Goal: Task Accomplishment & Management: Use online tool/utility

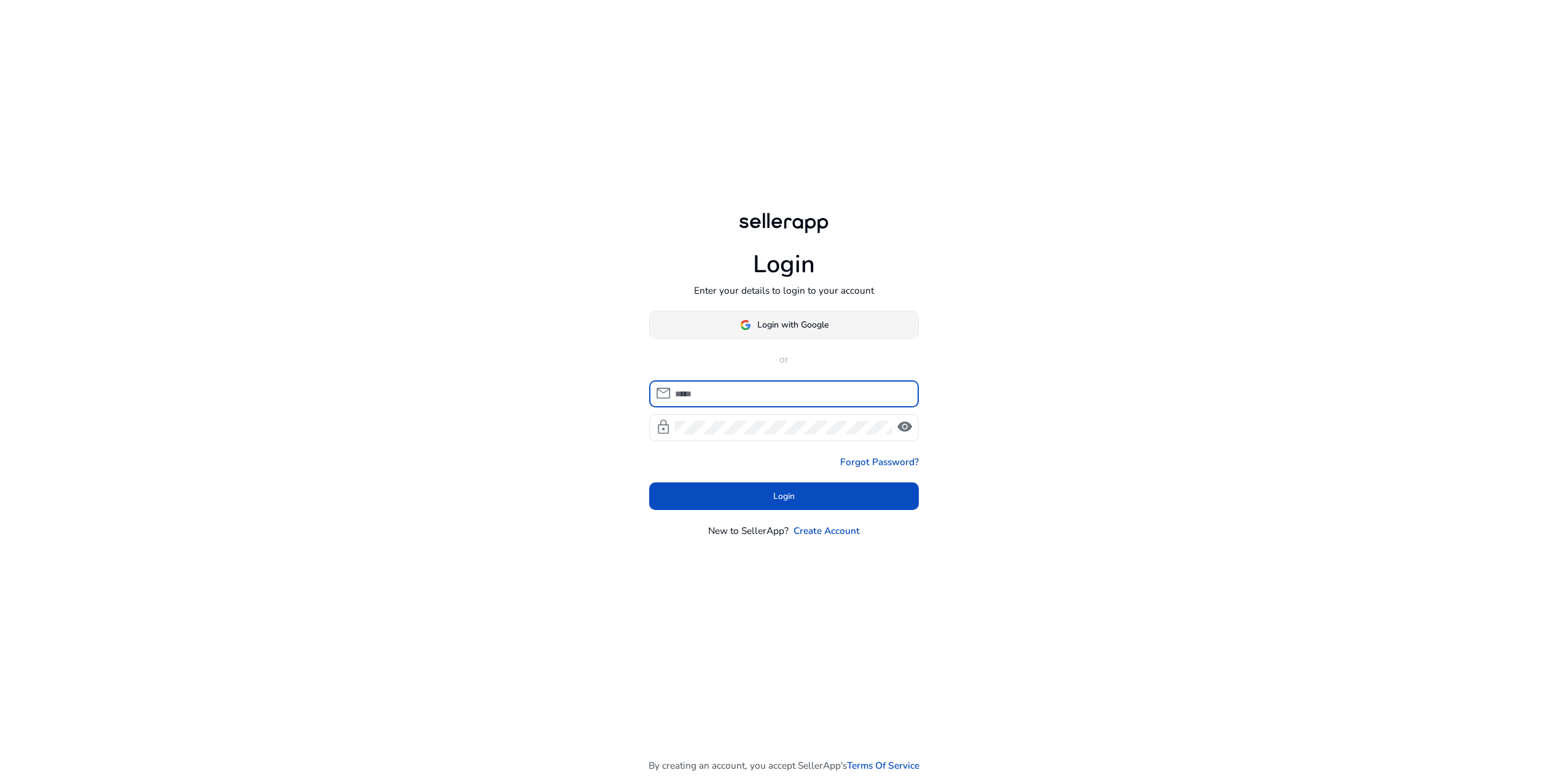
click at [798, 321] on span "Login with Google" at bounding box center [792, 325] width 71 height 13
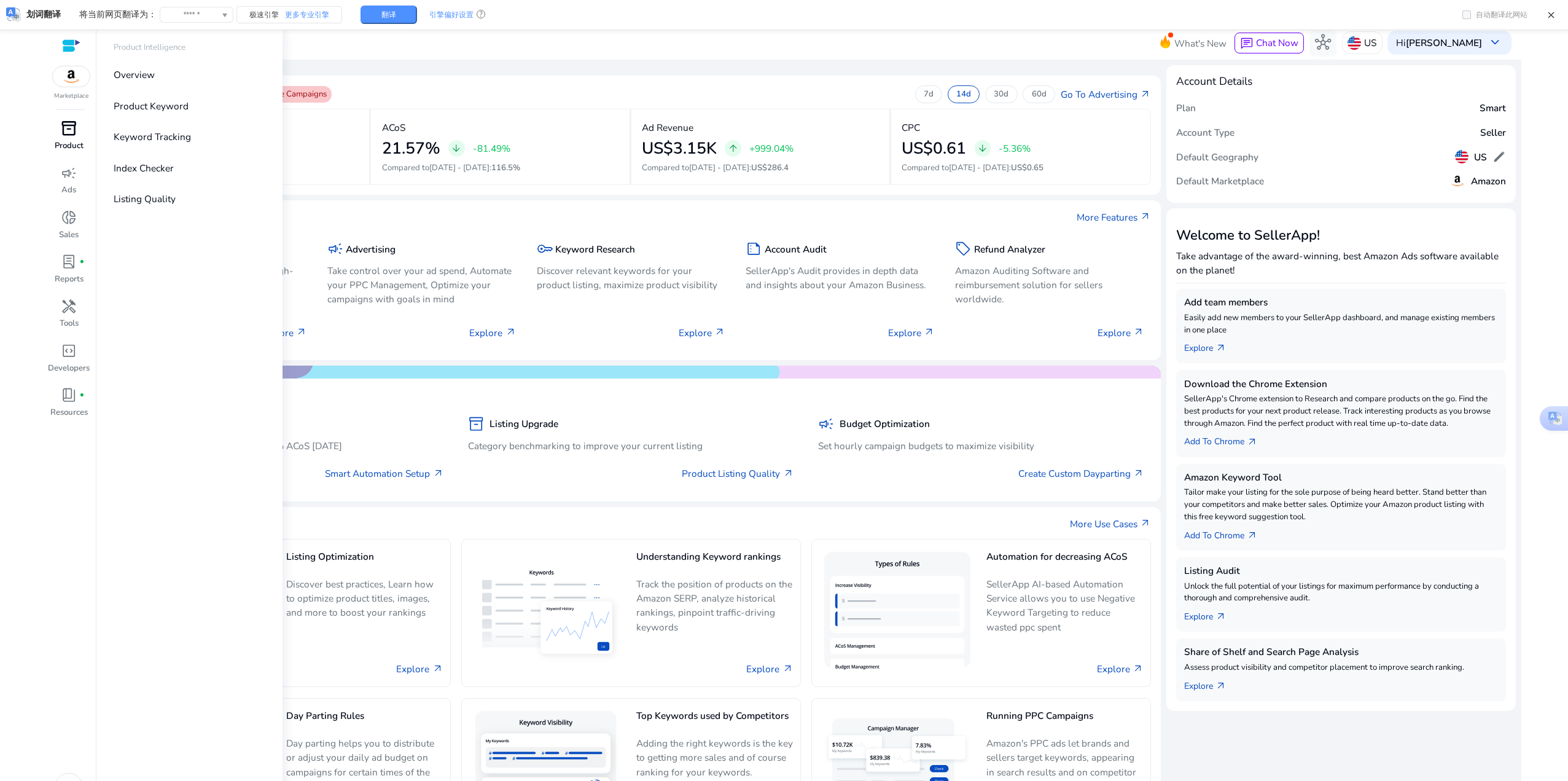
click at [61, 131] on span "inventory_2" at bounding box center [69, 128] width 16 height 16
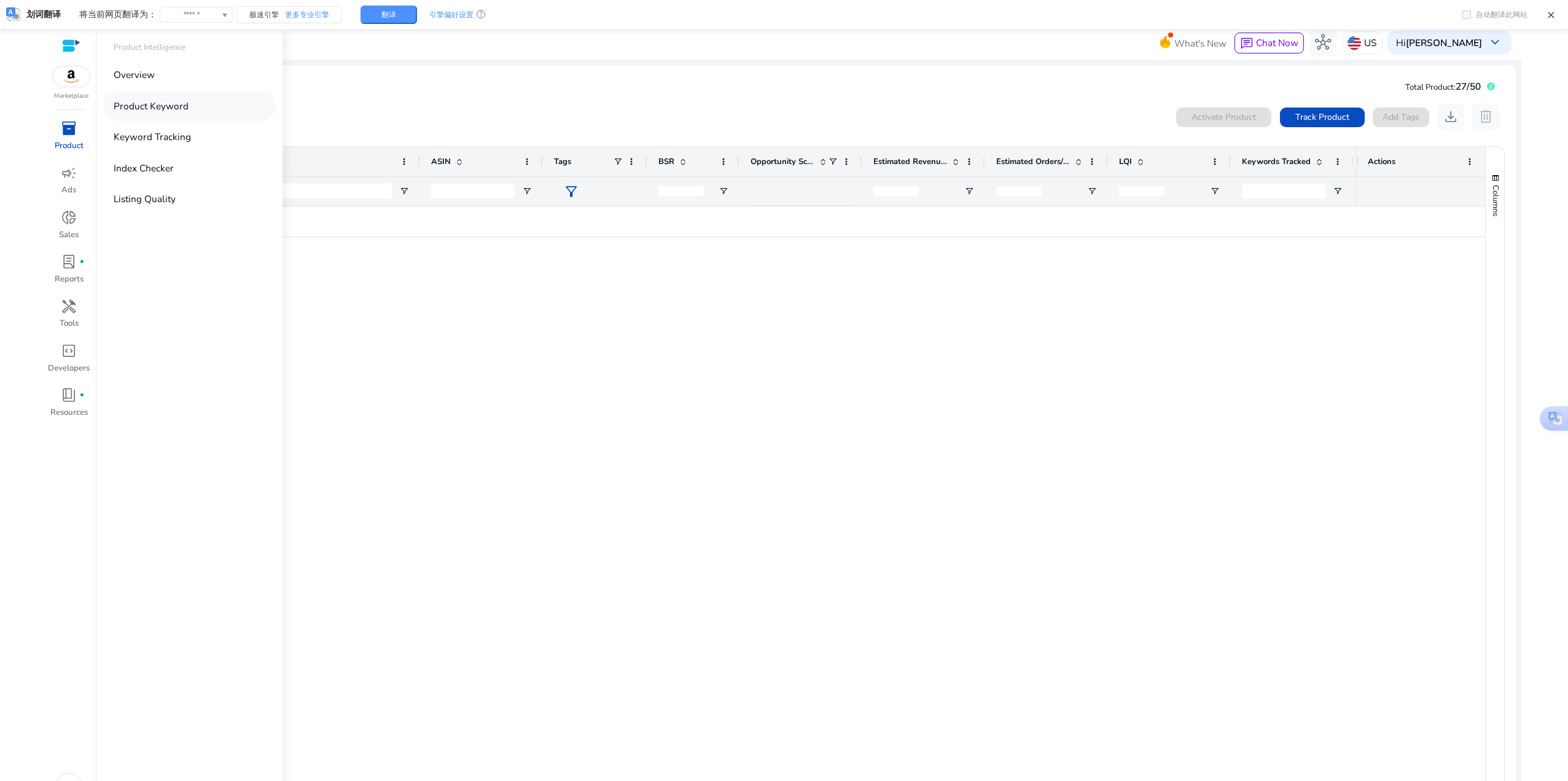
click at [147, 111] on p "Product Keyword" at bounding box center [151, 106] width 75 height 14
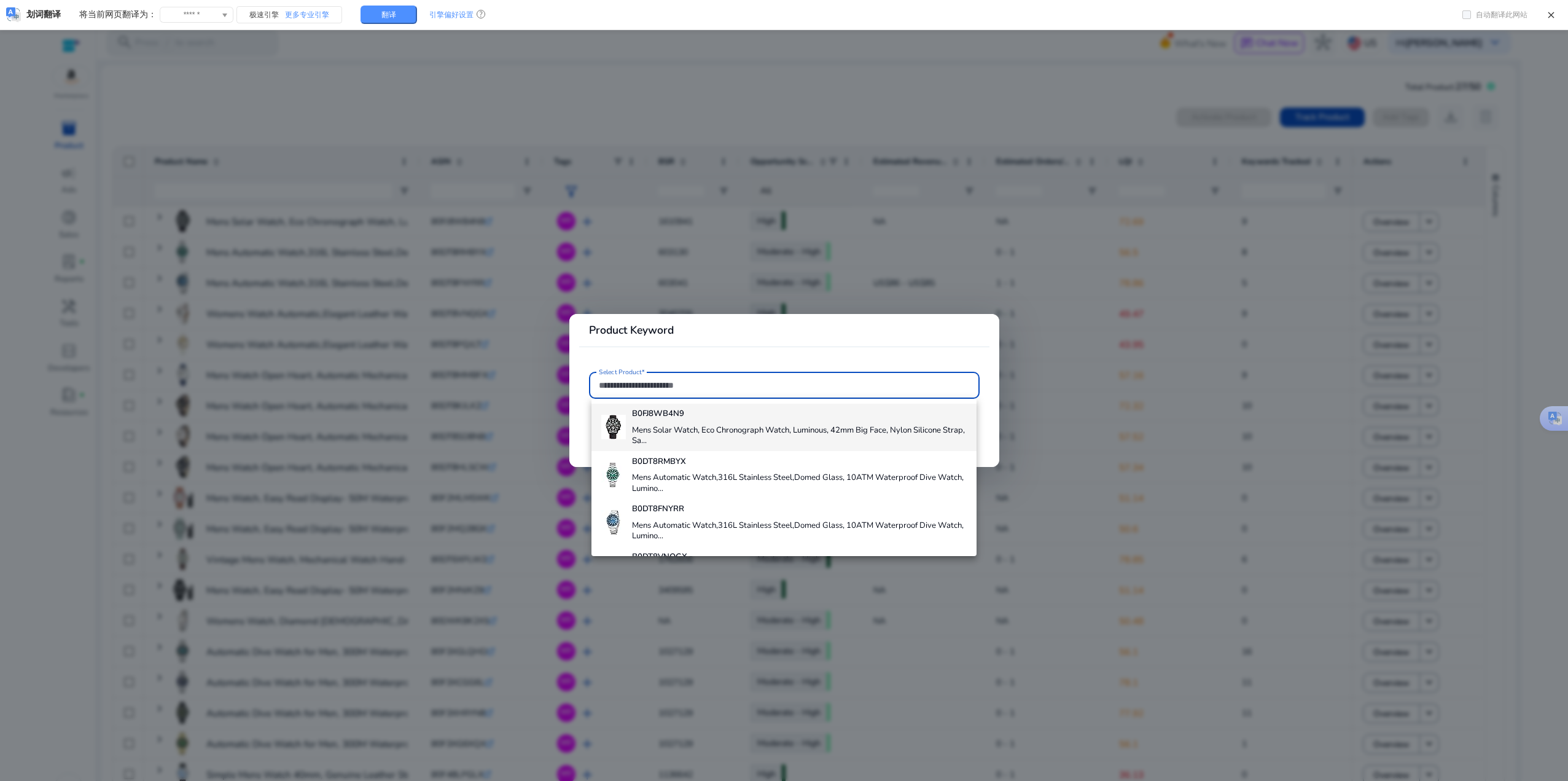
click at [806, 425] on h4 "Mens Solar Watch, Eco Chronograph Watch, Luminous, 42mm Big Face, Nylon Silicon…" at bounding box center [800, 435] width 336 height 22
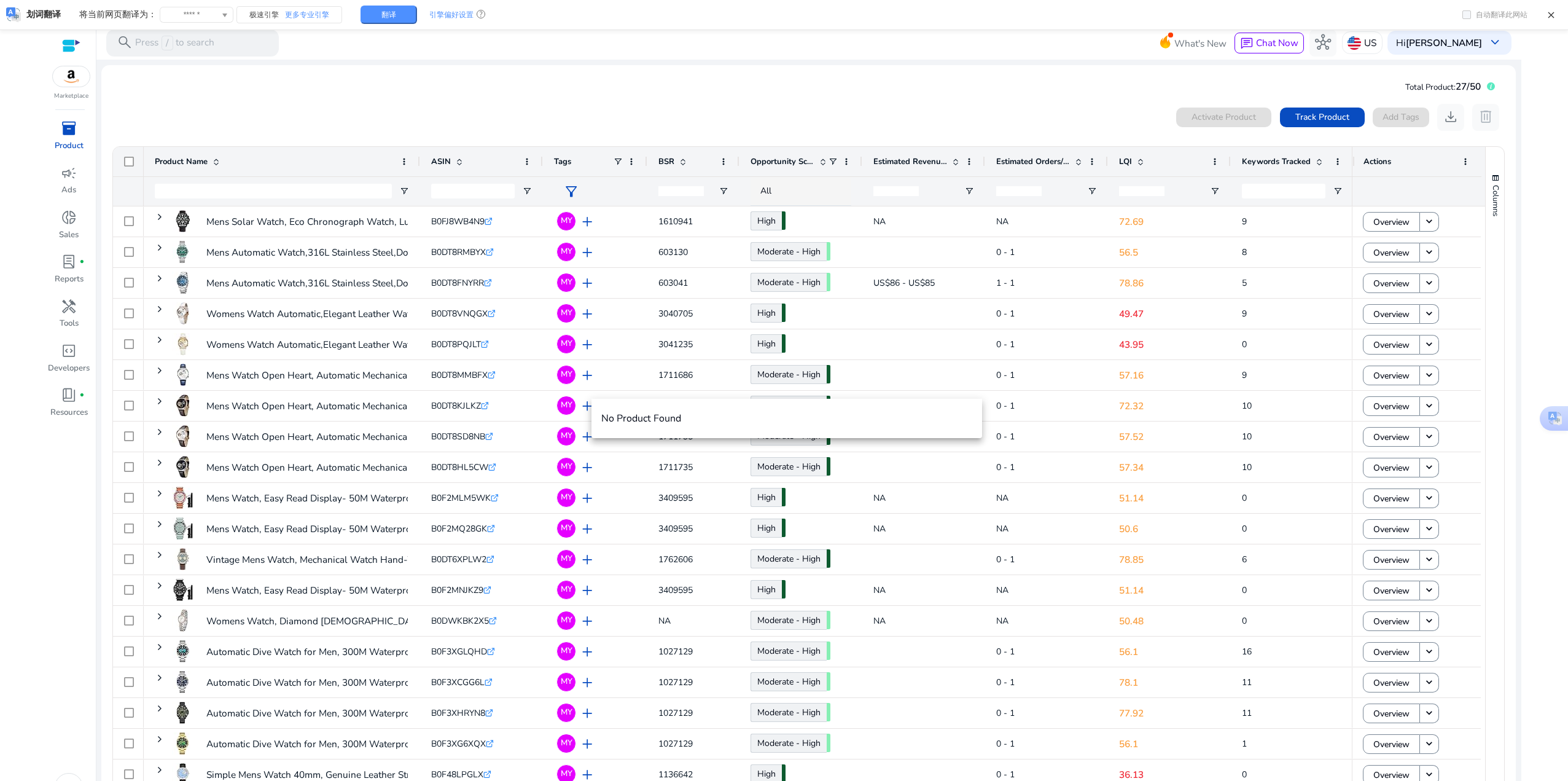
scroll to position [26, 0]
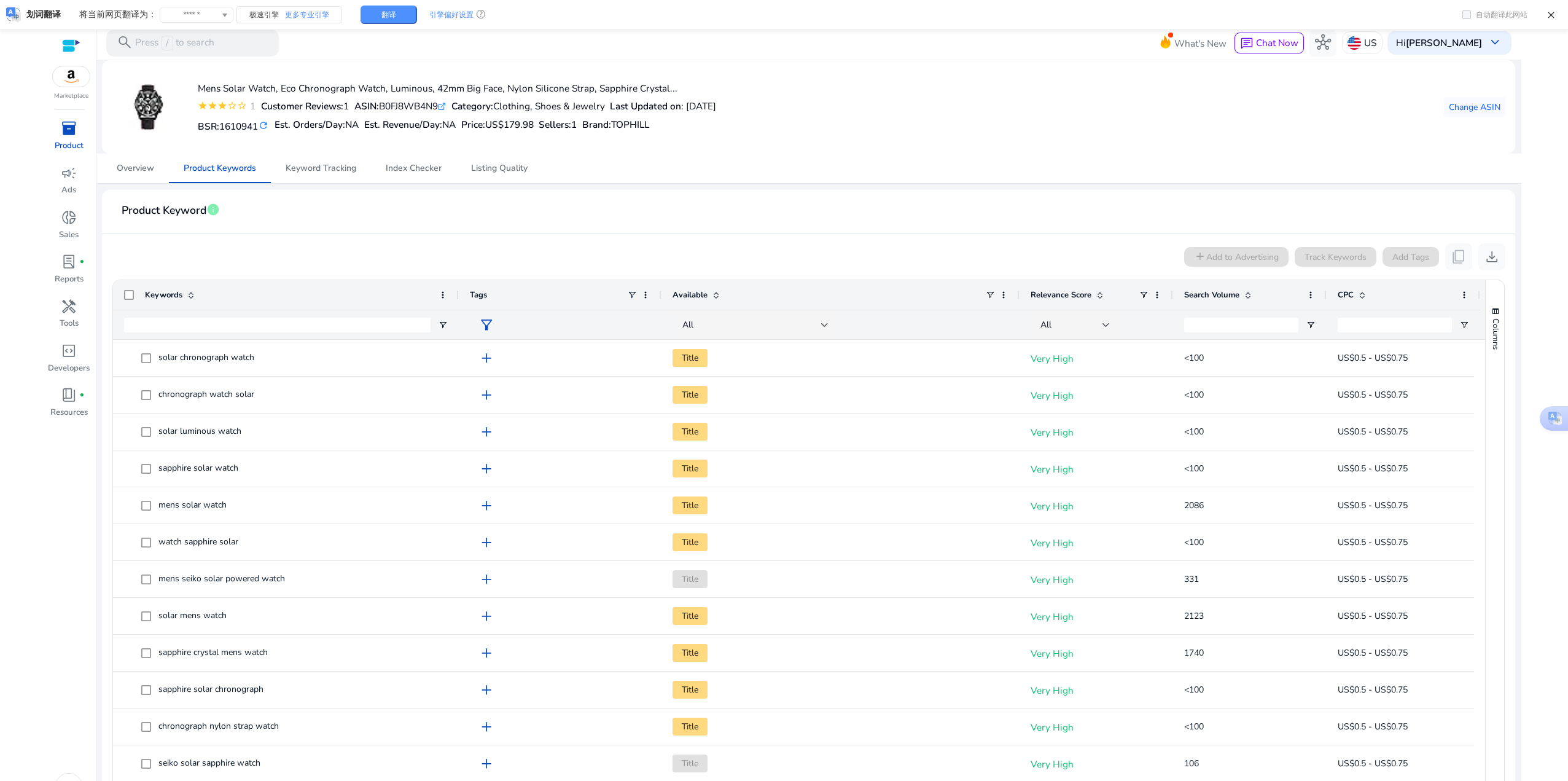
click at [1222, 299] on span "Search Volume" at bounding box center [1211, 295] width 55 height 11
click at [1216, 305] on div "Search Volume 1" at bounding box center [1243, 295] width 118 height 24
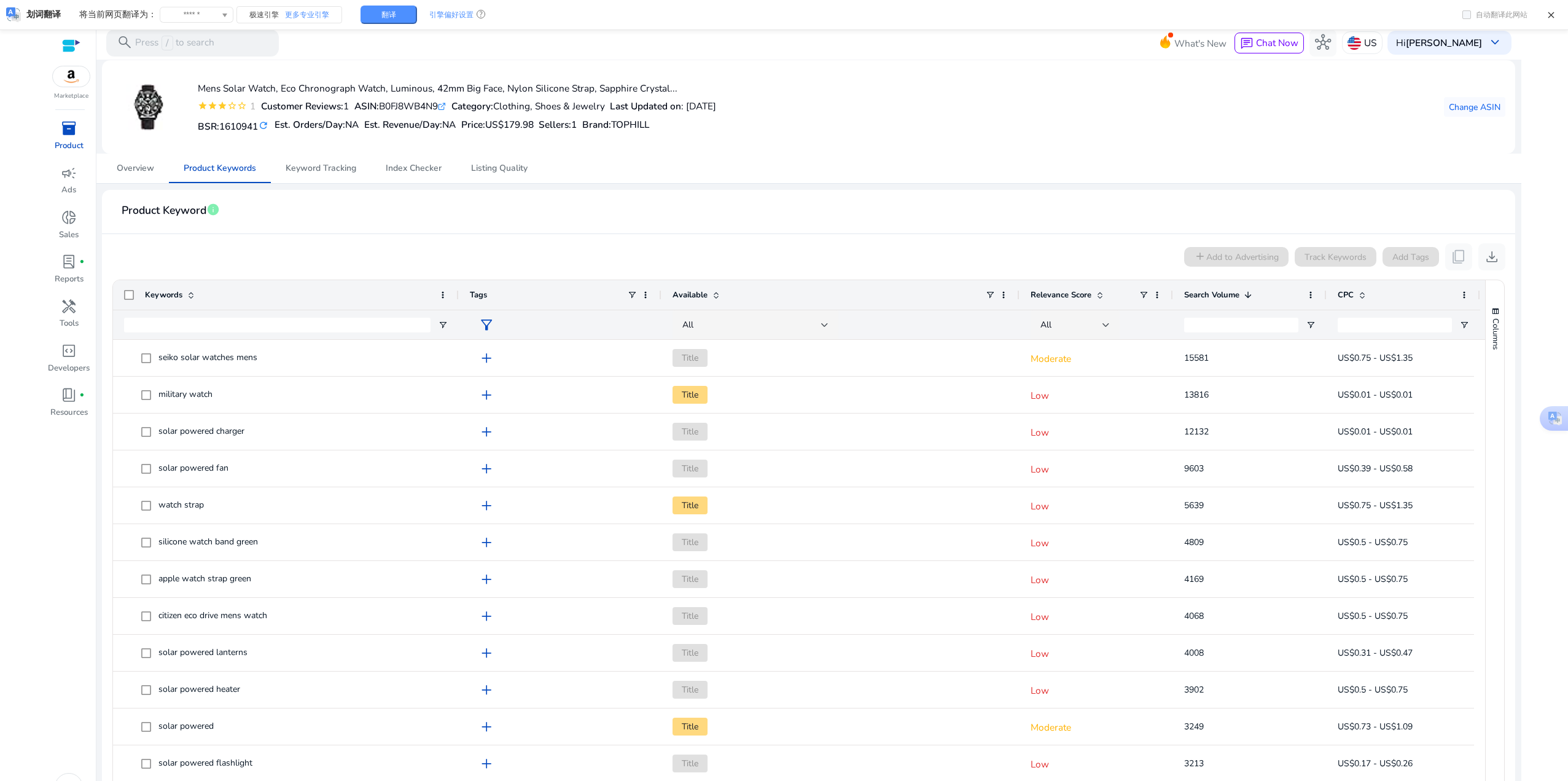
click at [252, 250] on div "add Add to Advertising Track Keywords Add Tags content_copy download" at bounding box center [808, 257] width 1393 height 27
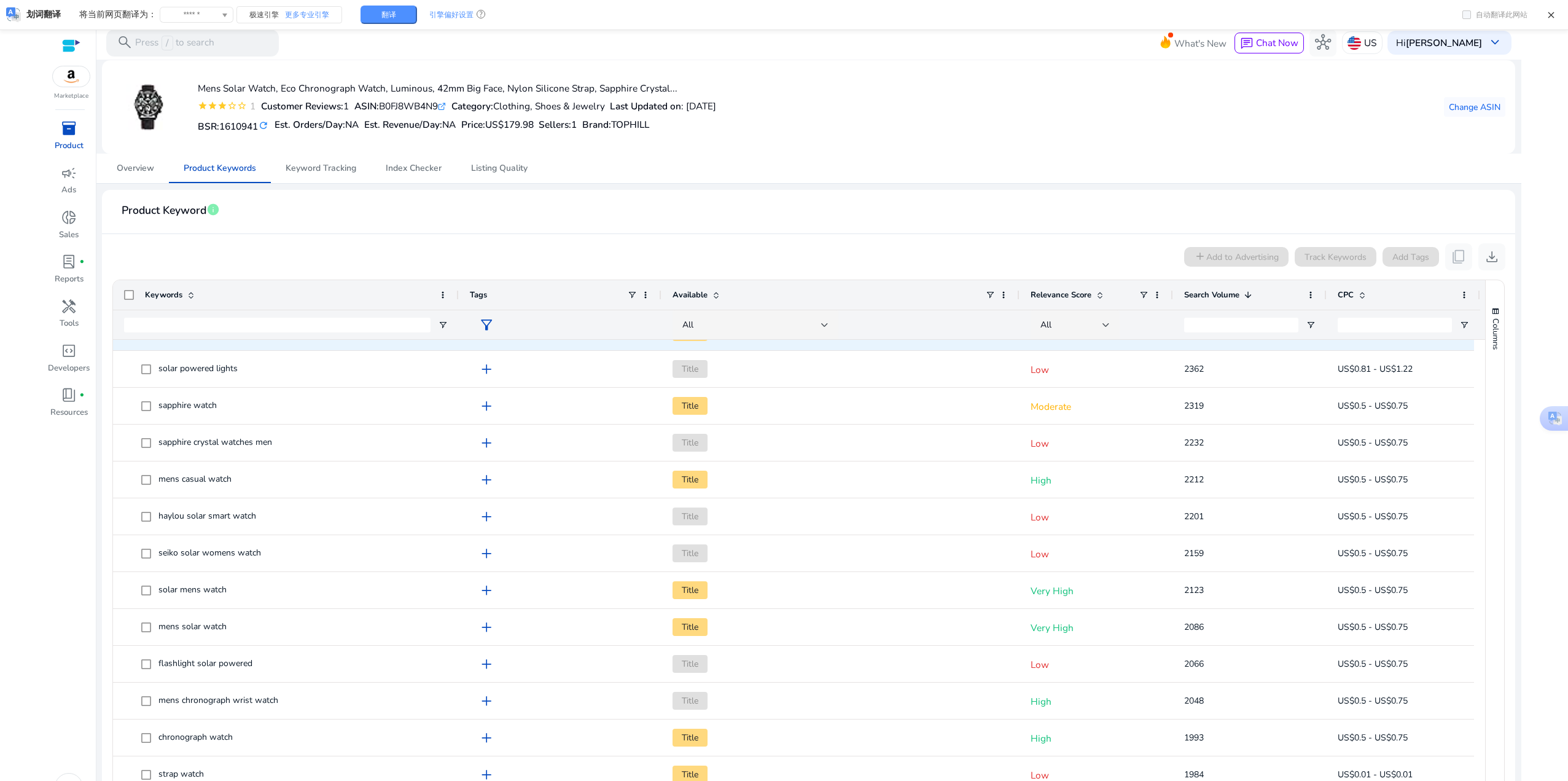
scroll to position [676, 0]
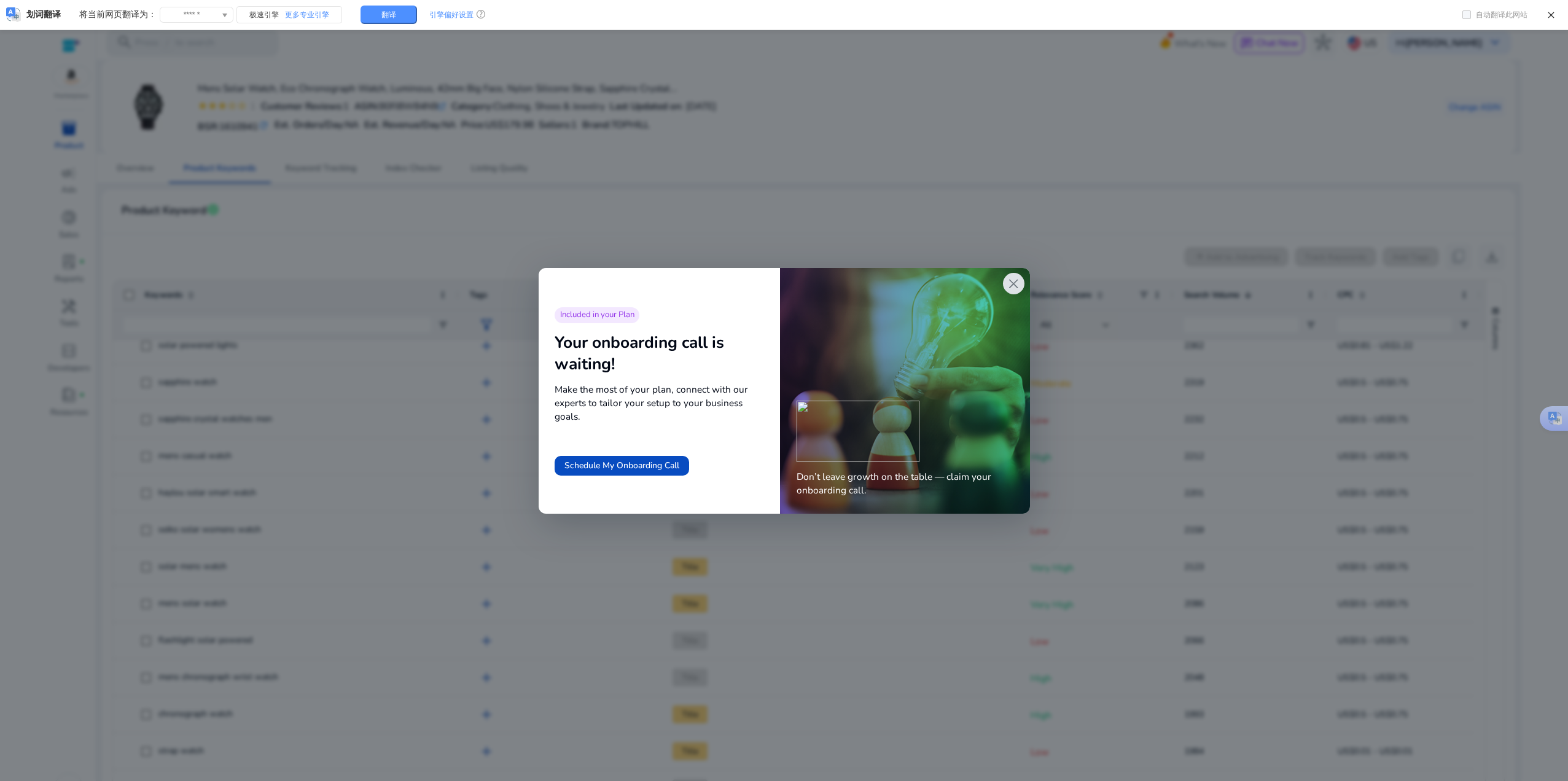
click at [1005, 282] on span "close" at bounding box center [1013, 284] width 16 height 16
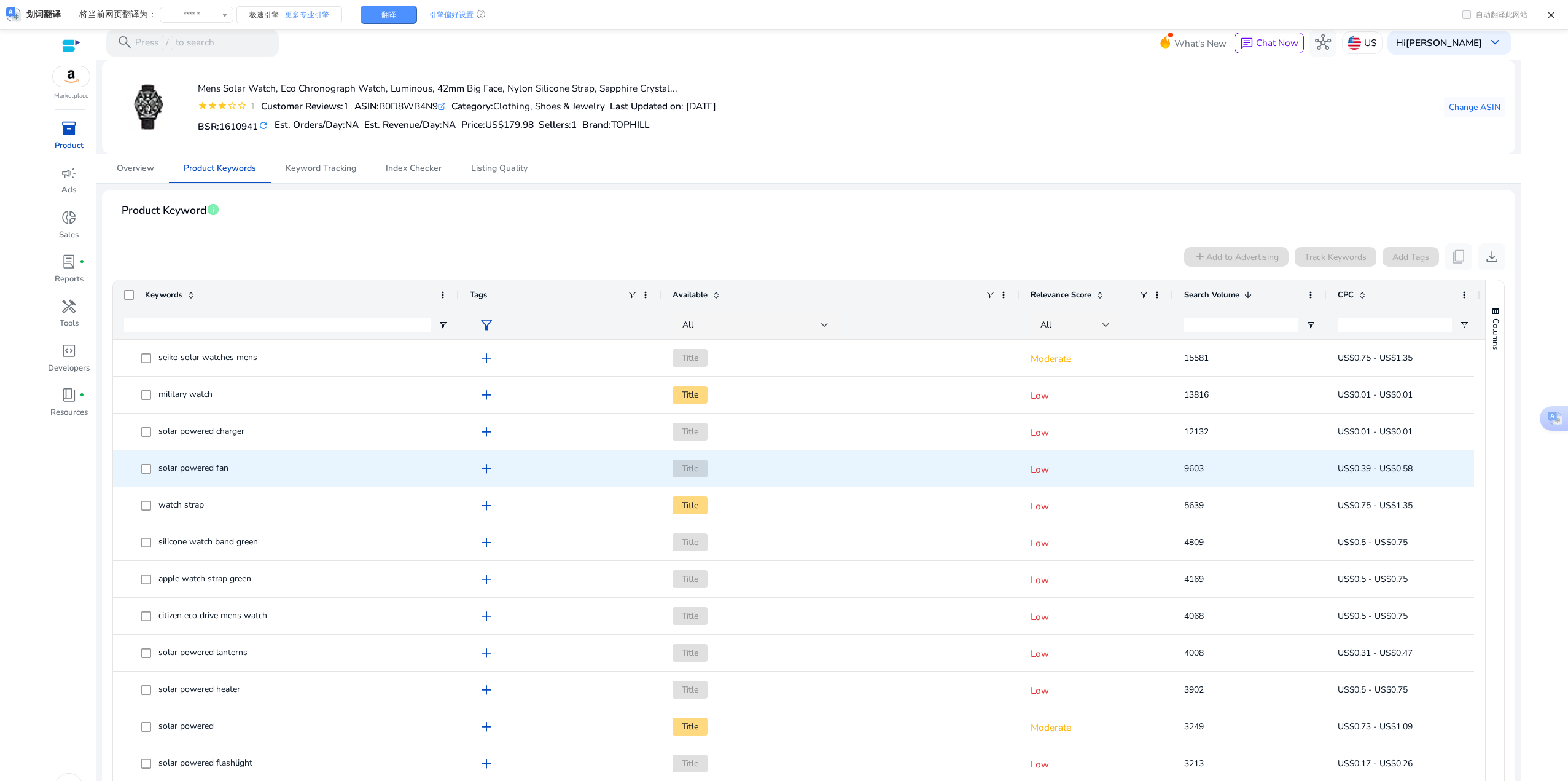
scroll to position [0, 0]
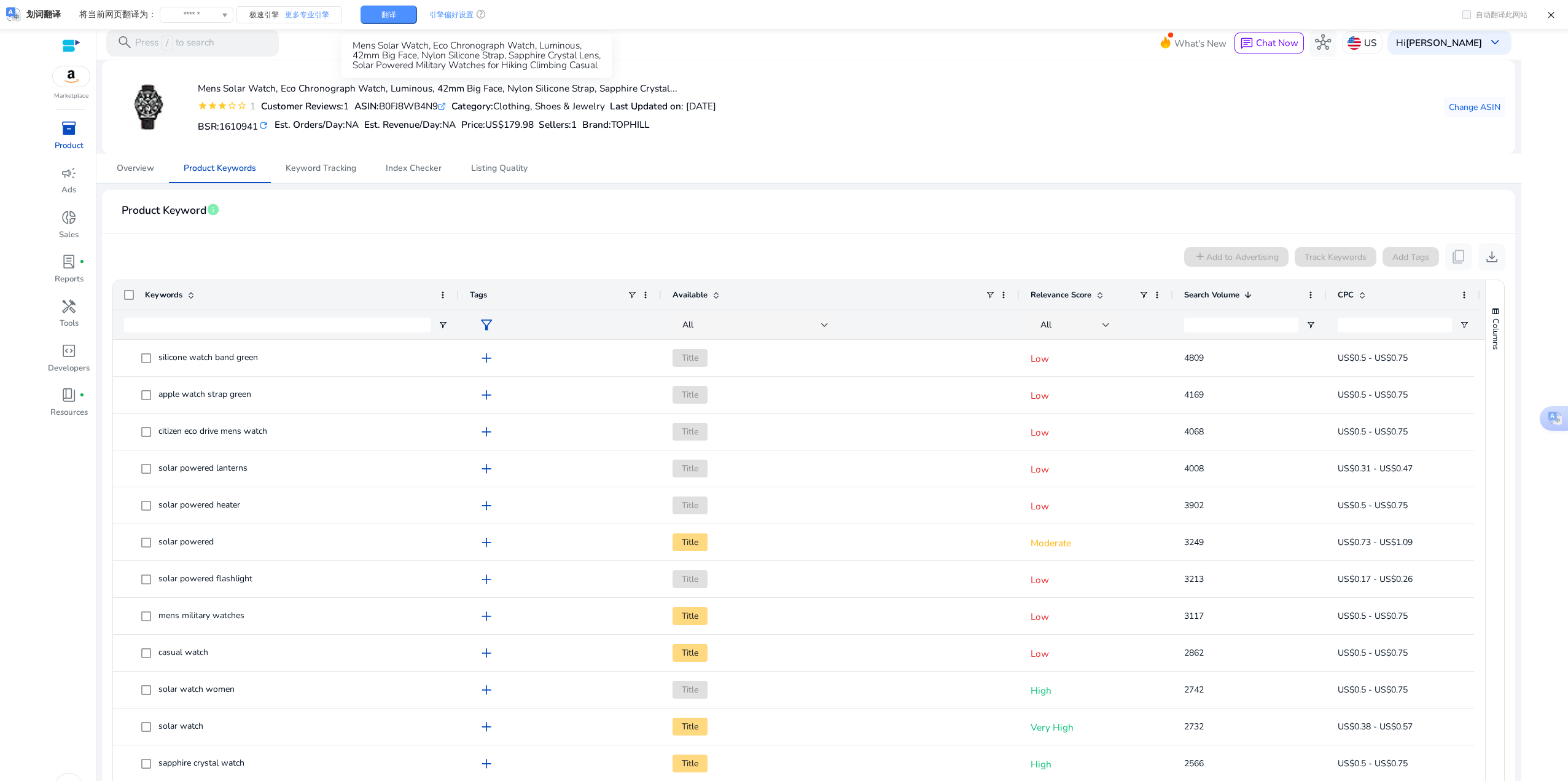
click at [423, 87] on h4 "Mens Solar Watch, Eco Chronograph Watch, Luminous, 42mm Big Face, Nylon Silicon…" at bounding box center [456, 89] width 518 height 11
click at [225, 91] on h4 "Mens Solar Watch, Eco Chronograph Watch, Luminous, 42mm Big Face, Nylon Silicon…" at bounding box center [456, 89] width 518 height 11
click at [137, 111] on img at bounding box center [149, 107] width 46 height 46
click at [761, 127] on div "Mens Solar Watch, Eco Chronograph Watch, Luminous, 42mm Big Face, Nylon Silicon…" at bounding box center [808, 107] width 1393 height 74
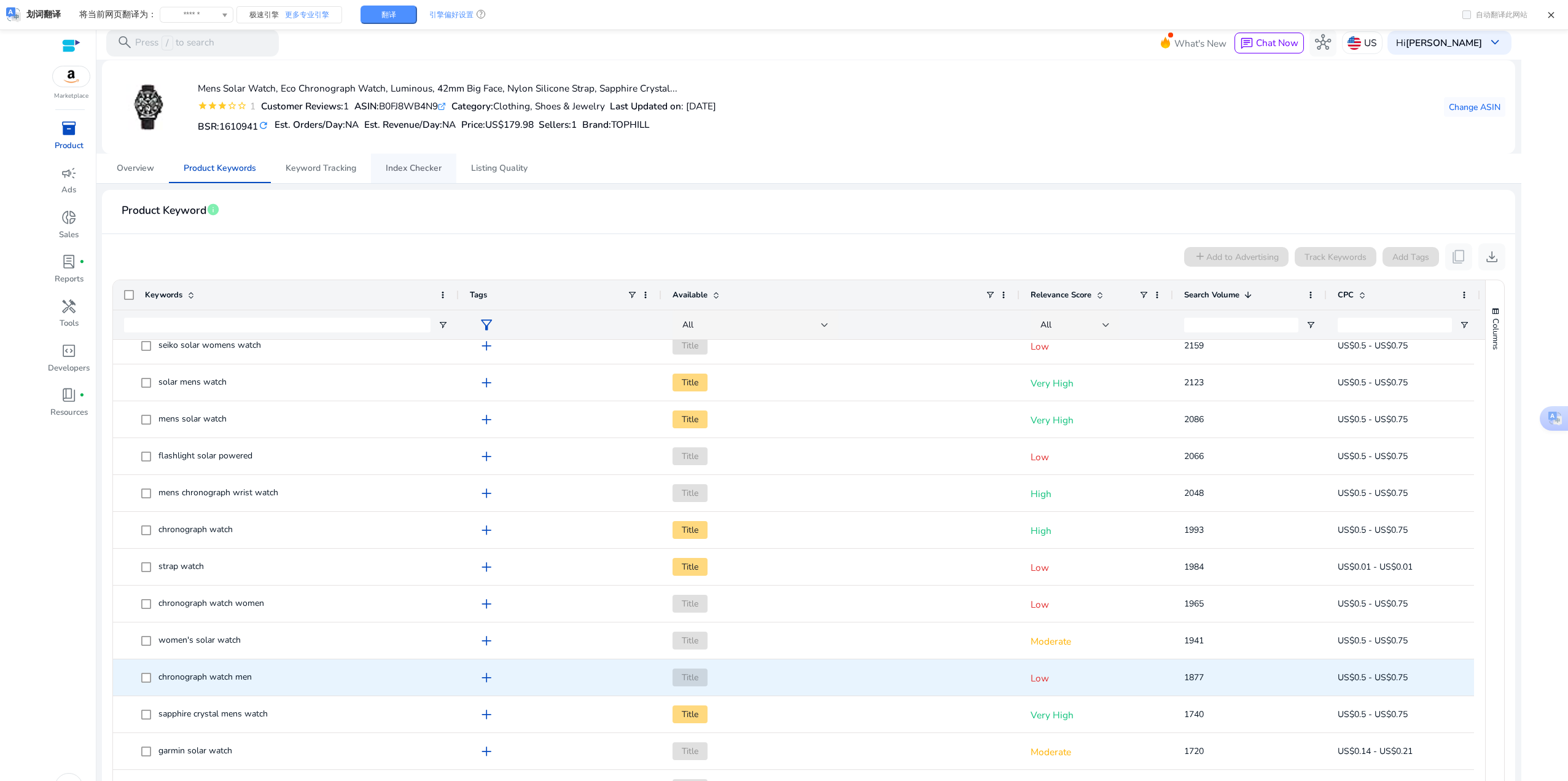
scroll to position [1257, 0]
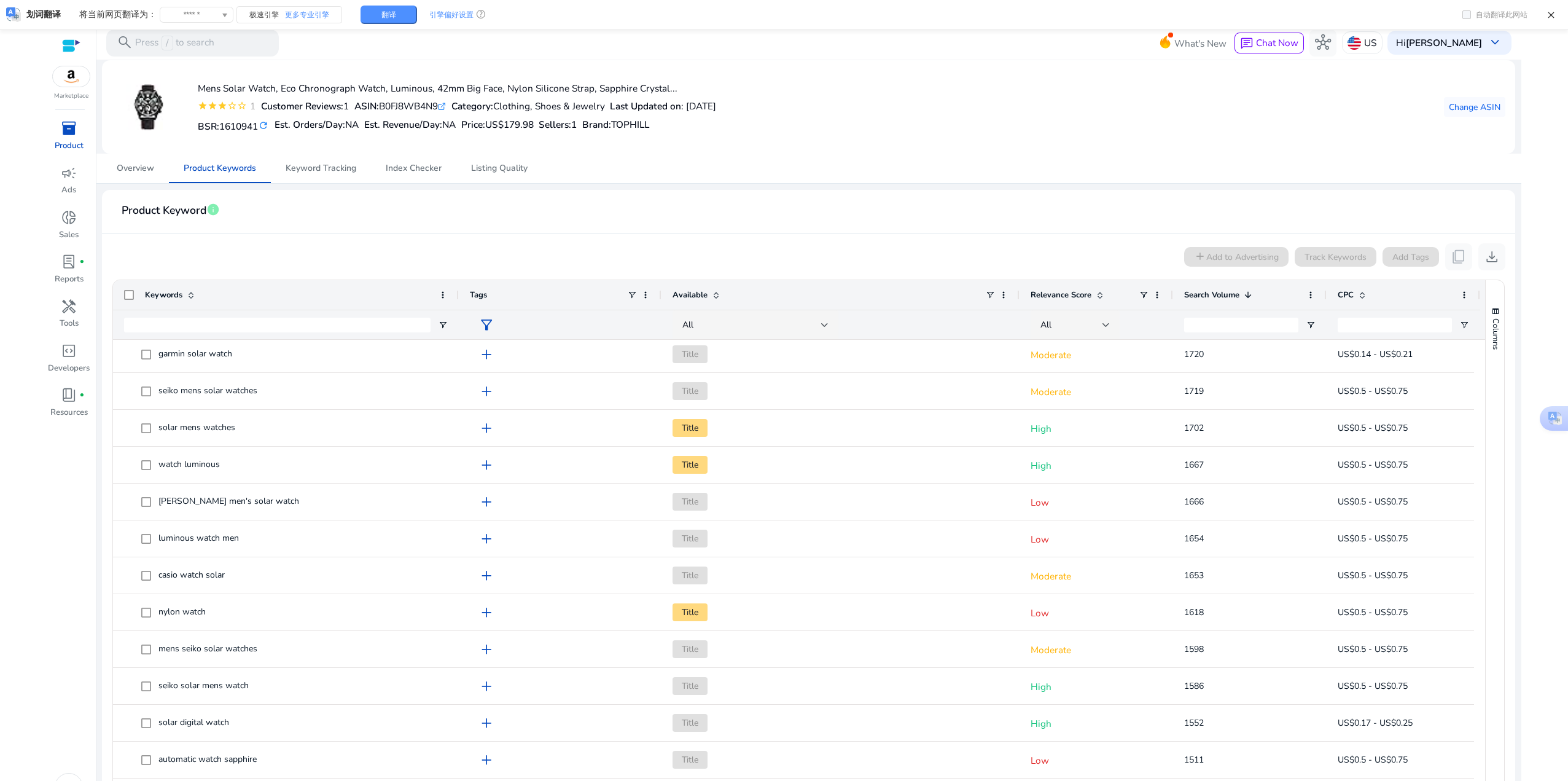
click at [159, 107] on img at bounding box center [149, 107] width 46 height 46
click at [149, 170] on span "Overview" at bounding box center [135, 168] width 38 height 9
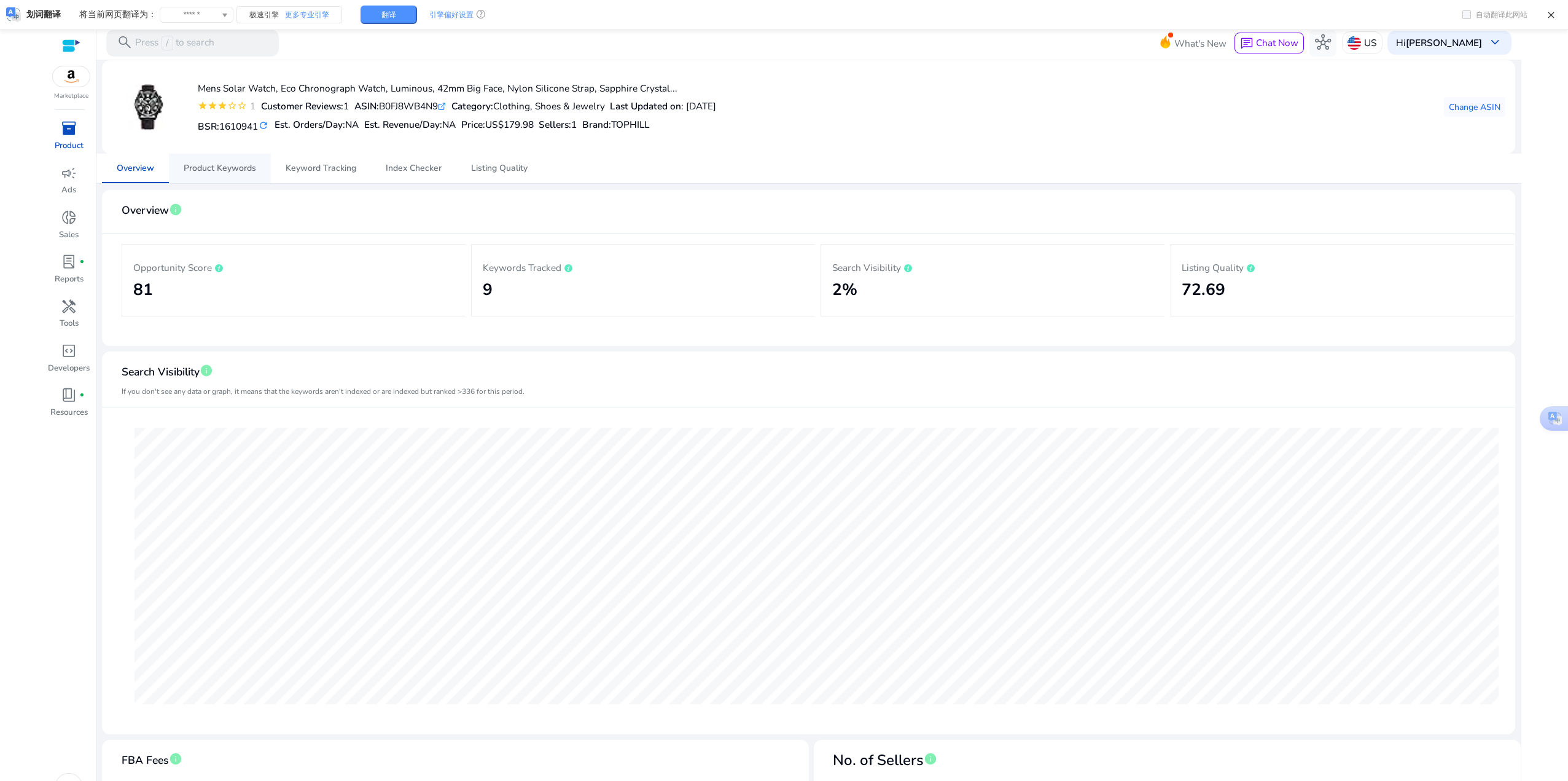
click at [232, 170] on span "Product Keywords" at bounding box center [220, 168] width 72 height 9
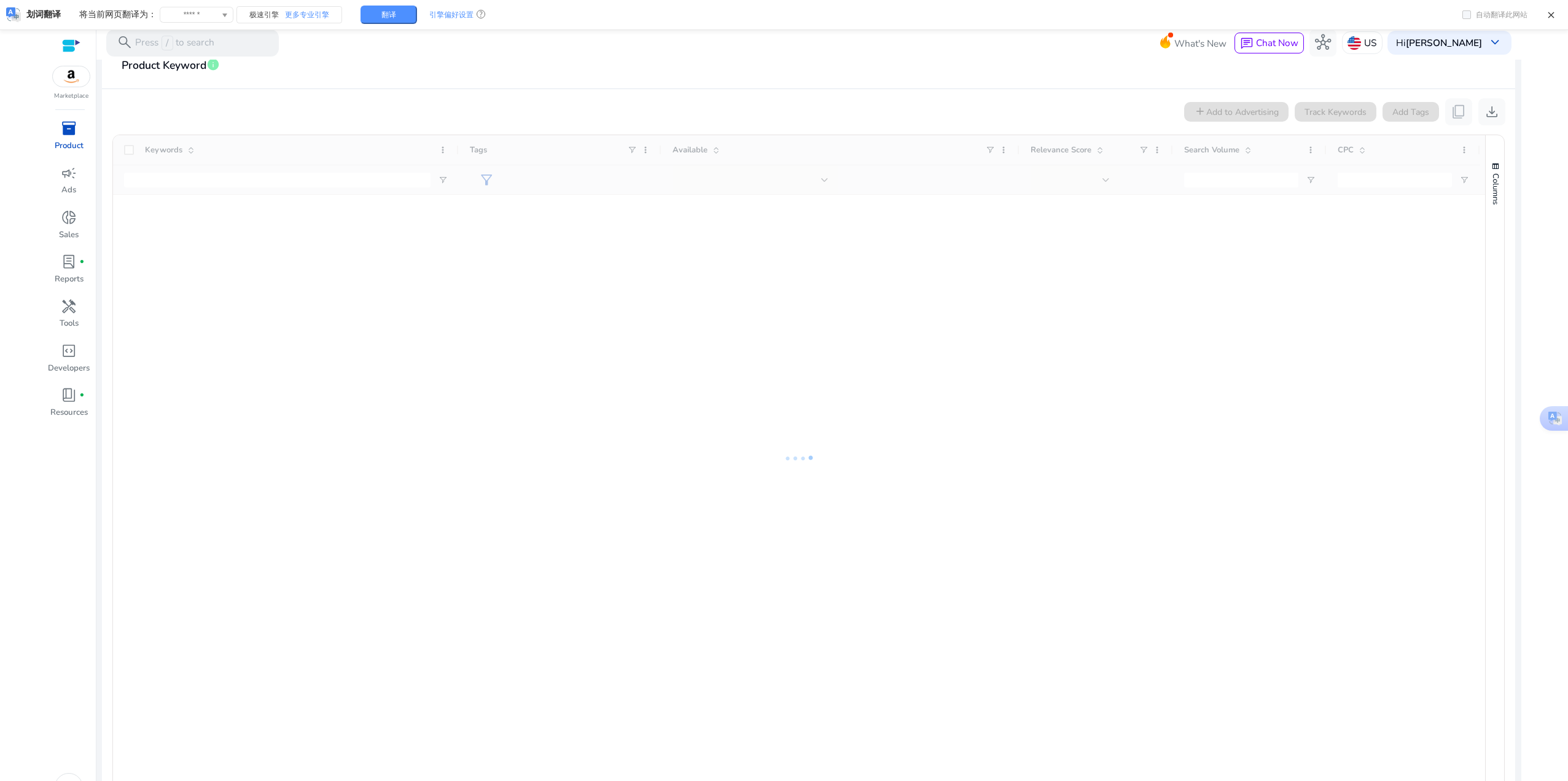
scroll to position [166, 0]
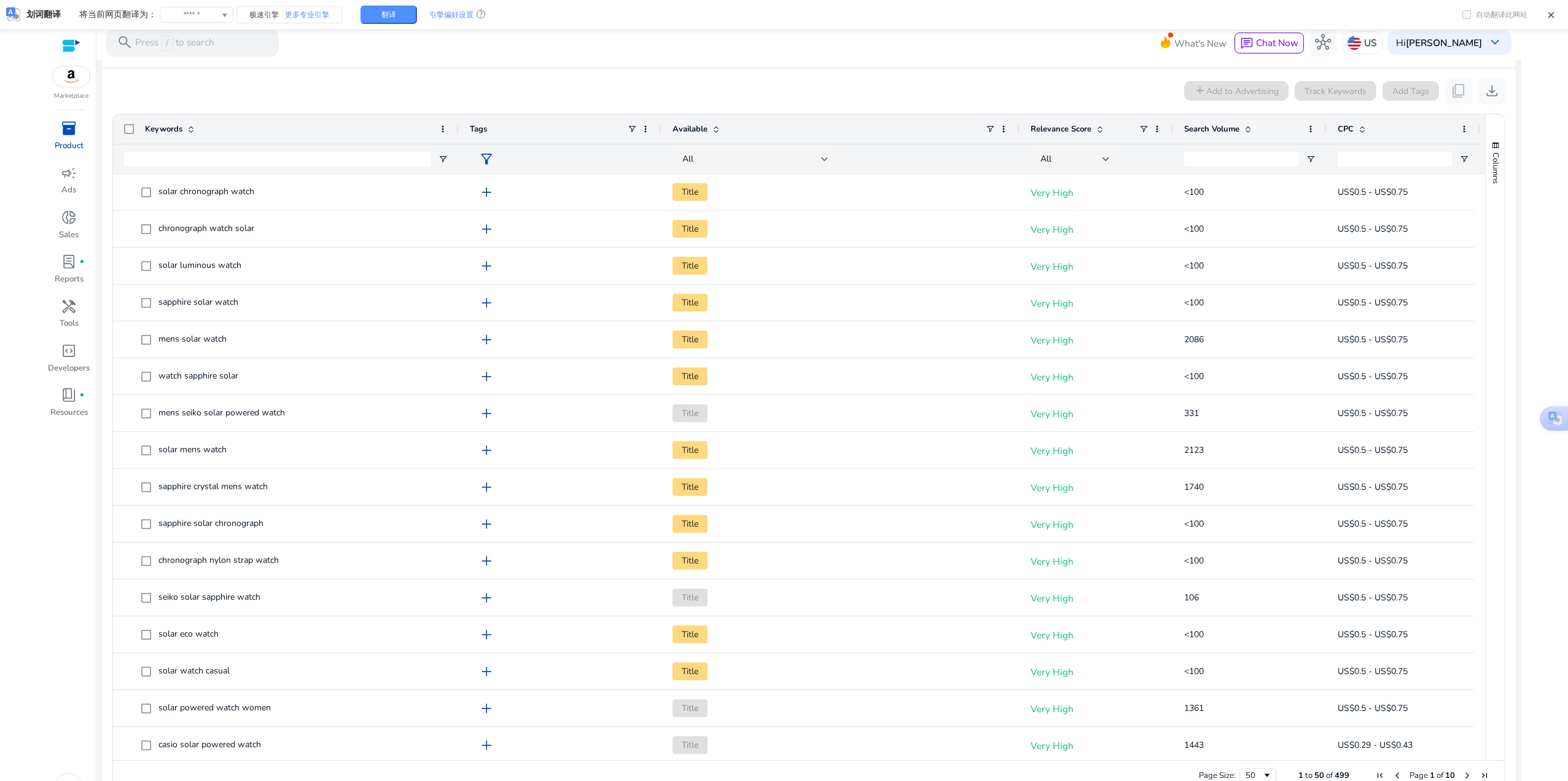
click at [1231, 127] on span "Search Volume" at bounding box center [1211, 129] width 55 height 11
click at [1213, 126] on span "Search Volume" at bounding box center [1211, 129] width 55 height 11
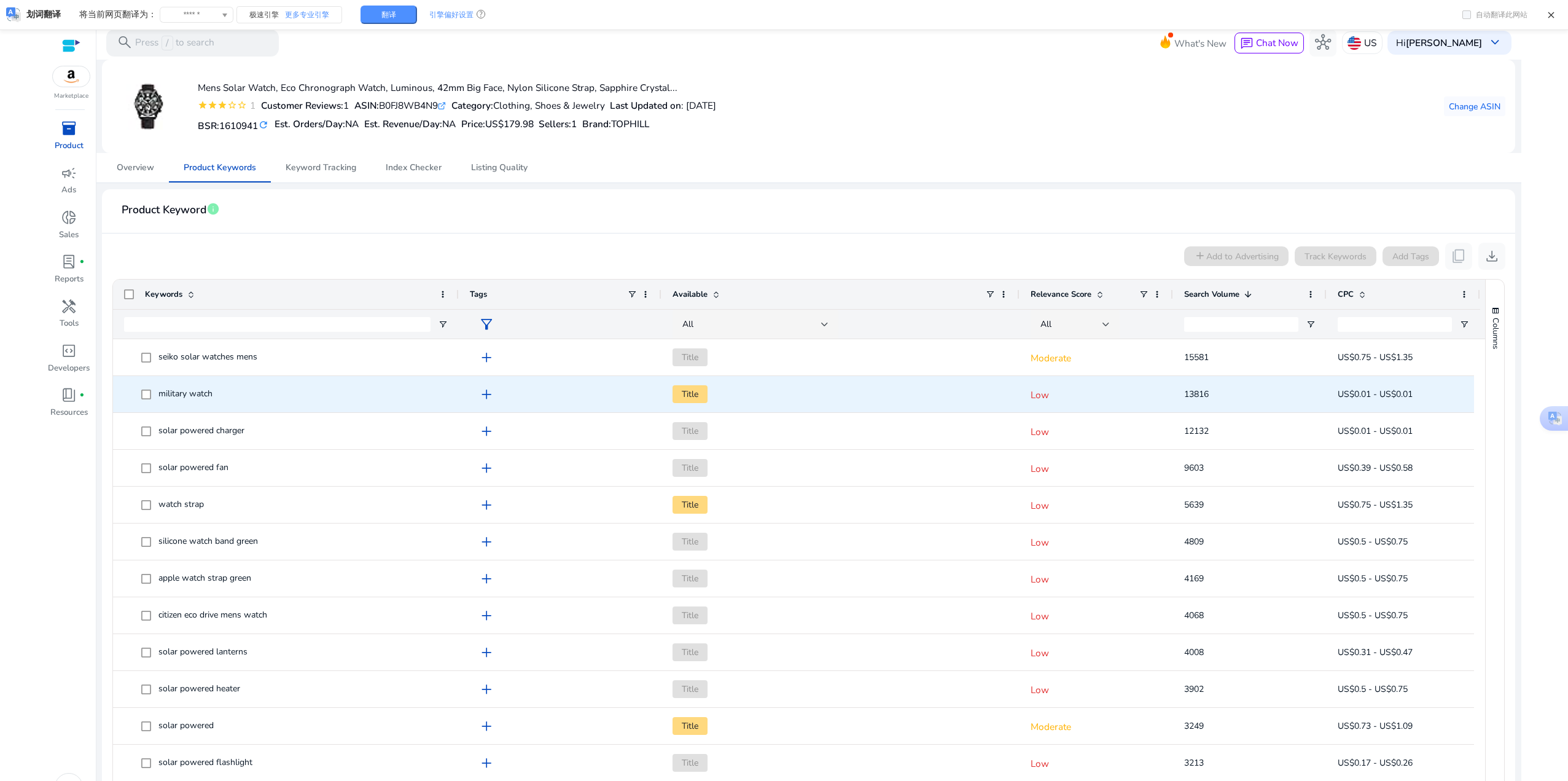
scroll to position [0, 0]
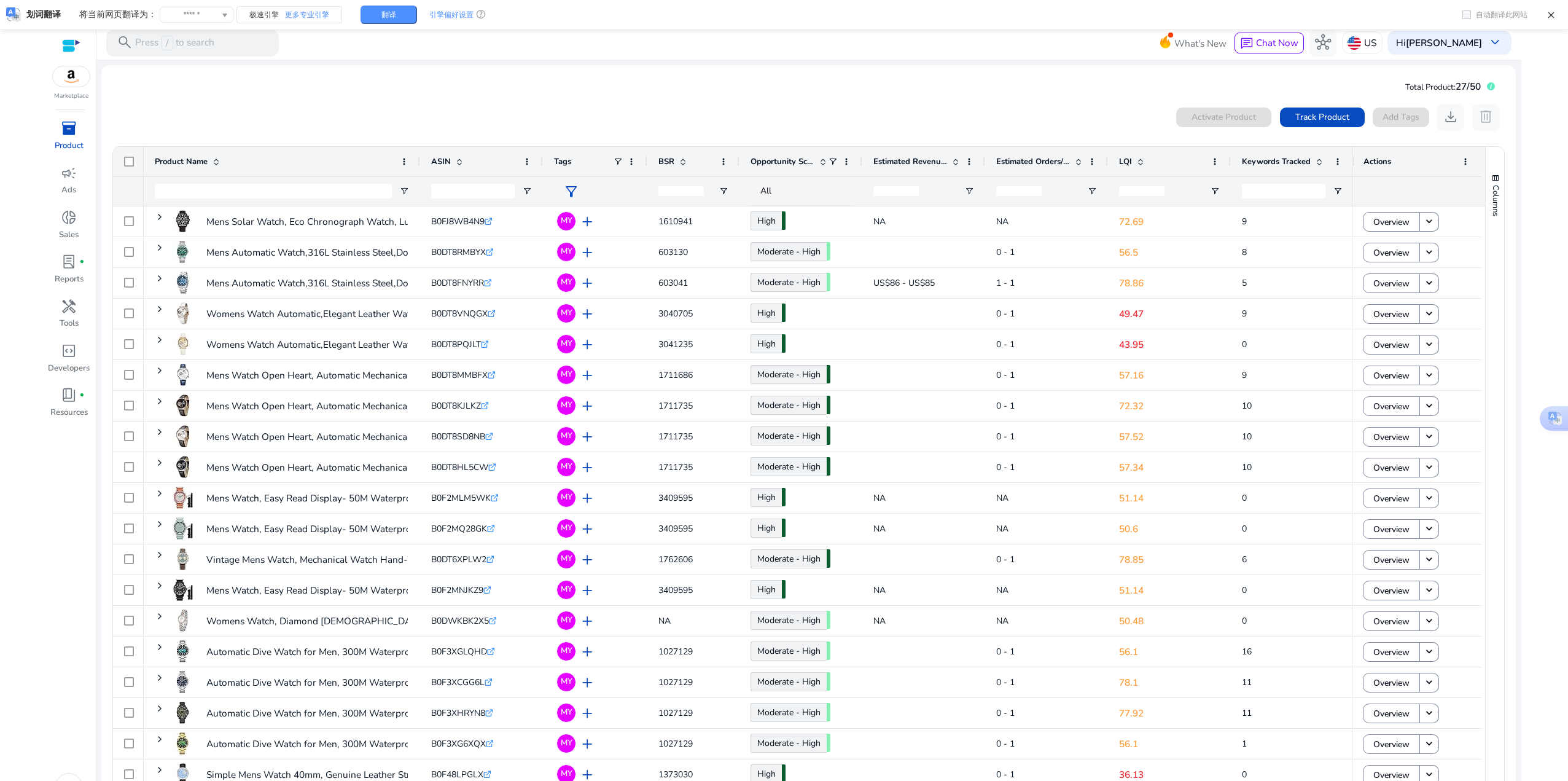
click at [72, 133] on span "inventory_2" at bounding box center [69, 128] width 16 height 16
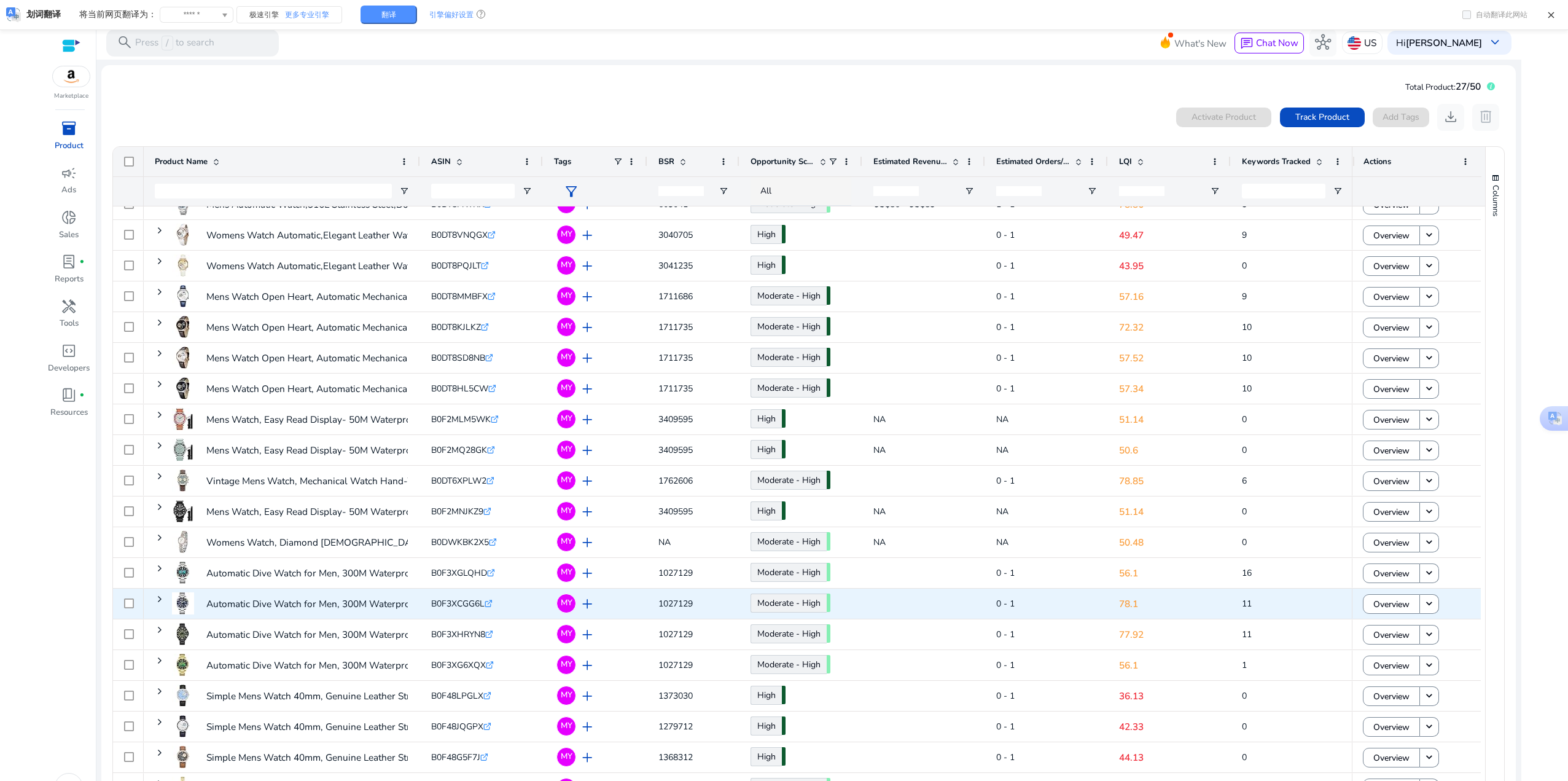
scroll to position [186, 0]
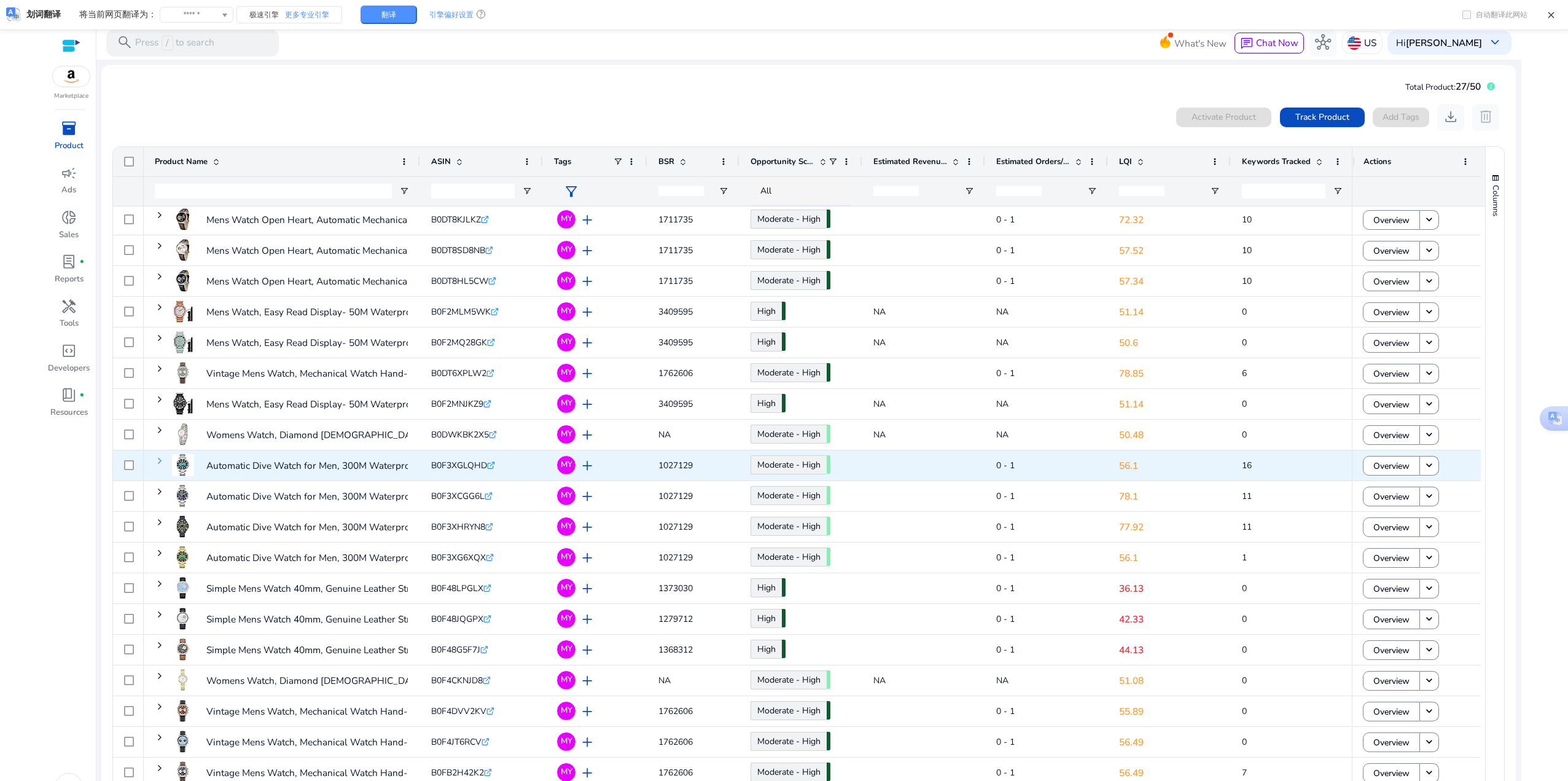
click at [157, 461] on span at bounding box center [160, 461] width 10 height 10
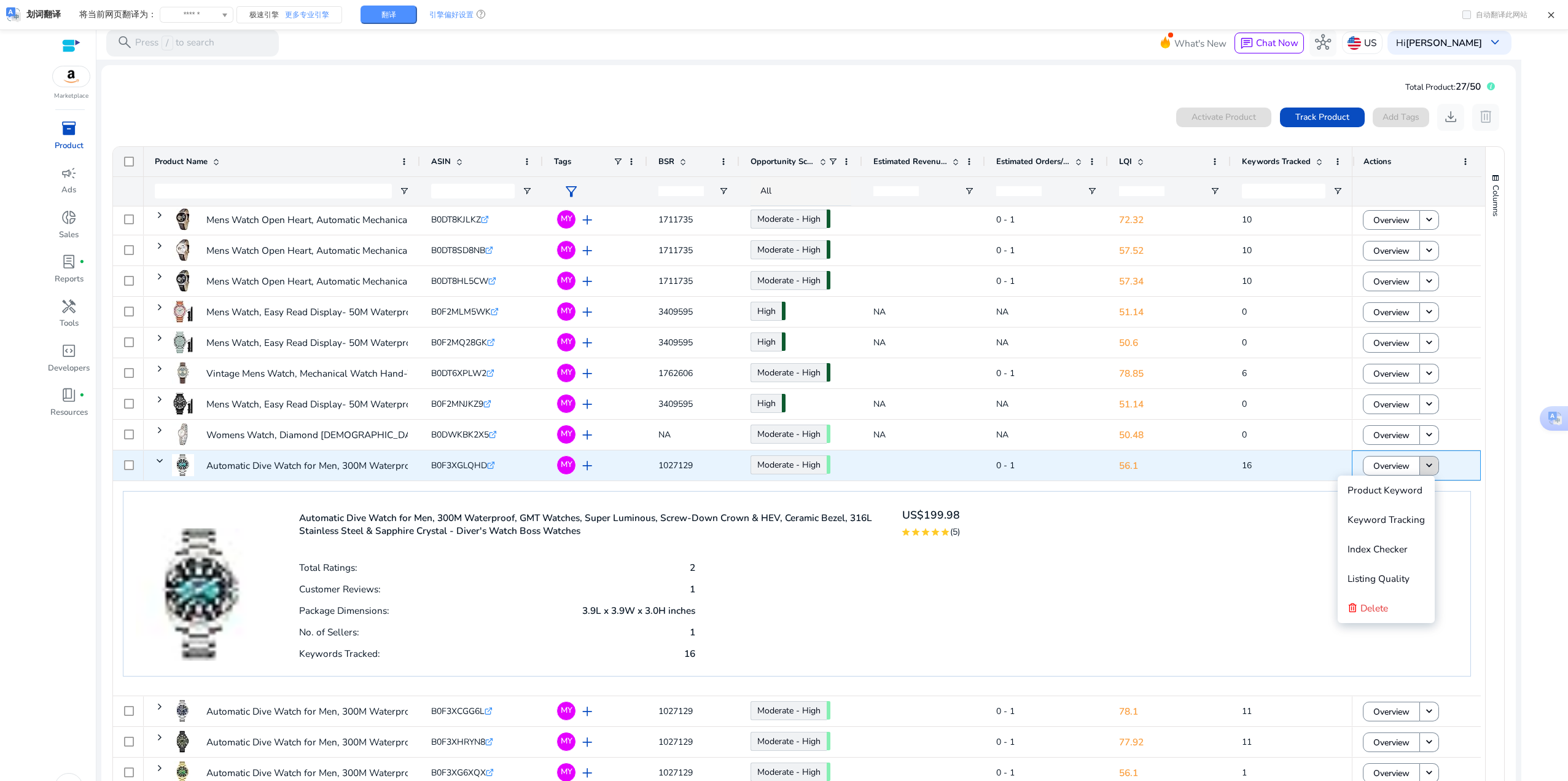
click at [1424, 465] on mat-icon "keyboard_arrow_down" at bounding box center [1429, 466] width 12 height 12
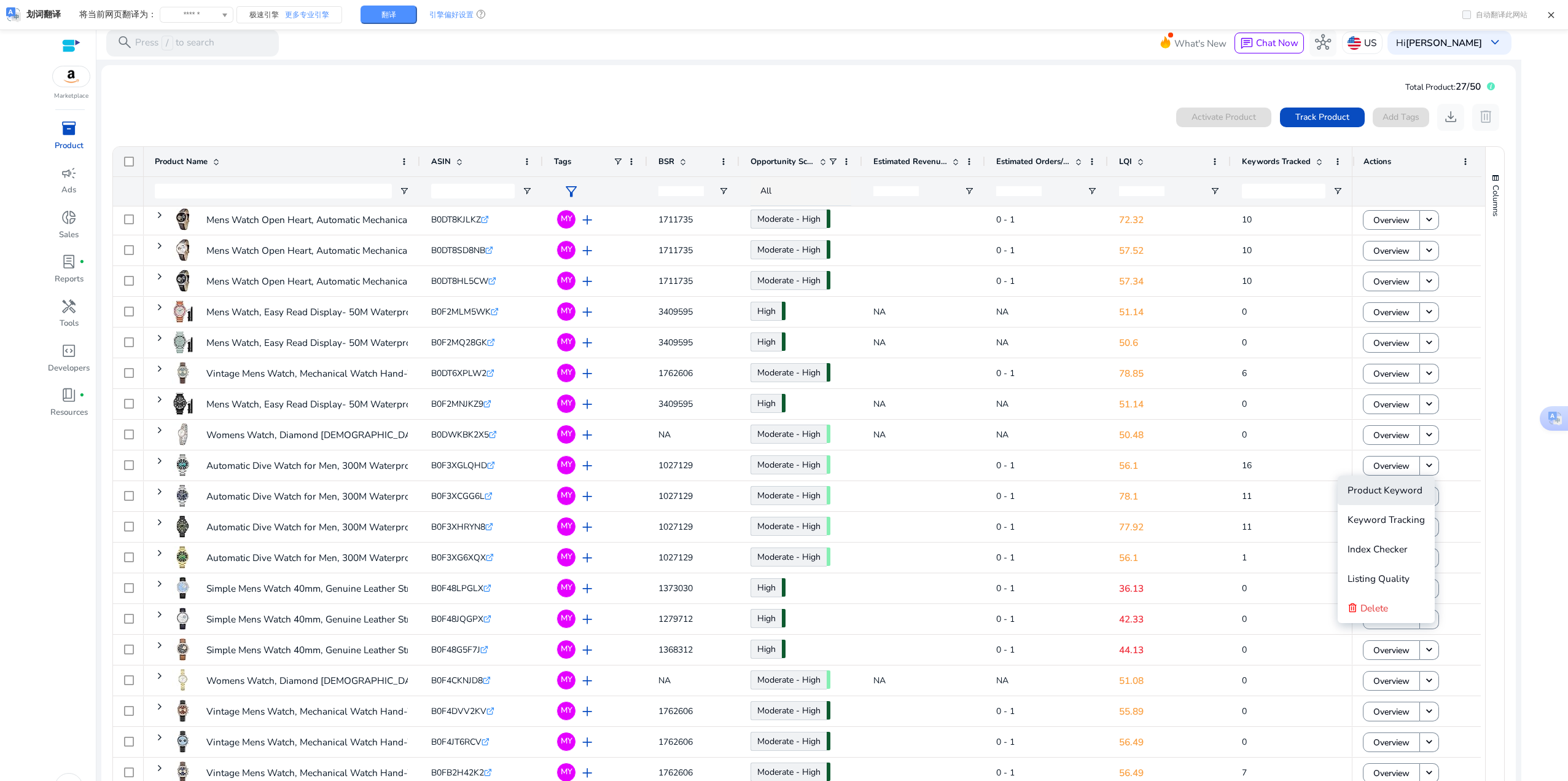
click at [1400, 488] on span "Product Keyword" at bounding box center [1384, 490] width 75 height 13
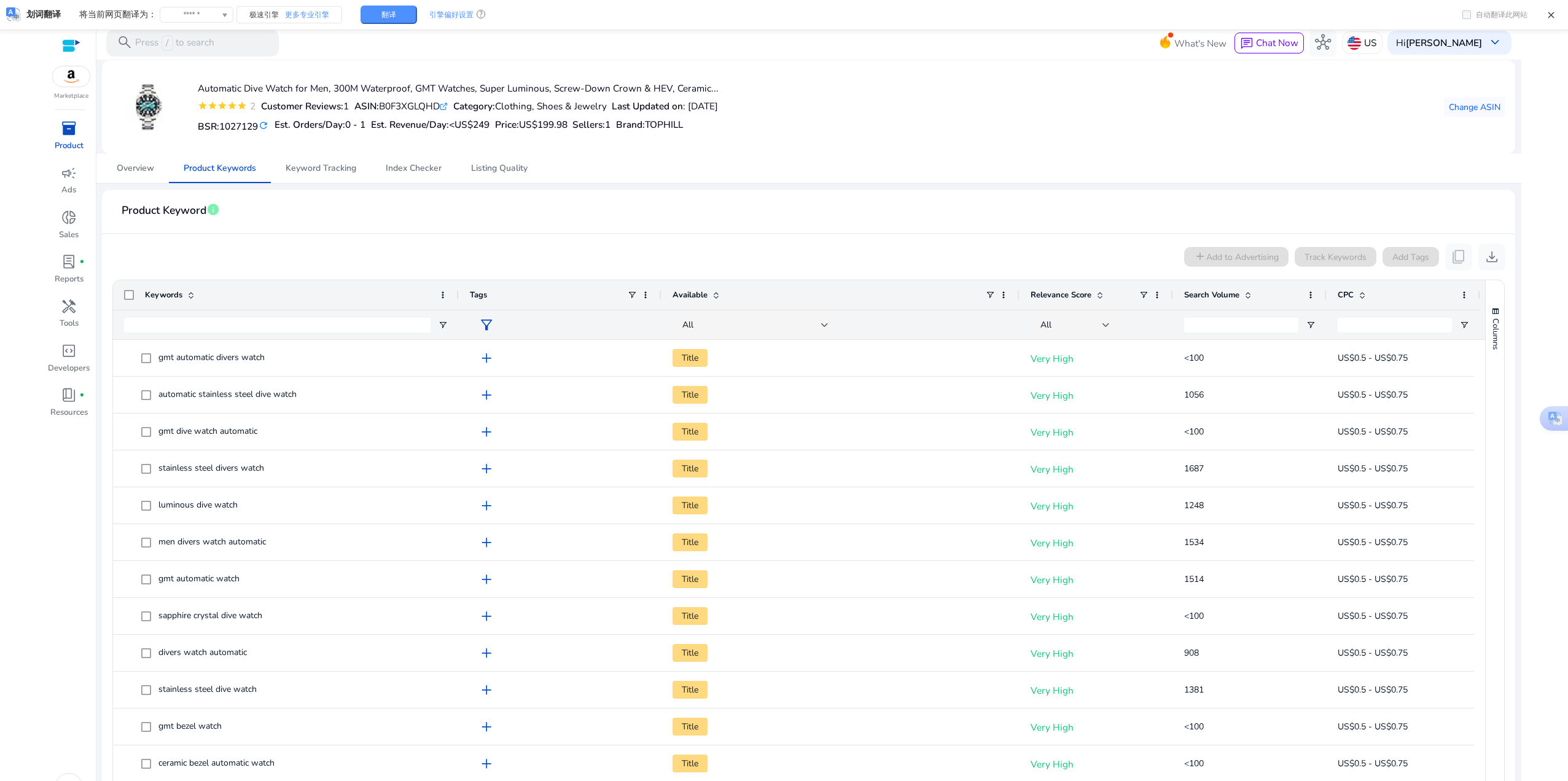
scroll to position [123, 0]
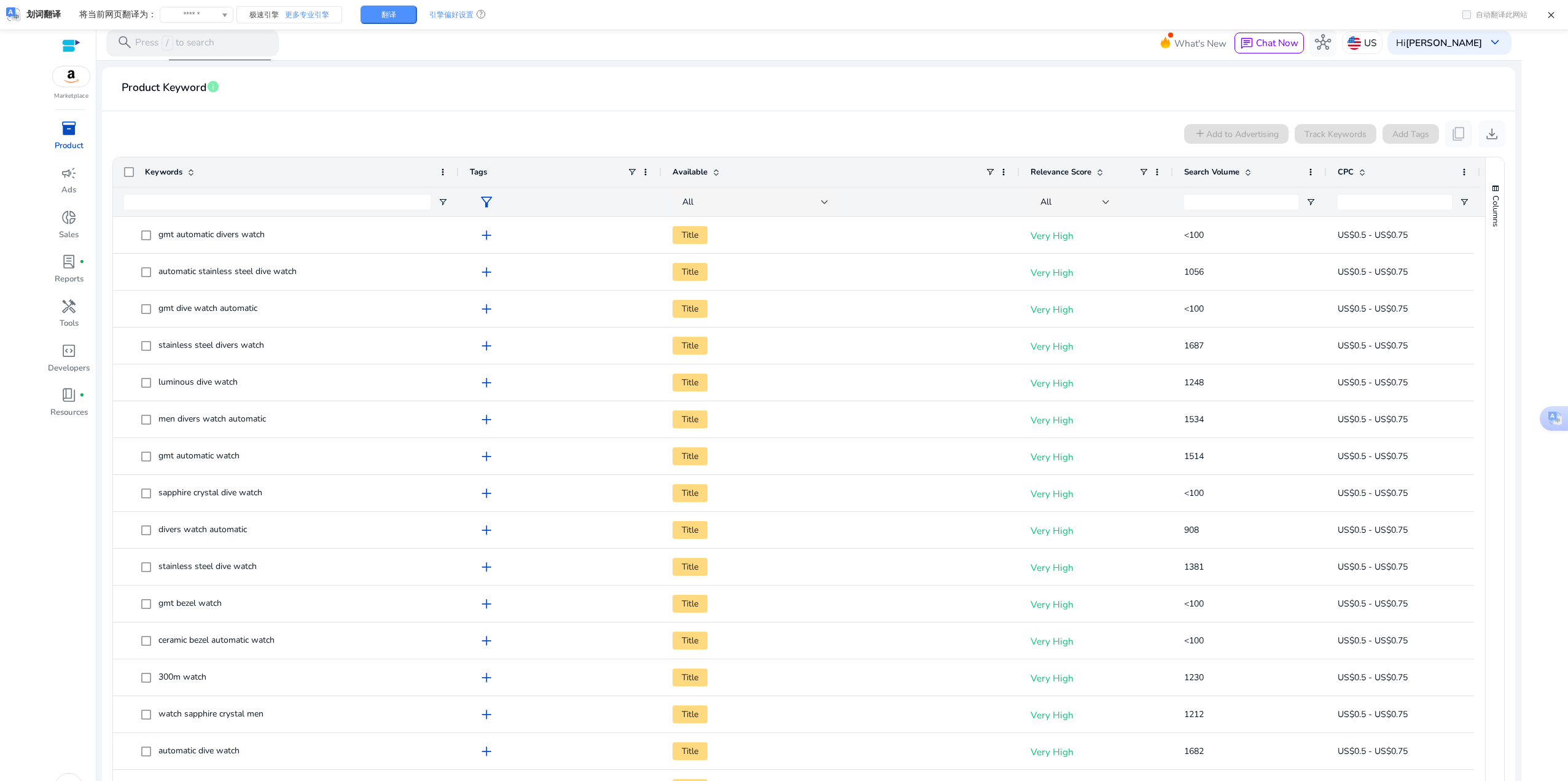
click at [1203, 176] on span "Search Volume" at bounding box center [1211, 172] width 55 height 11
click at [1203, 177] on span "Search Volume" at bounding box center [1211, 172] width 55 height 11
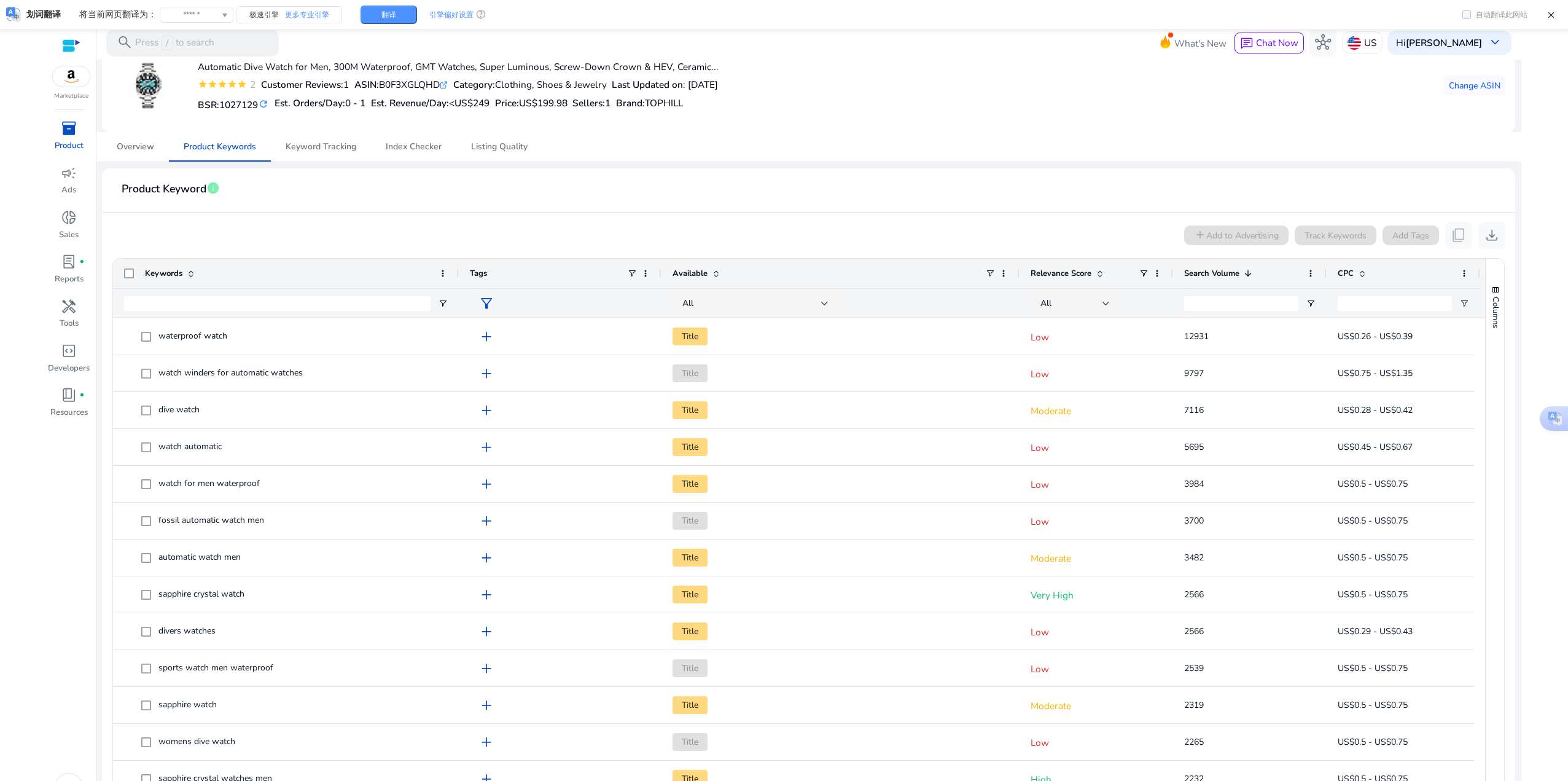
scroll to position [0, 0]
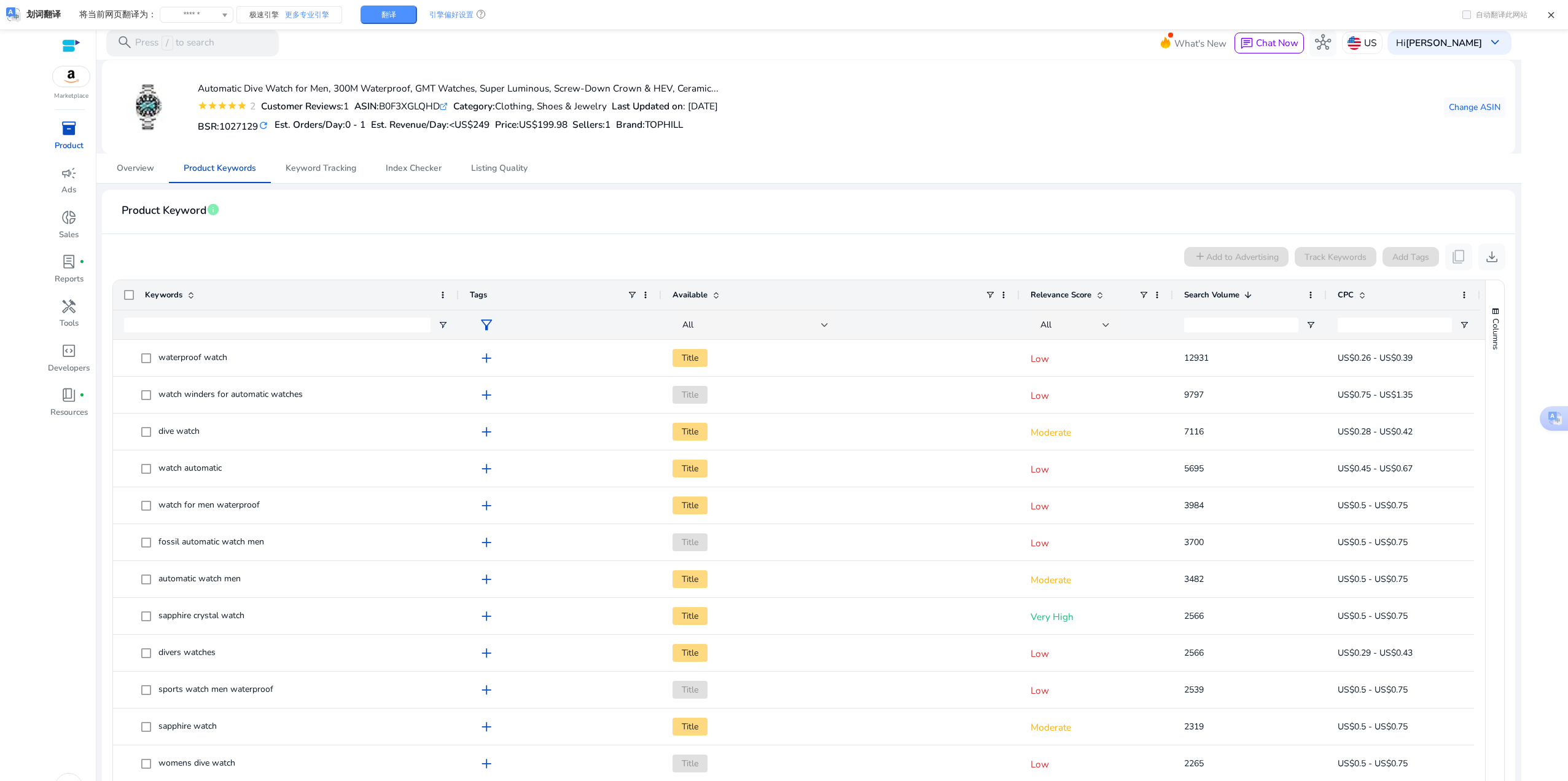
click at [979, 220] on mat-card-header "Product Keyword info" at bounding box center [808, 217] width 1393 height 35
click at [589, 250] on div "add Add to Advertising Track Keywords Add Tags content_copy download" at bounding box center [808, 257] width 1393 height 27
click at [340, 176] on span "Keyword Tracking" at bounding box center [321, 168] width 71 height 30
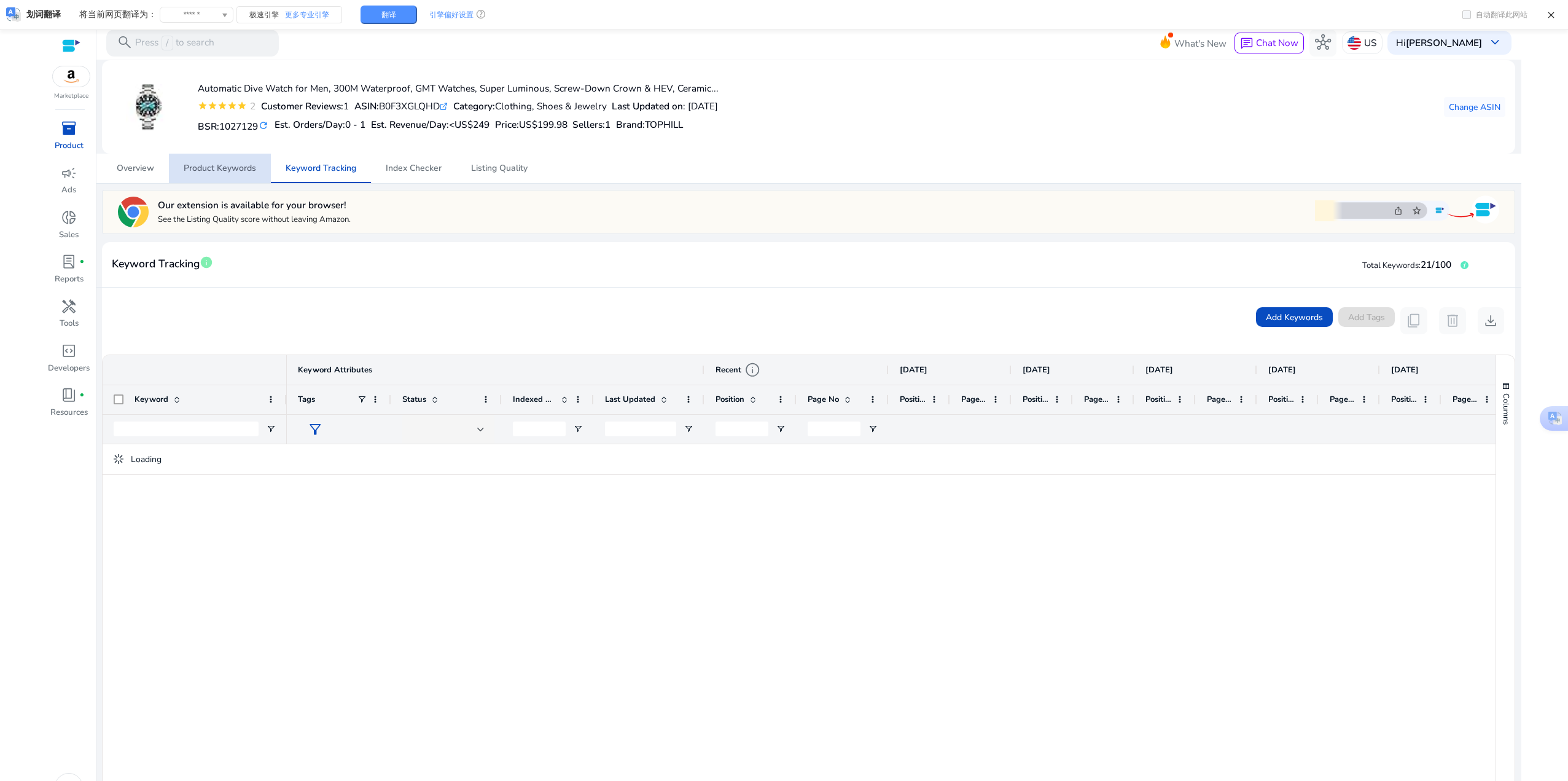
click at [225, 175] on span "Product Keywords" at bounding box center [220, 168] width 72 height 30
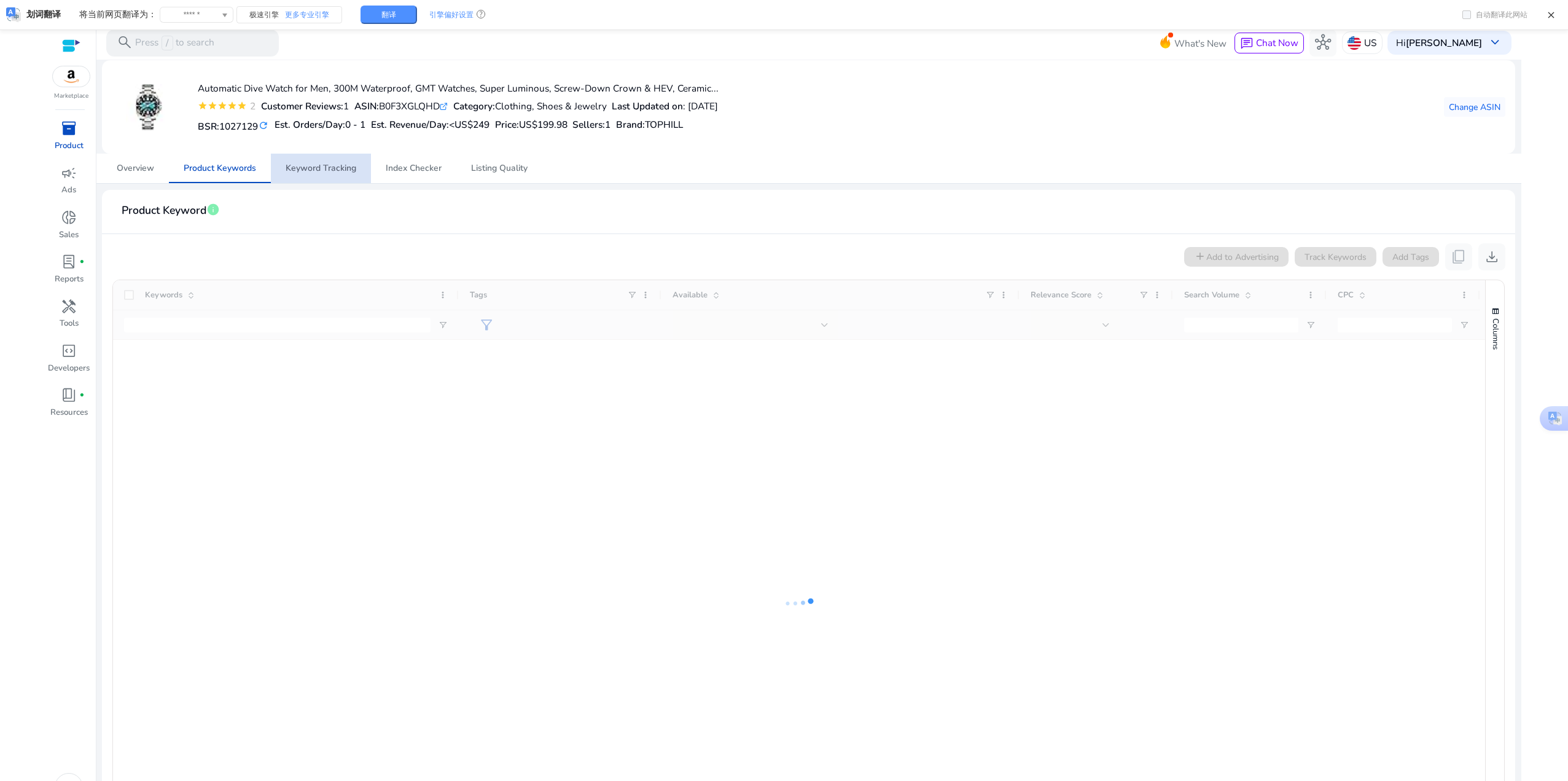
click at [341, 172] on span "Keyword Tracking" at bounding box center [321, 168] width 71 height 9
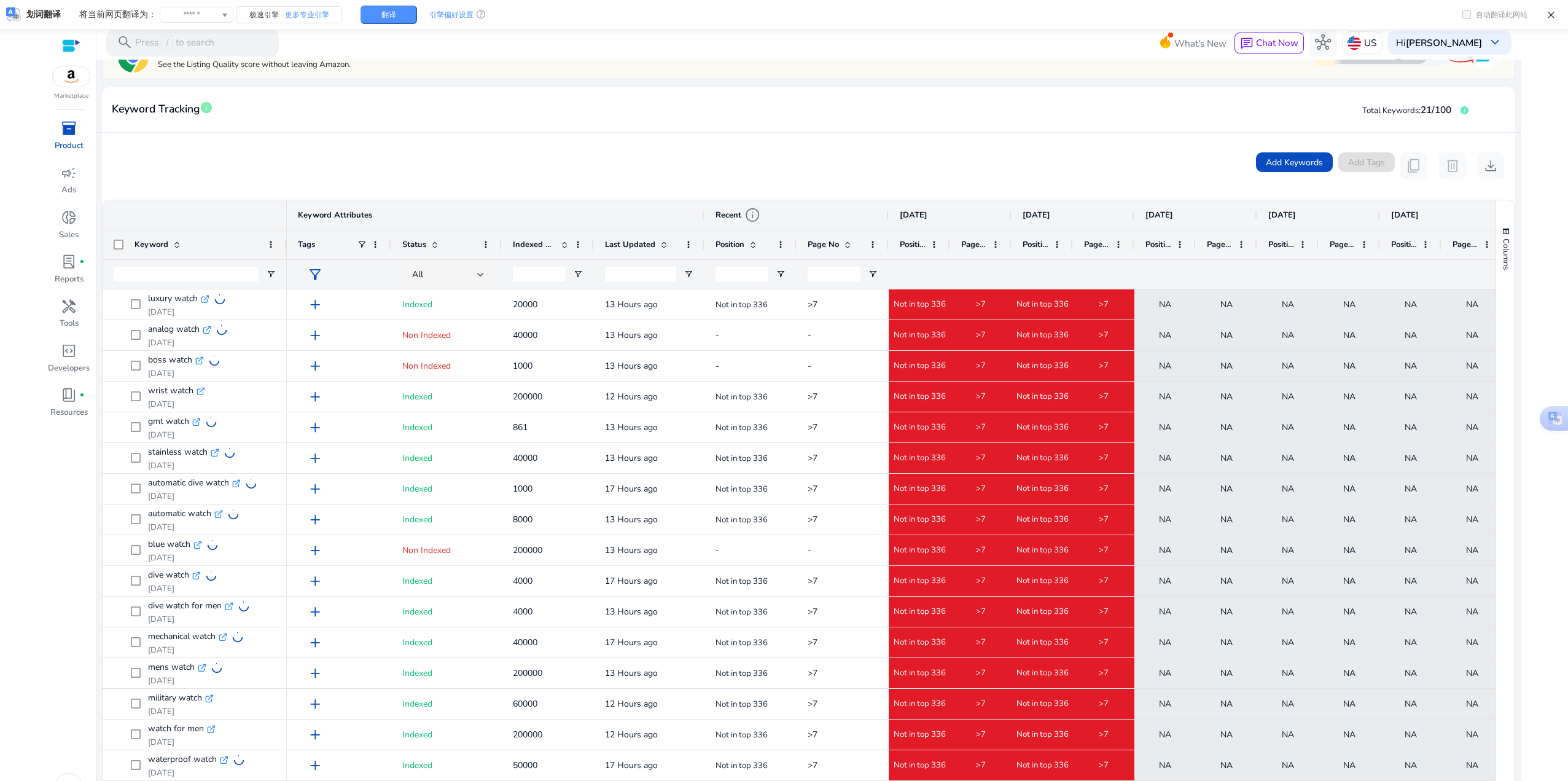
scroll to position [53, 0]
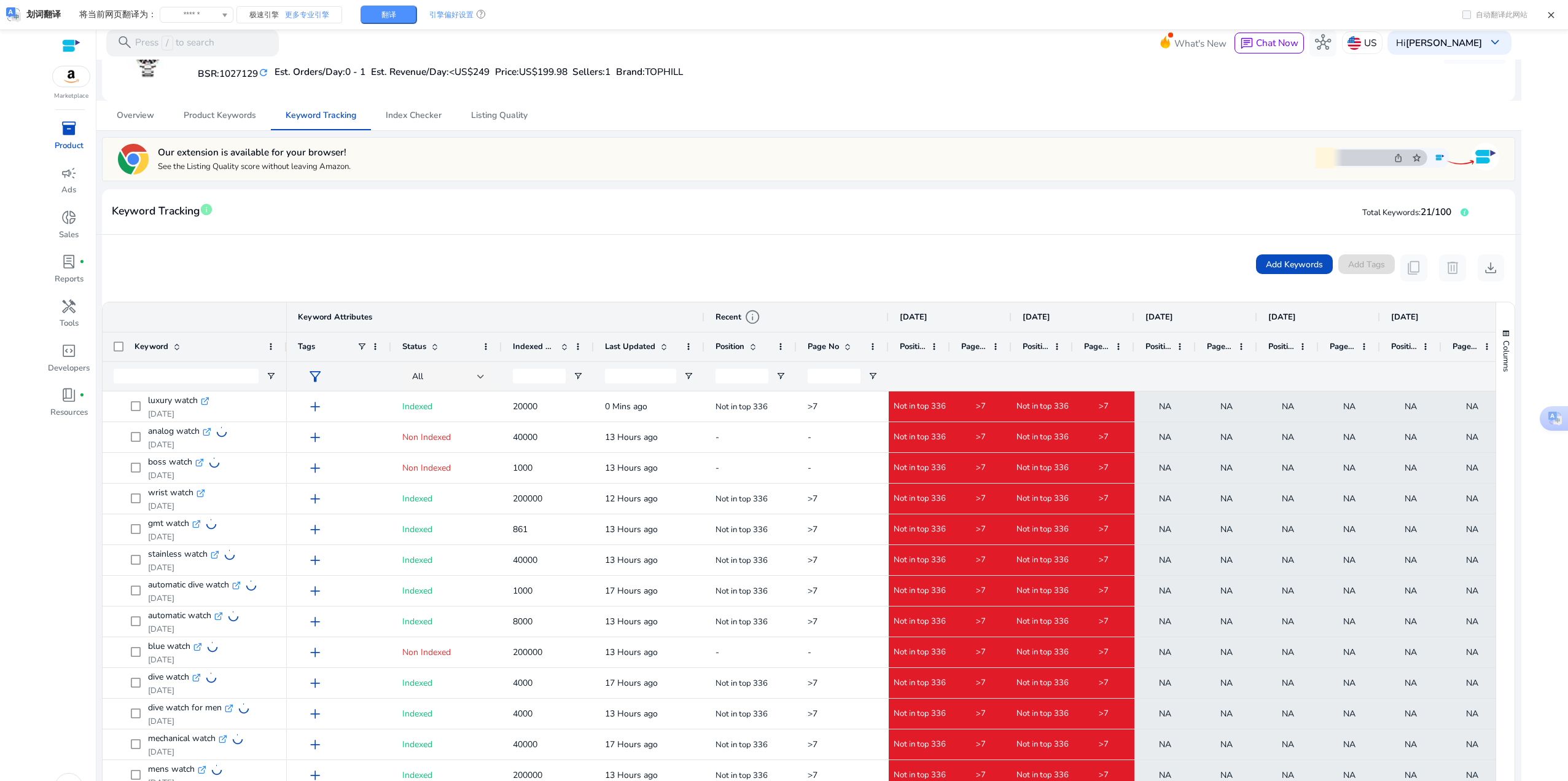
click at [808, 241] on div "Add Keywords Add Tags content_copy delete download" at bounding box center [808, 268] width 1413 height 67
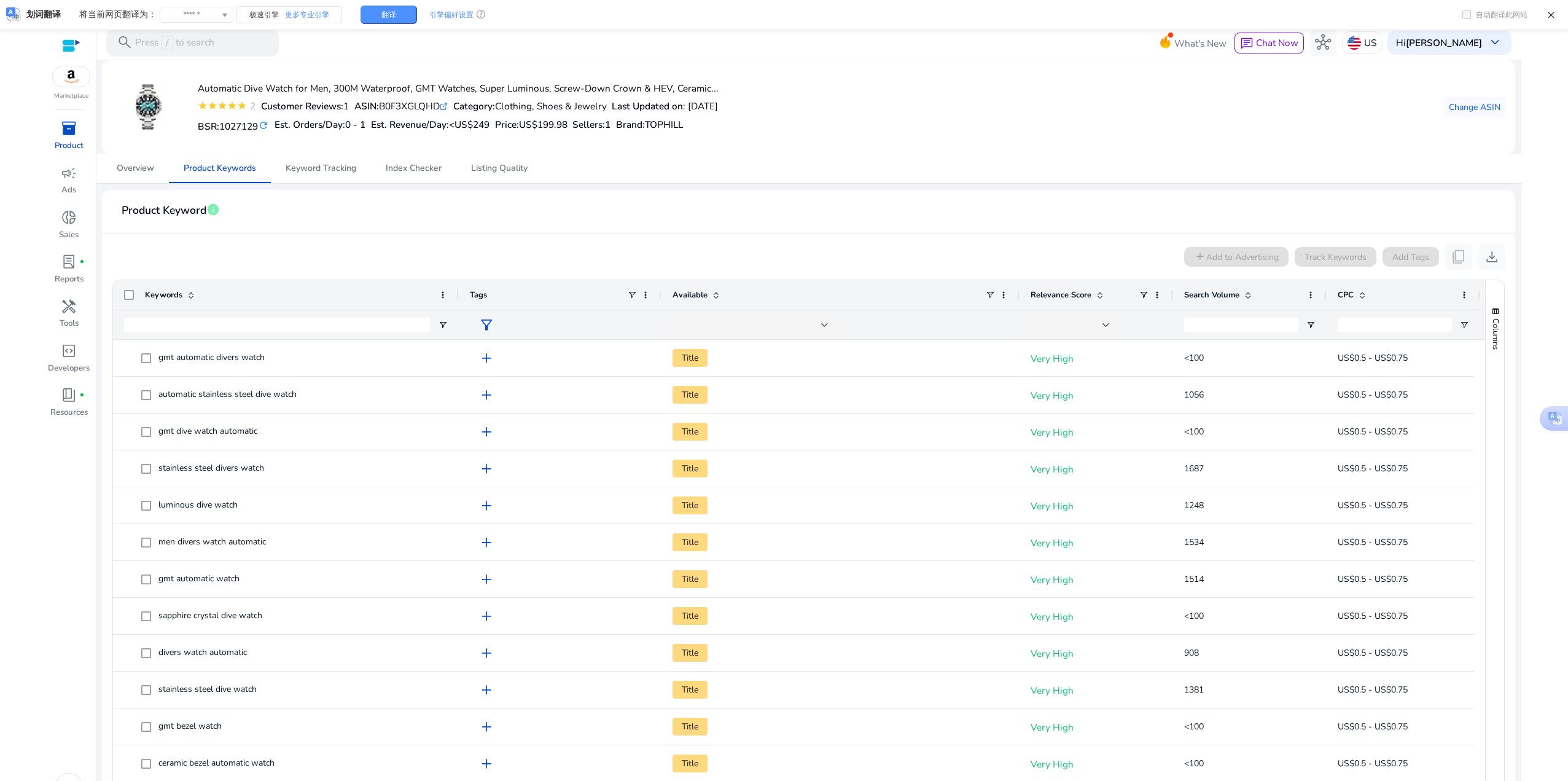
click at [1229, 296] on span "Search Volume" at bounding box center [1211, 295] width 55 height 11
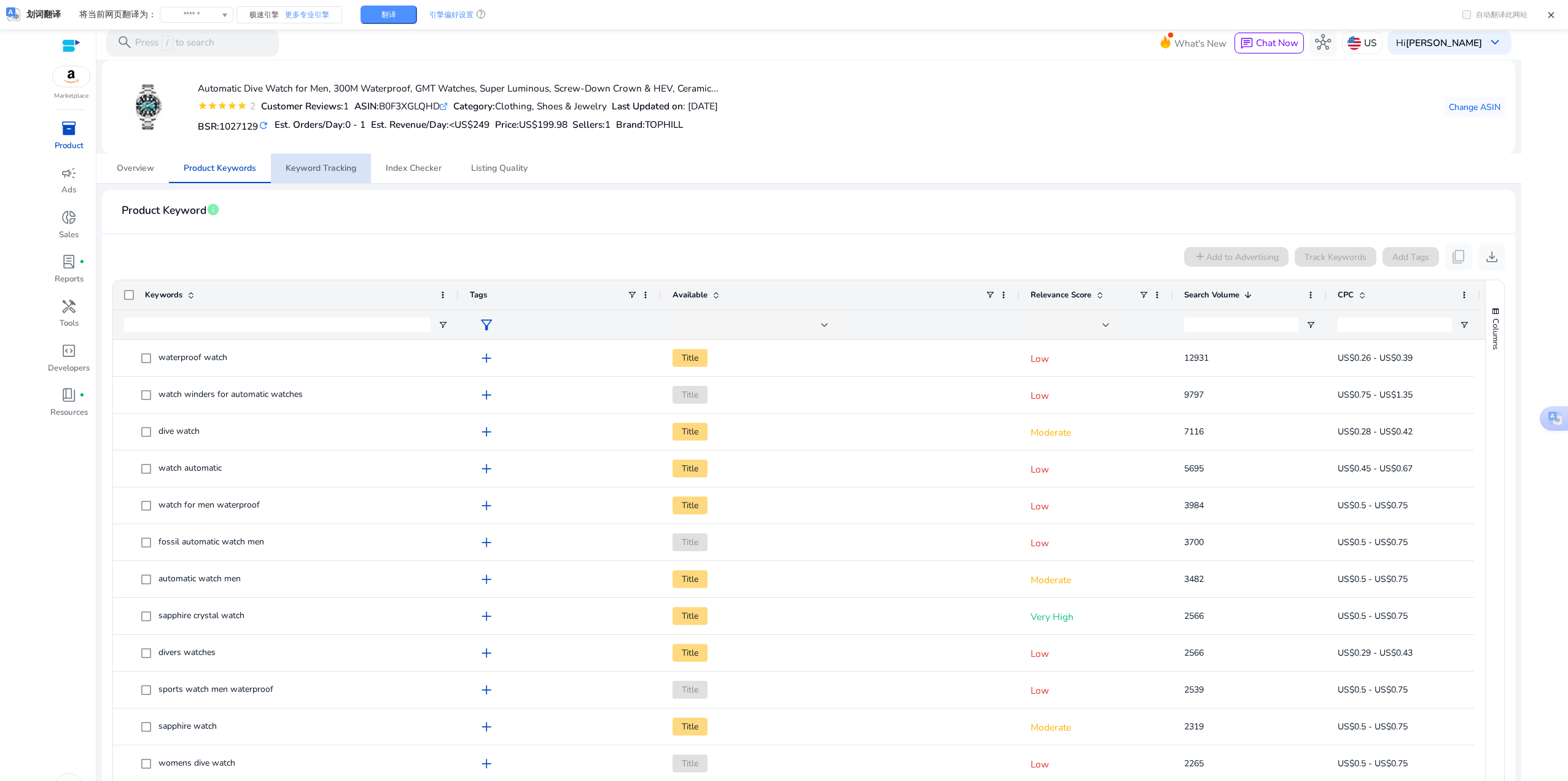
click at [339, 175] on span "Keyword Tracking" at bounding box center [321, 168] width 71 height 30
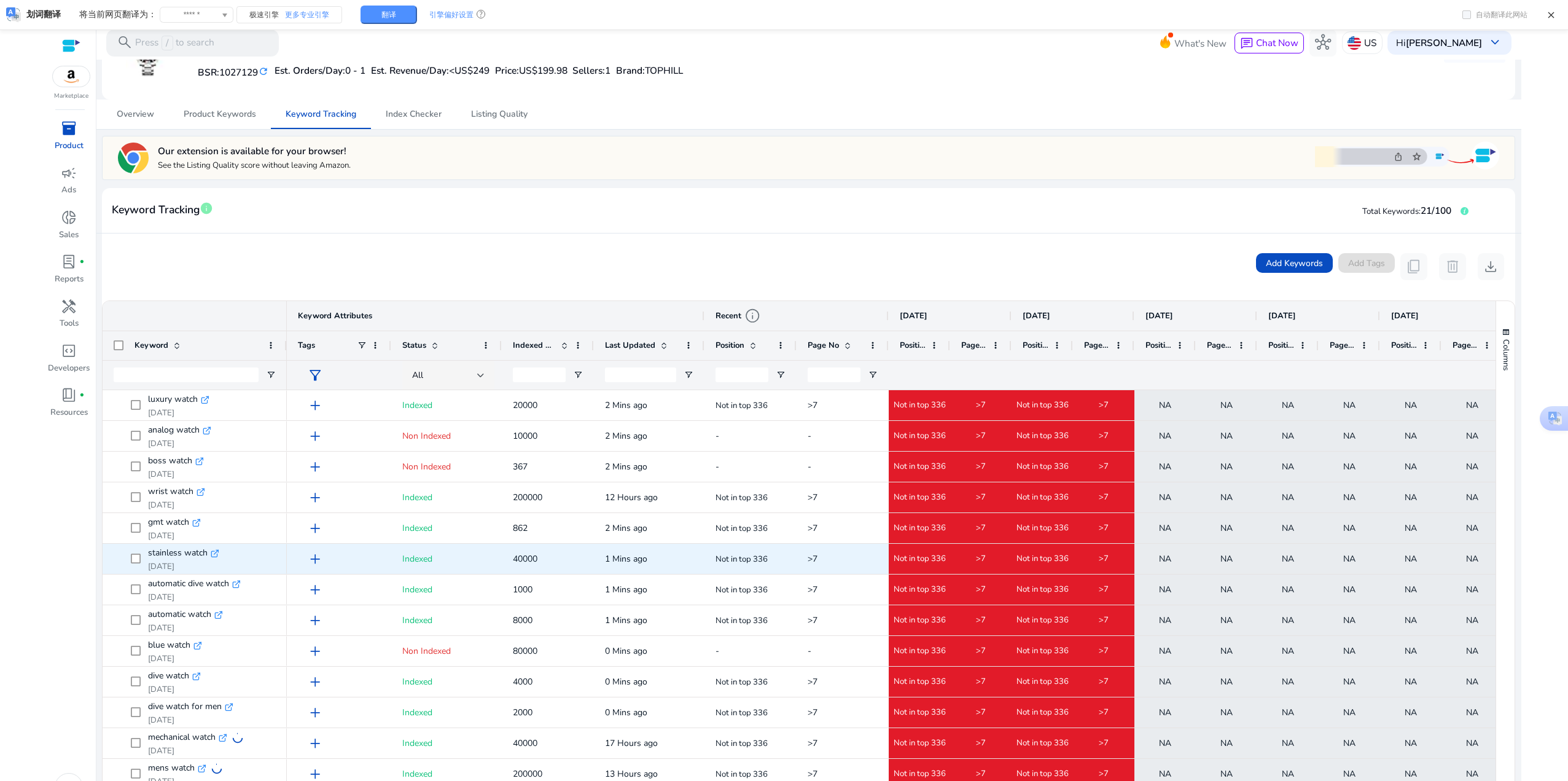
scroll to position [53, 0]
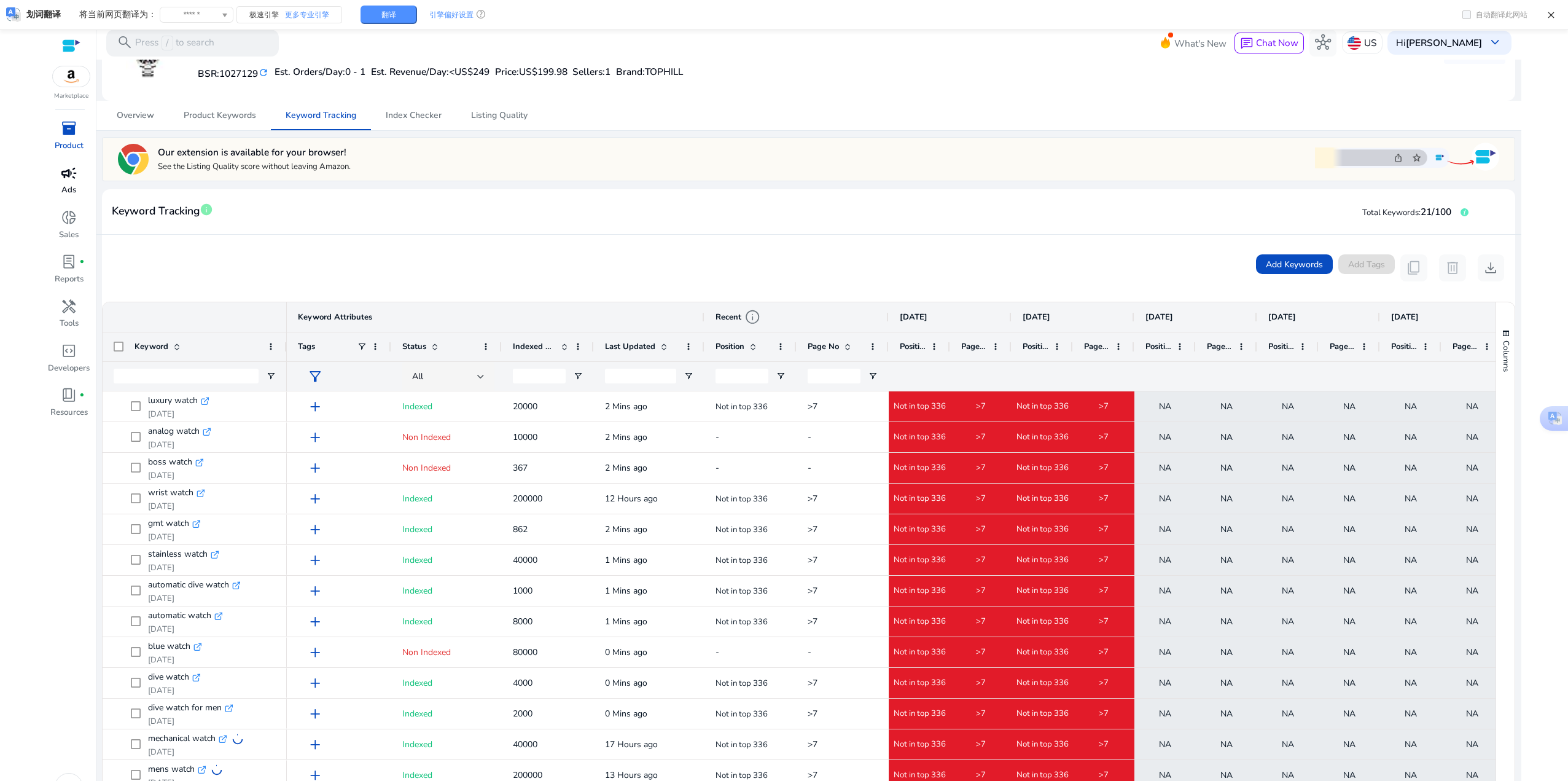
click at [72, 178] on span "campaign" at bounding box center [69, 173] width 16 height 16
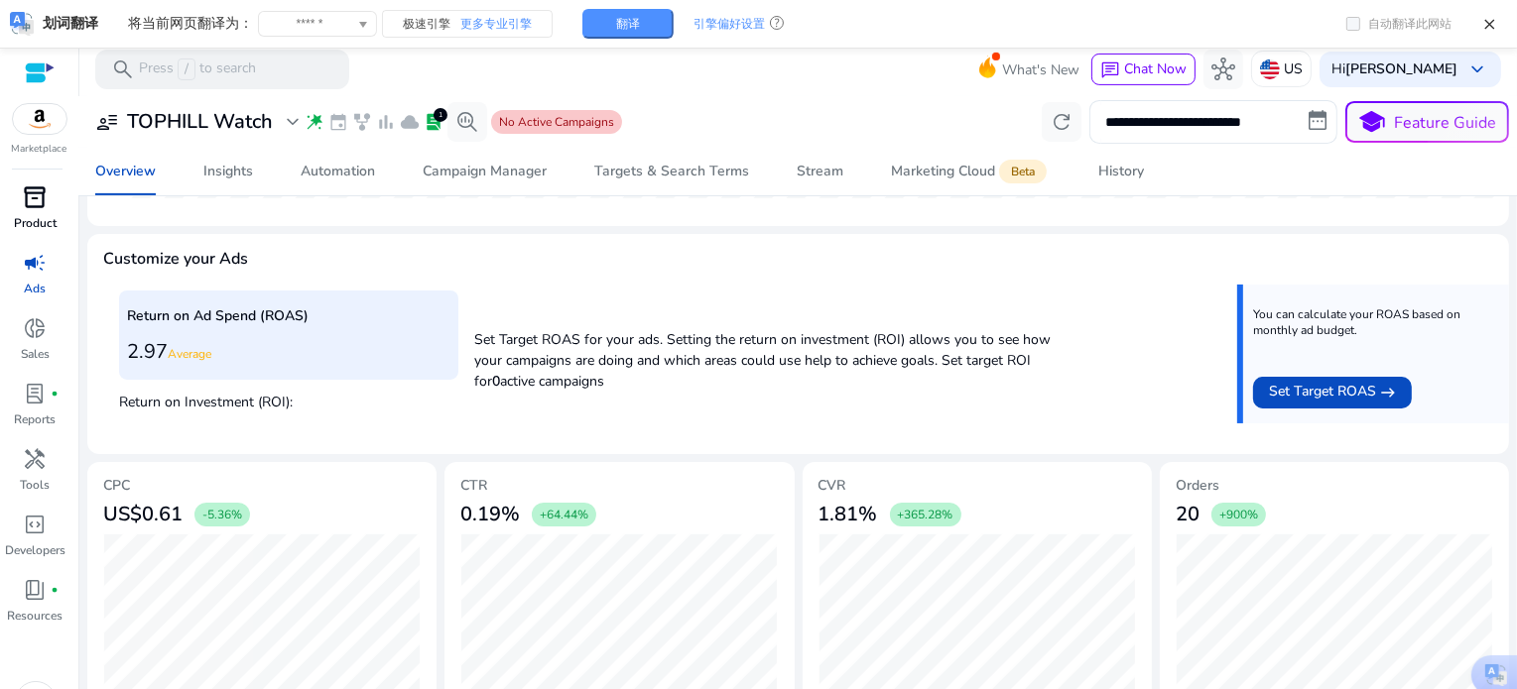
click at [44, 207] on span "inventory_2" at bounding box center [36, 198] width 24 height 24
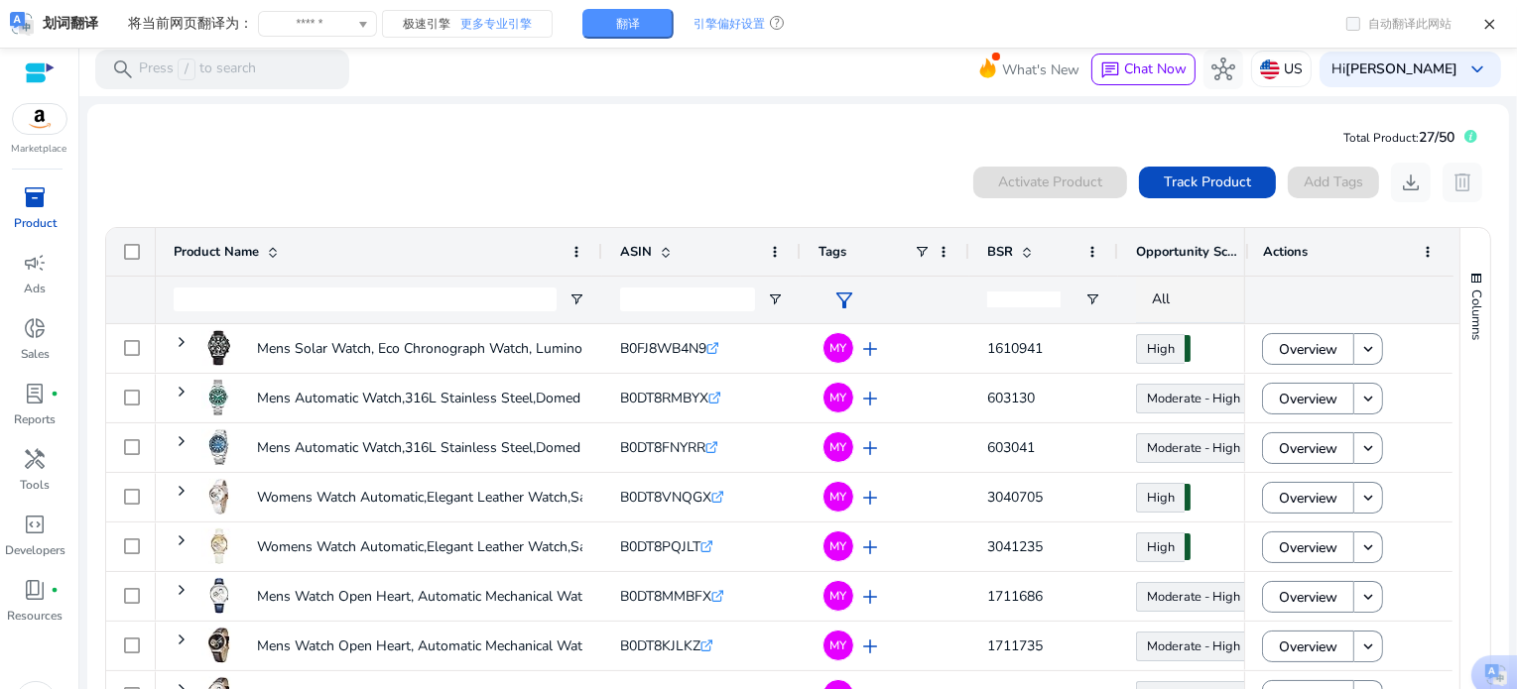
click at [556, 165] on div "0 products selected Activate Product Track Product Add Tags download delete" at bounding box center [798, 183] width 1388 height 40
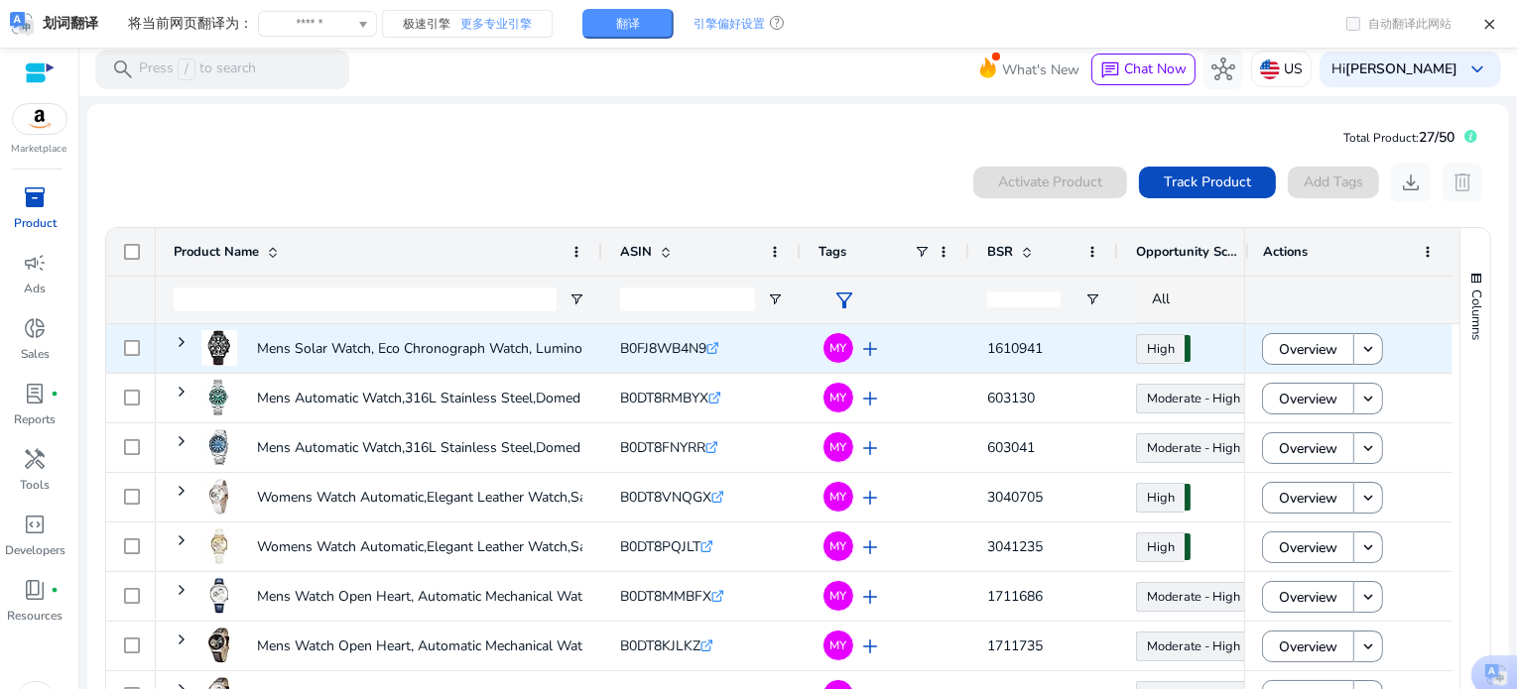
click at [171, 338] on div "Mens Solar Watch, Eco Chronograph Watch, Luminous, 42mm Big Face,..." at bounding box center [379, 348] width 446 height 49
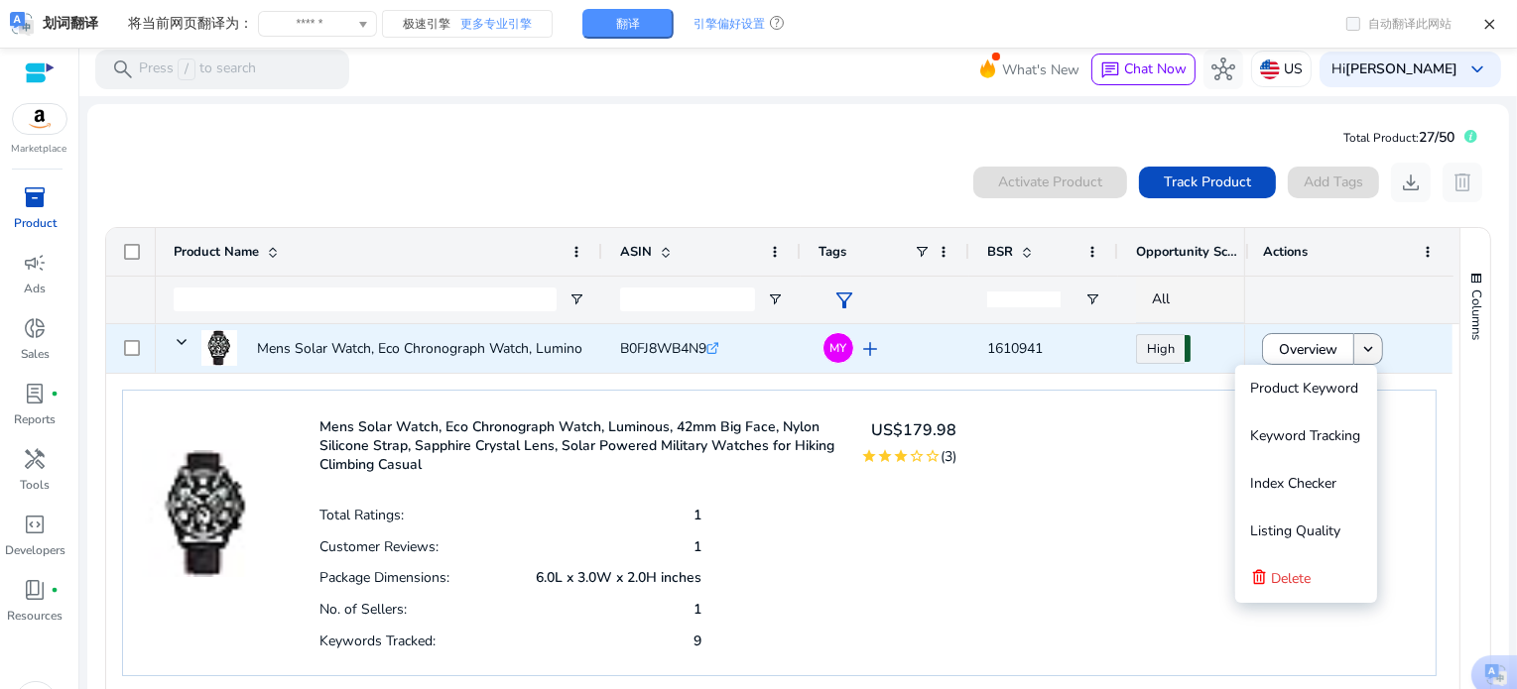
click at [1355, 361] on span at bounding box center [1368, 349] width 28 height 48
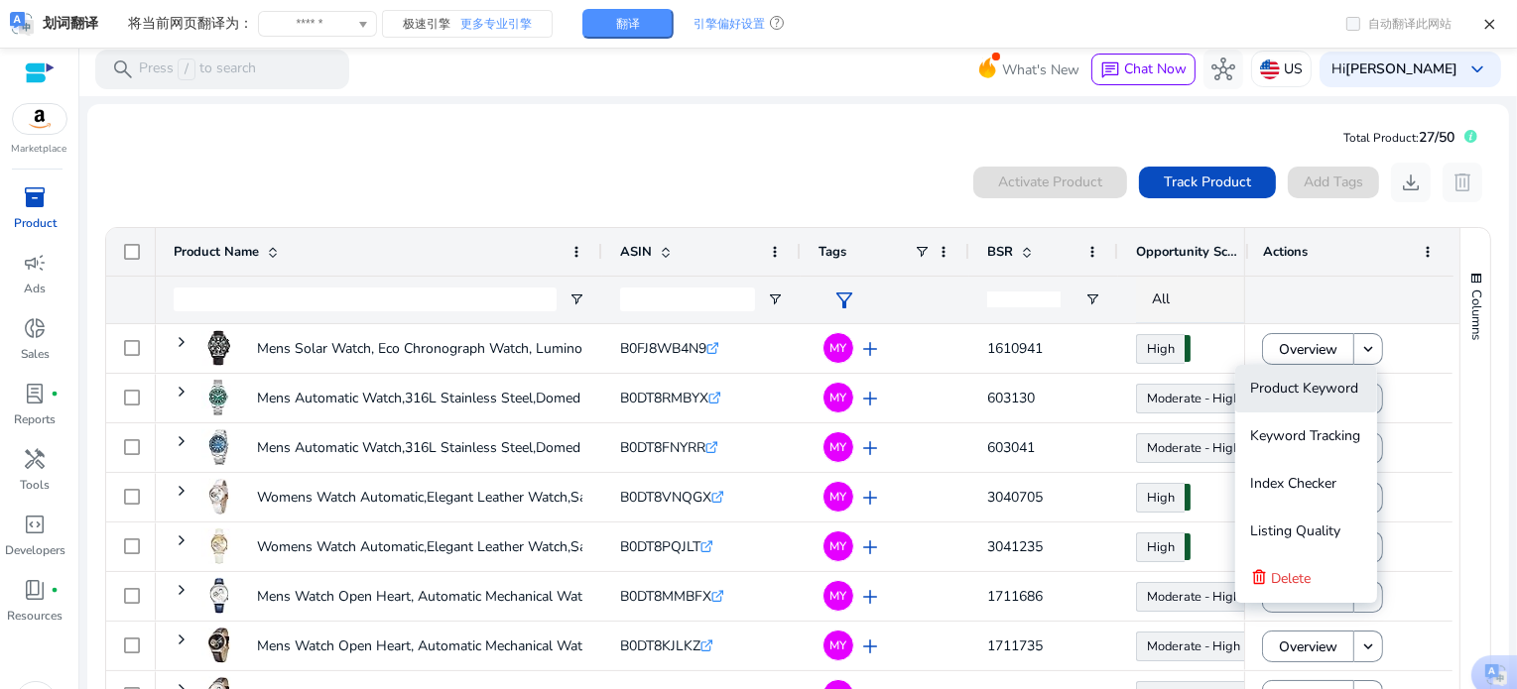
click at [1326, 394] on span "Product Keyword" at bounding box center [1305, 388] width 108 height 19
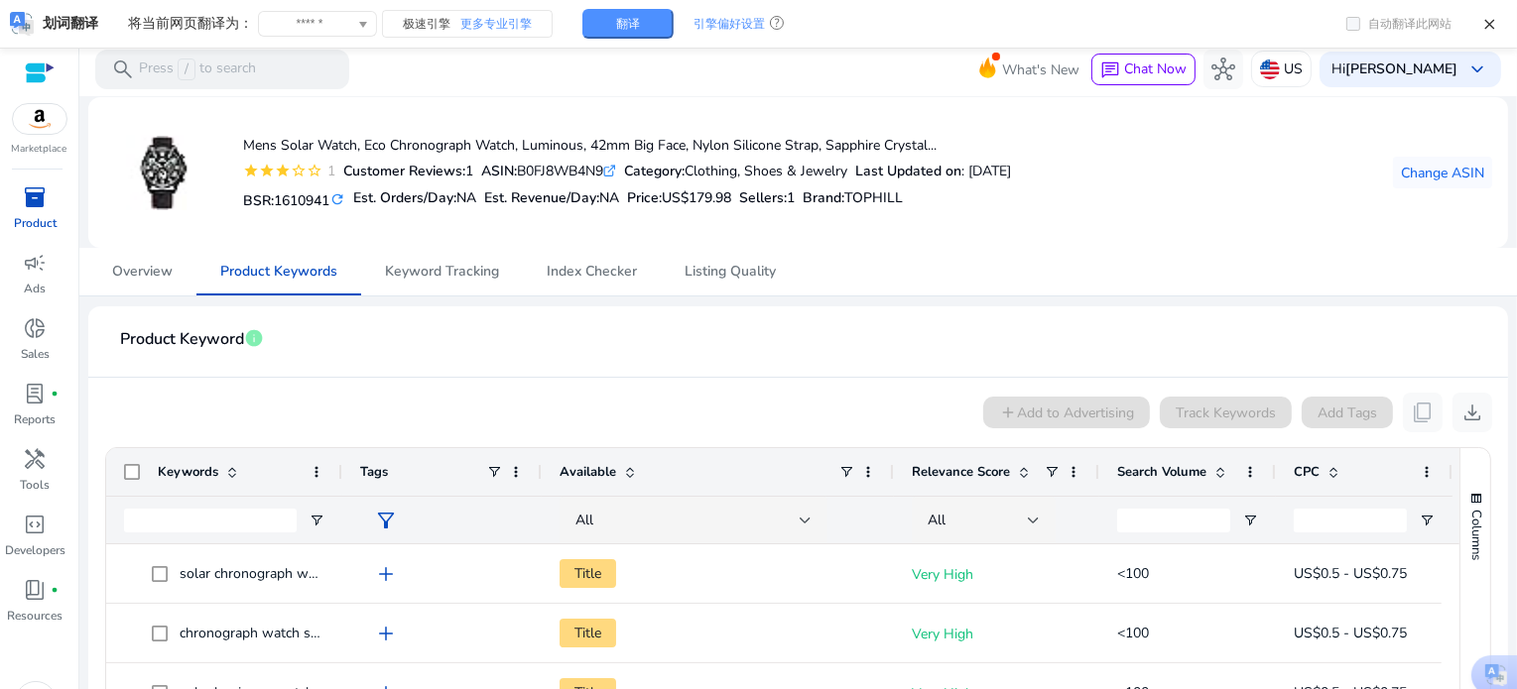
scroll to position [99, 0]
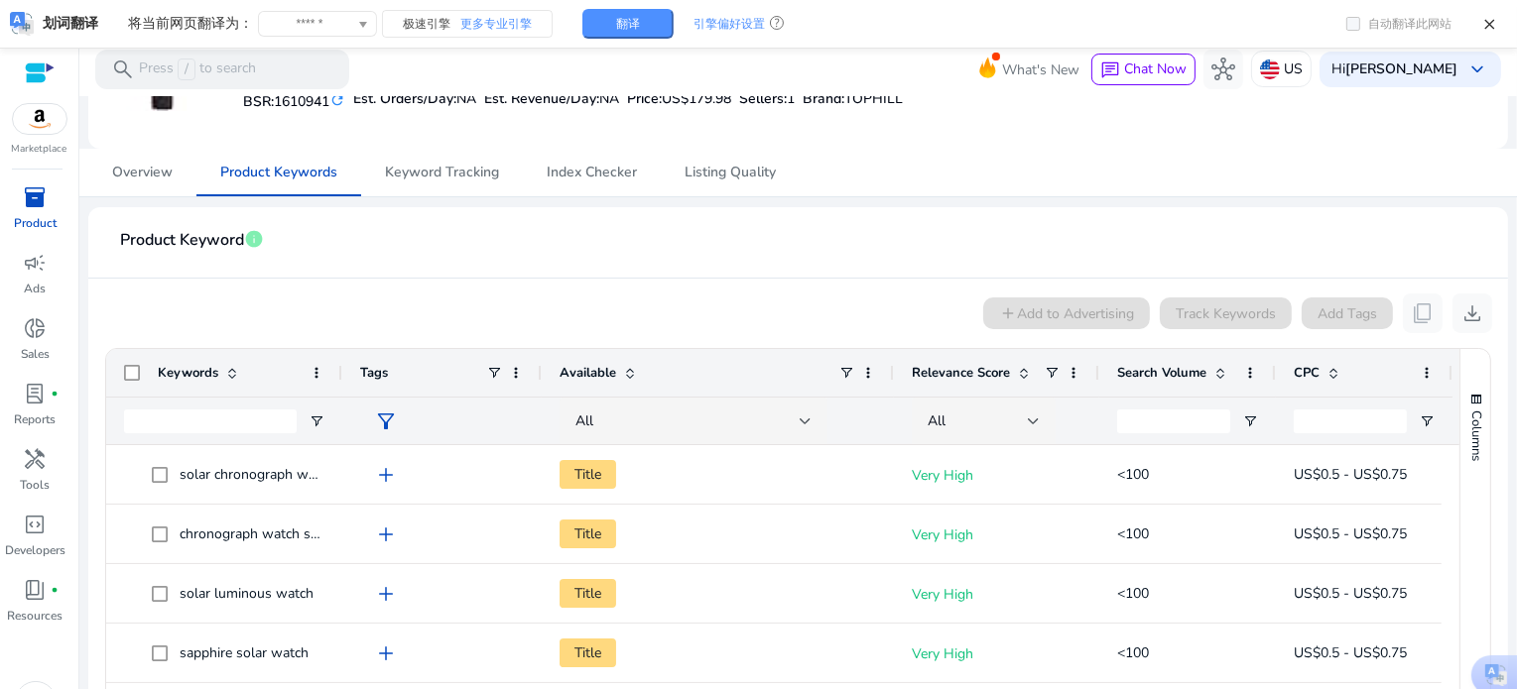
click at [345, 366] on div "Tags" at bounding box center [441, 373] width 199 height 48
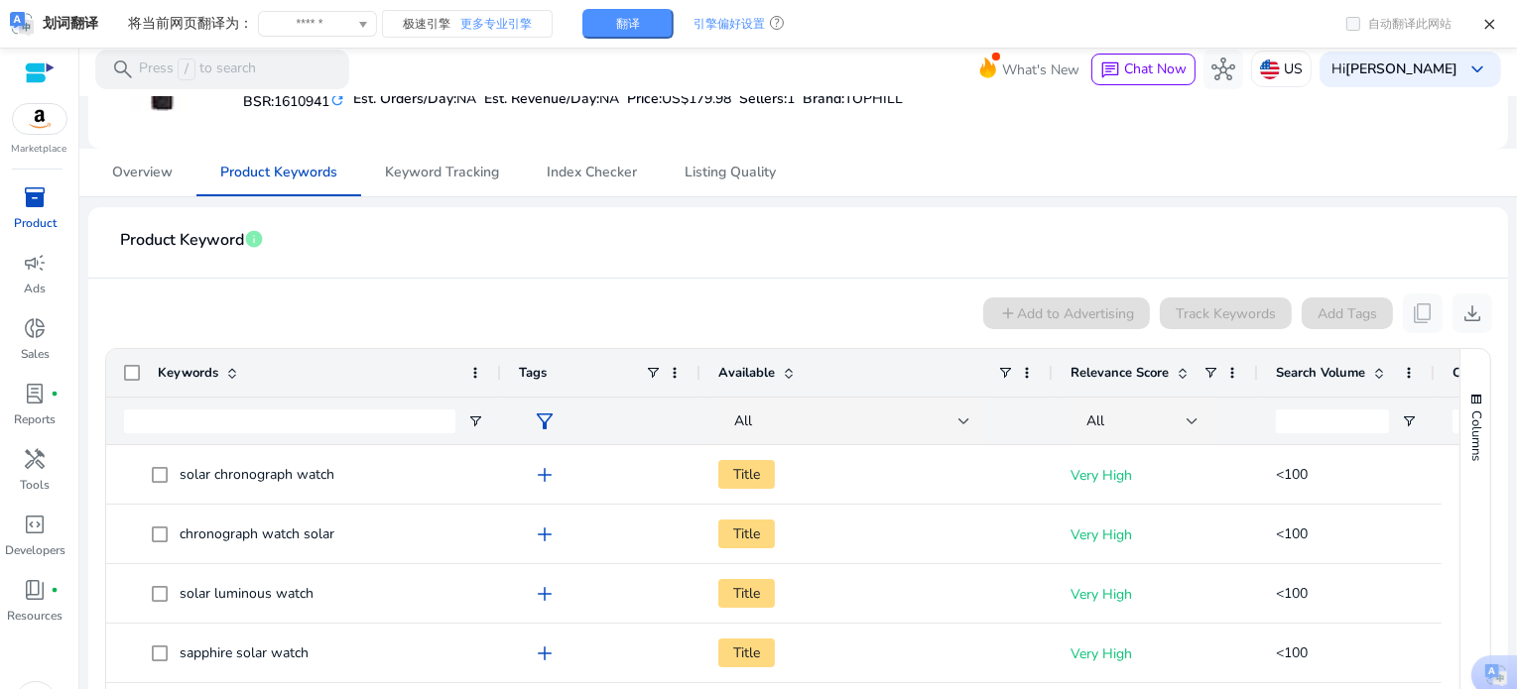
drag, startPoint x: 341, startPoint y: 362, endPoint x: 492, endPoint y: 368, distance: 150.9
click at [492, 368] on div "Keywords Tags Available Relevance Score" at bounding box center [858, 373] width 1505 height 48
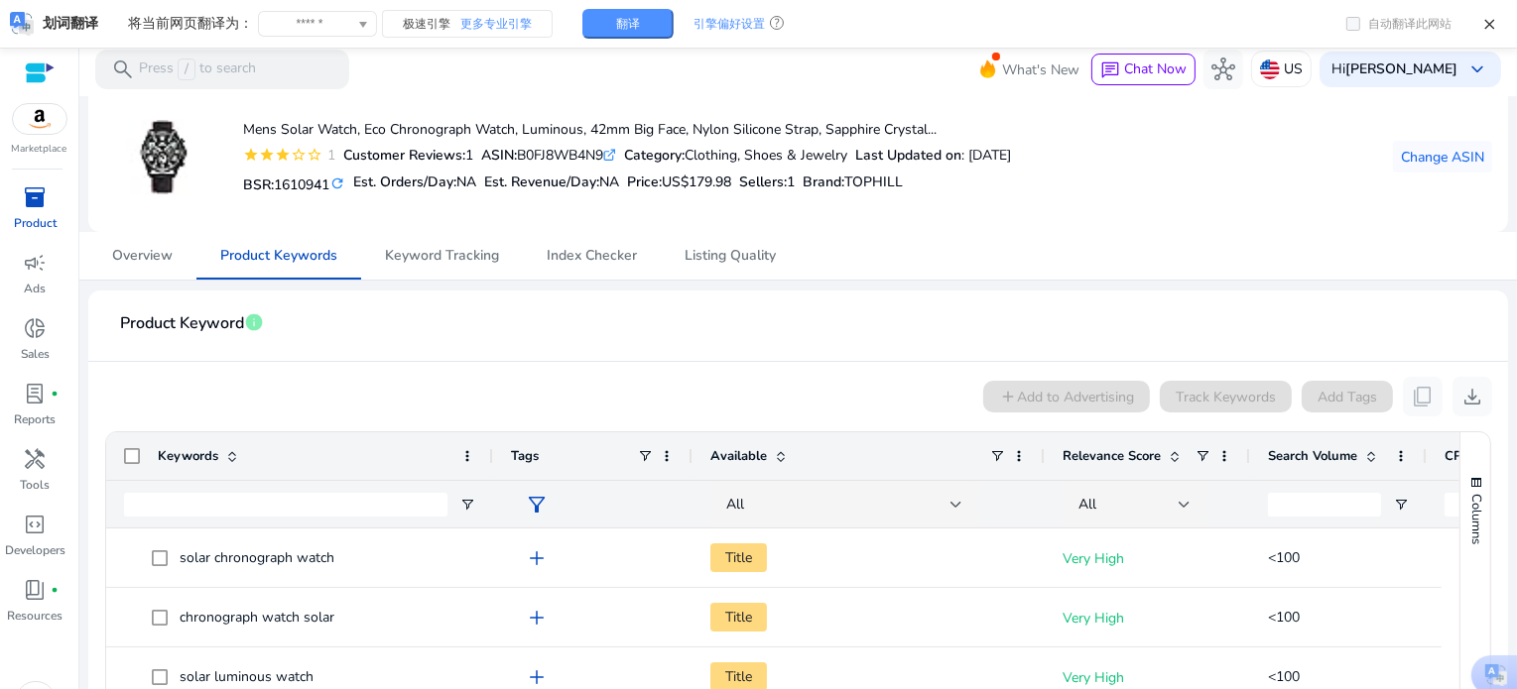
scroll to position [0, 0]
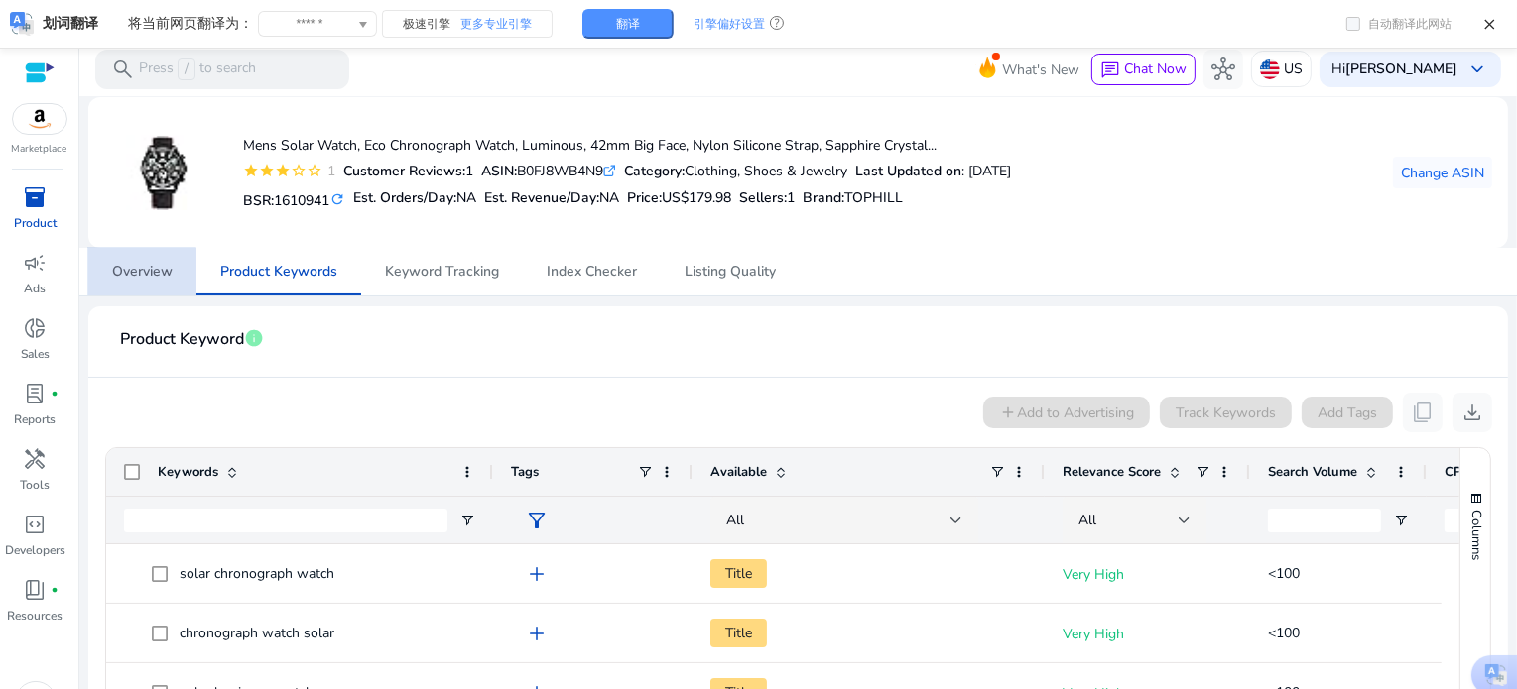
click at [130, 277] on span "Overview" at bounding box center [142, 272] width 61 height 14
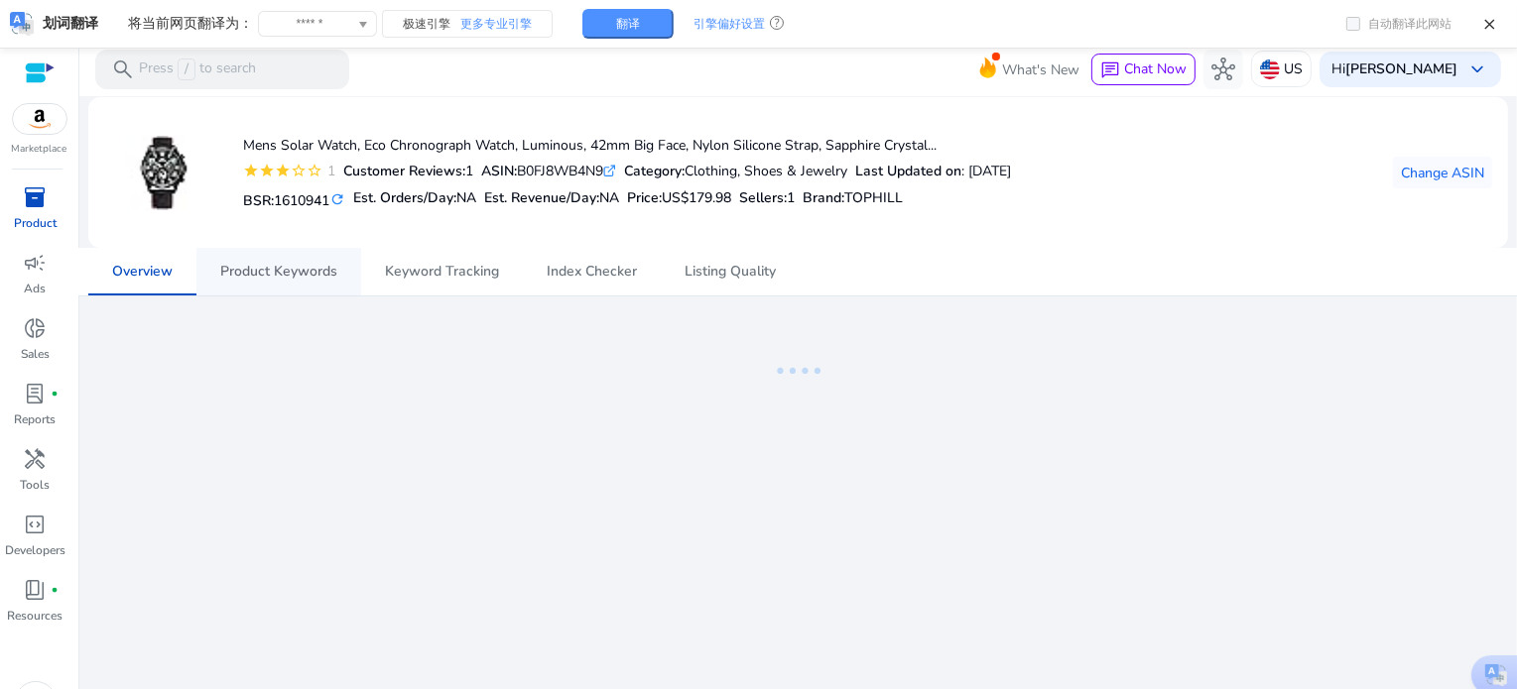
click at [282, 285] on span "Product Keywords" at bounding box center [278, 272] width 117 height 48
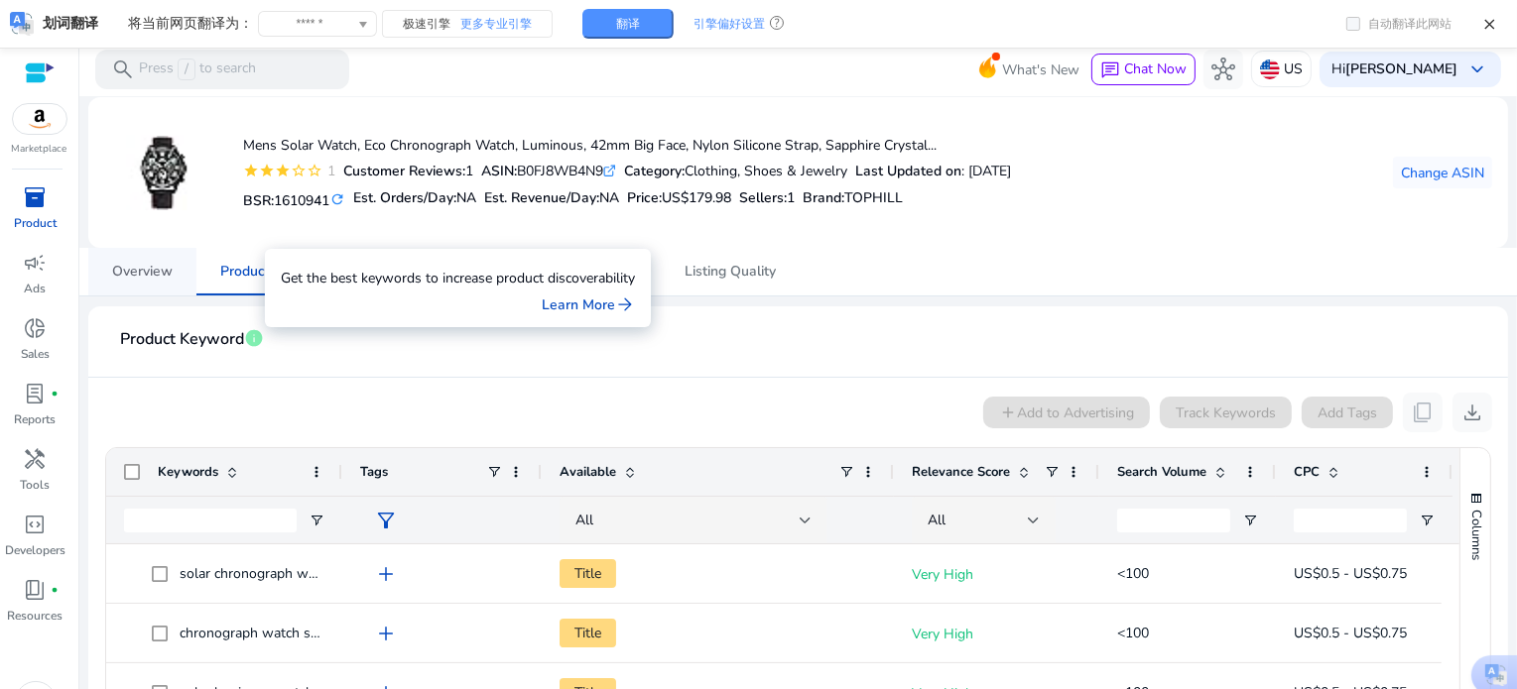
click at [133, 270] on span "Overview" at bounding box center [142, 272] width 61 height 14
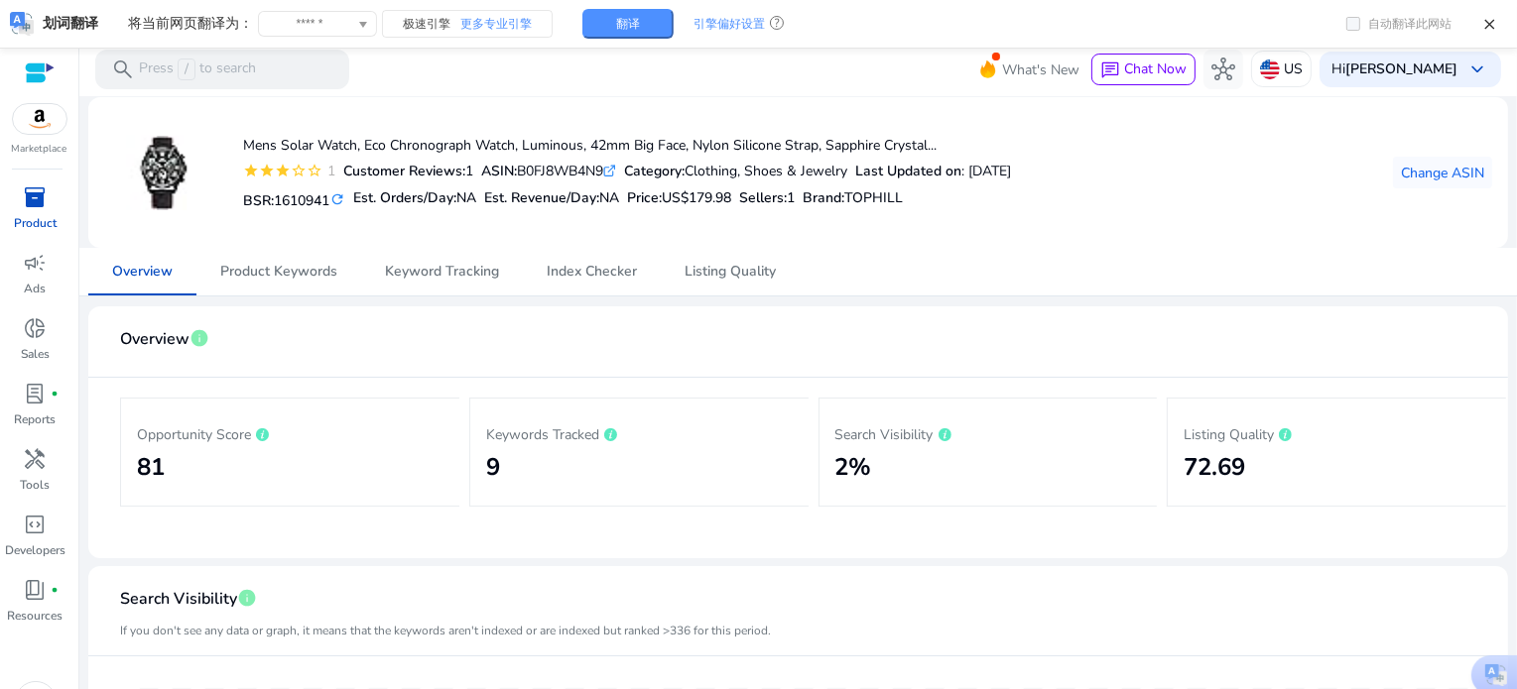
click at [37, 199] on span "inventory_2" at bounding box center [36, 198] width 24 height 24
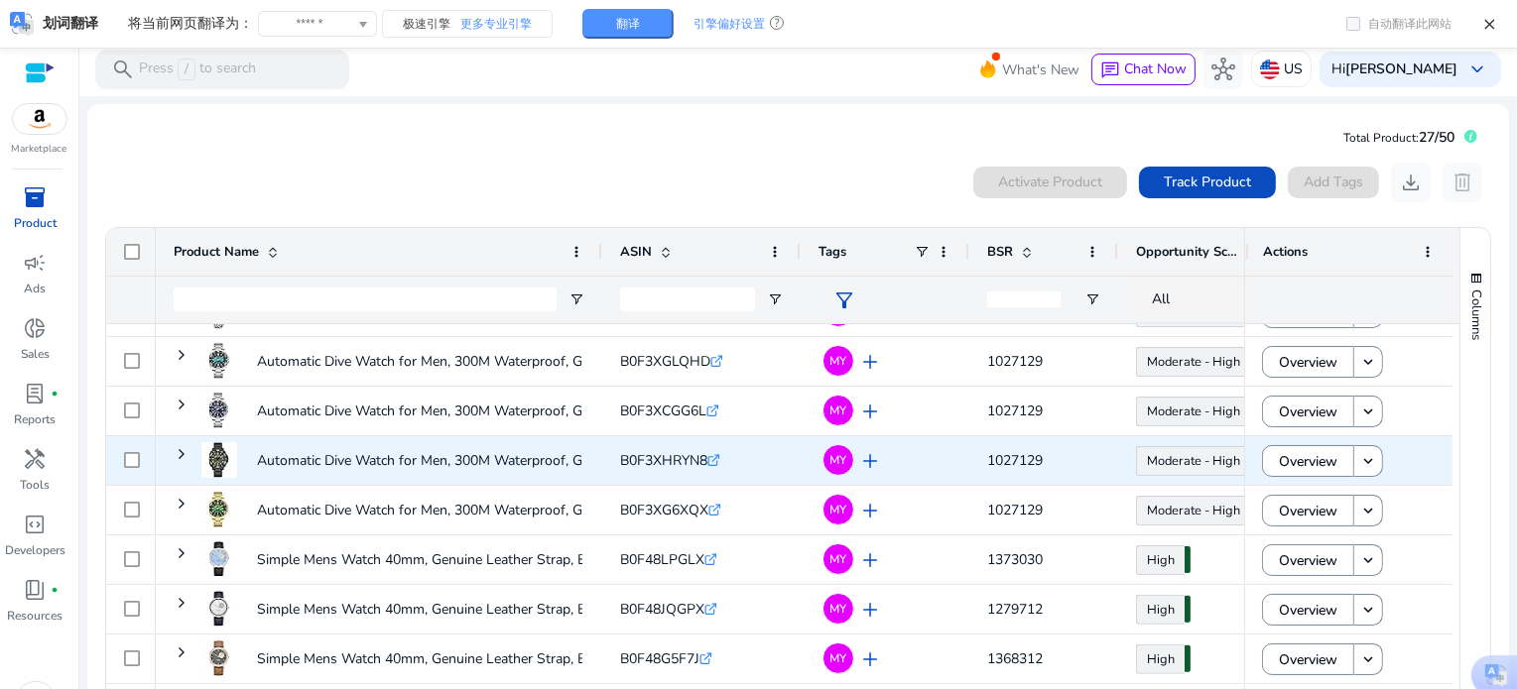
scroll to position [673, 0]
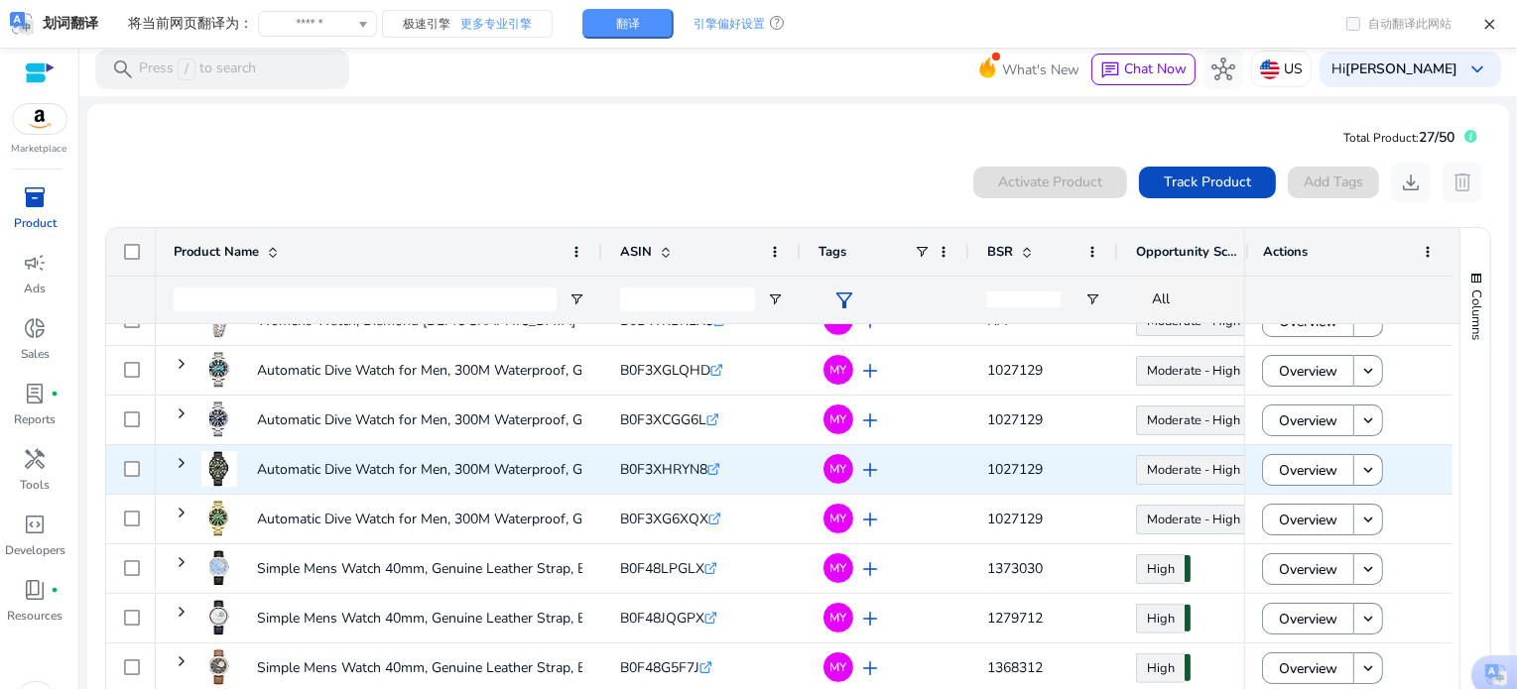
scroll to position [673, 0]
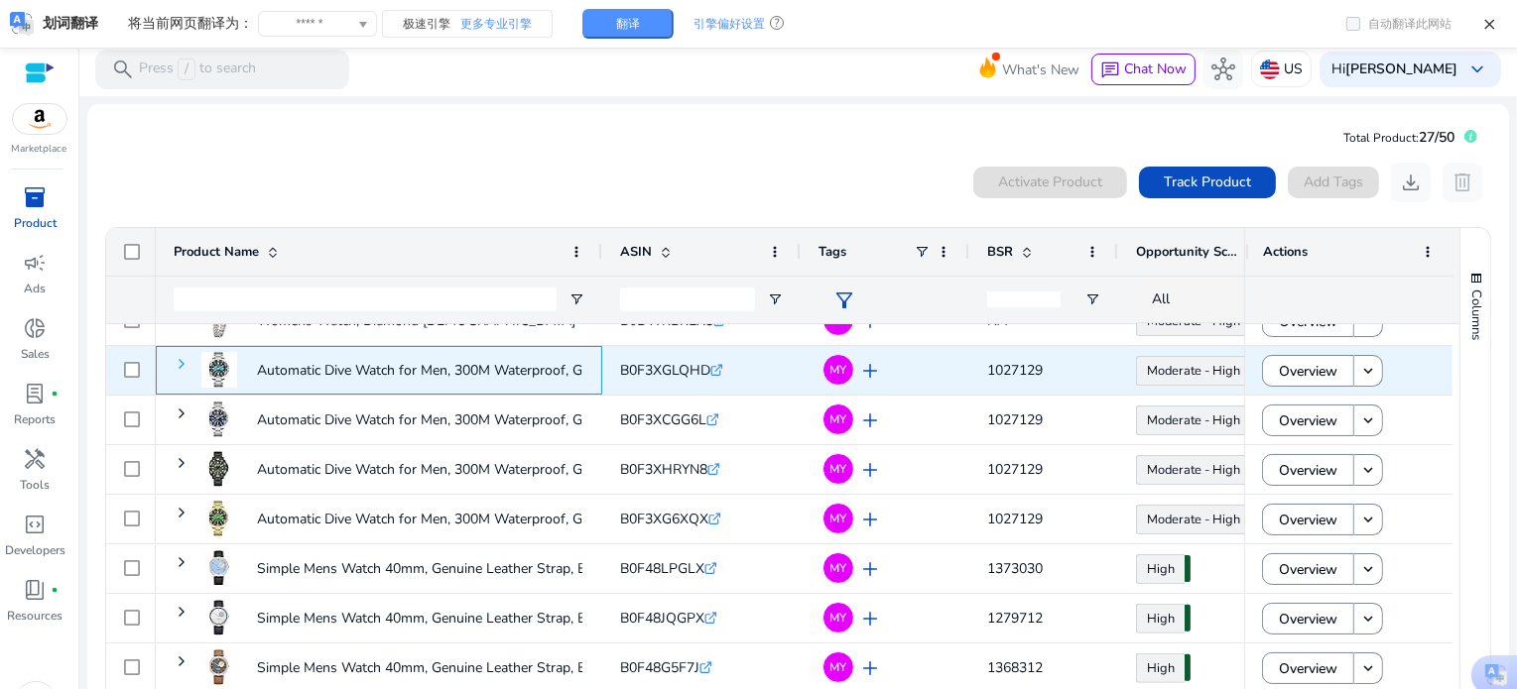
click at [180, 364] on span at bounding box center [182, 364] width 16 height 16
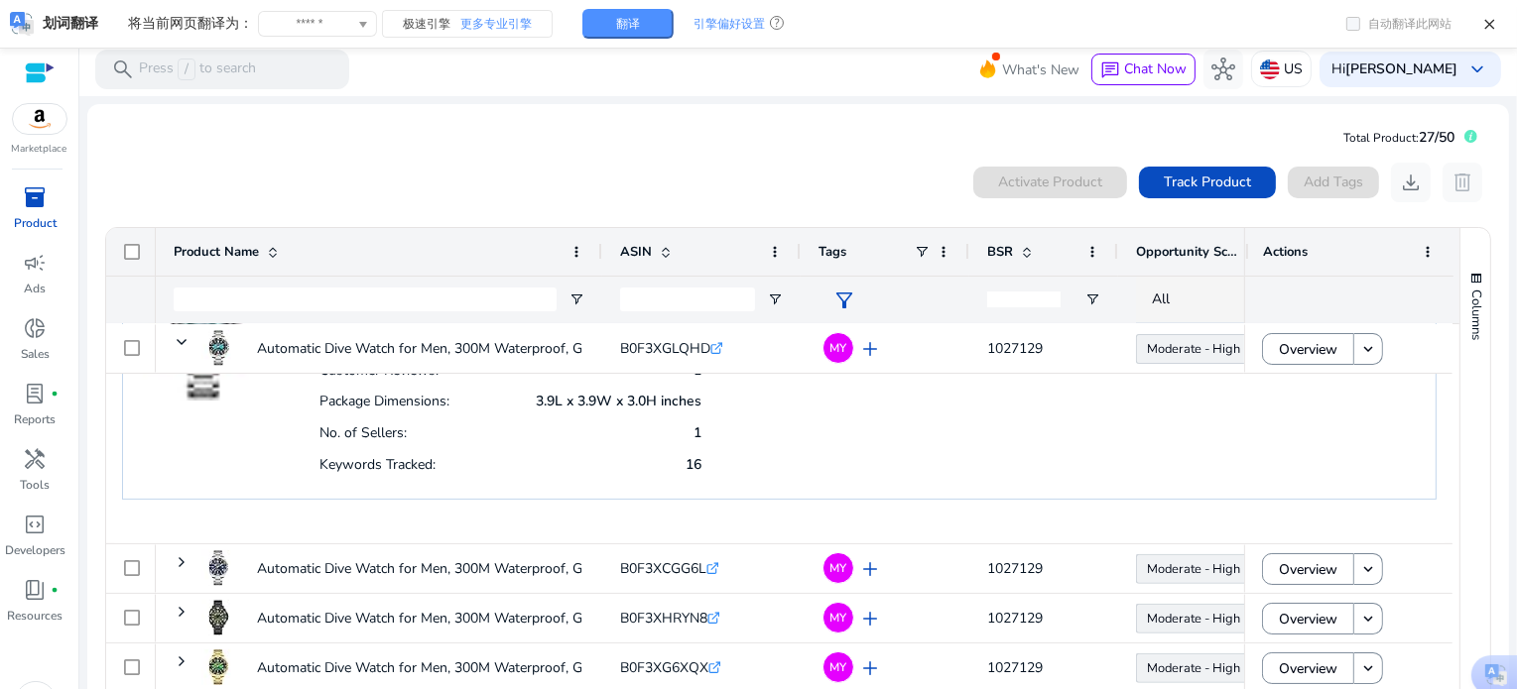
scroll to position [772, 0]
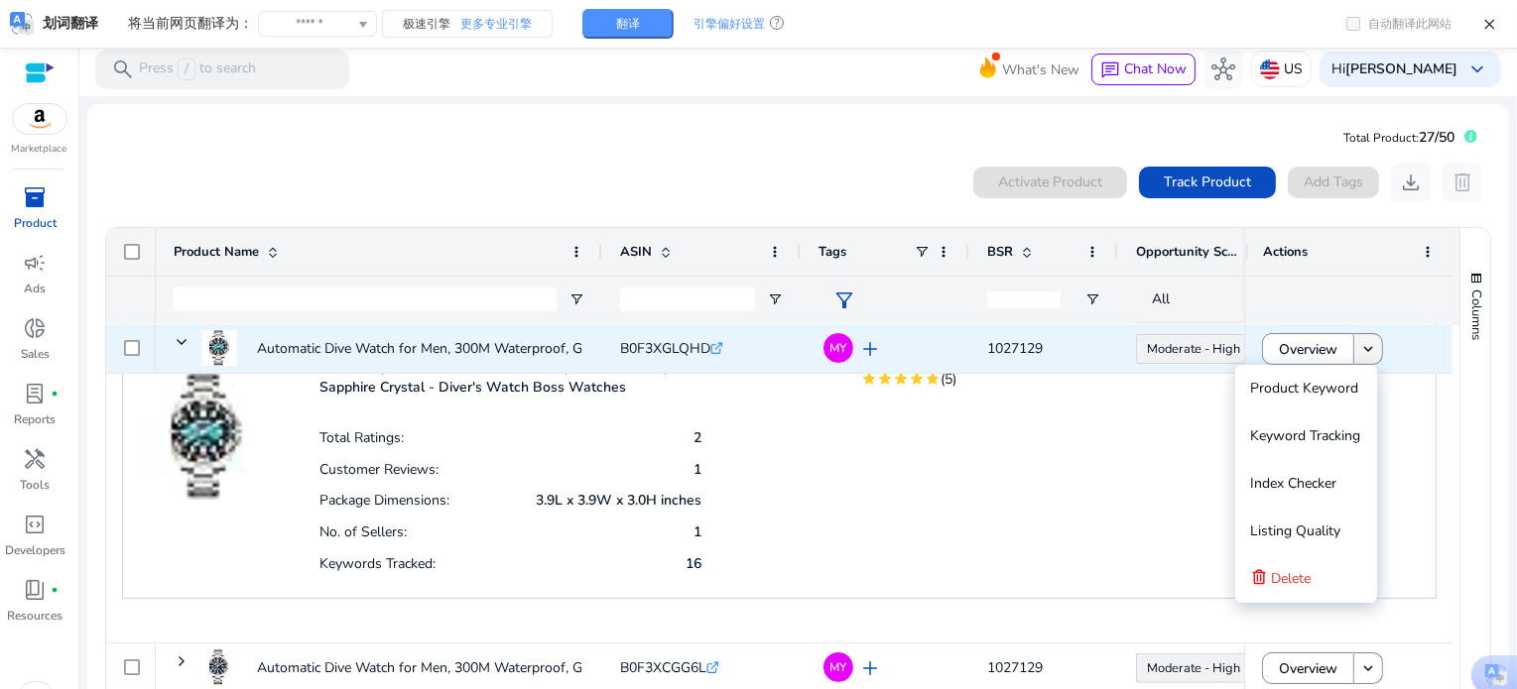
click at [1364, 345] on mat-icon "keyboard_arrow_down" at bounding box center [1368, 349] width 18 height 18
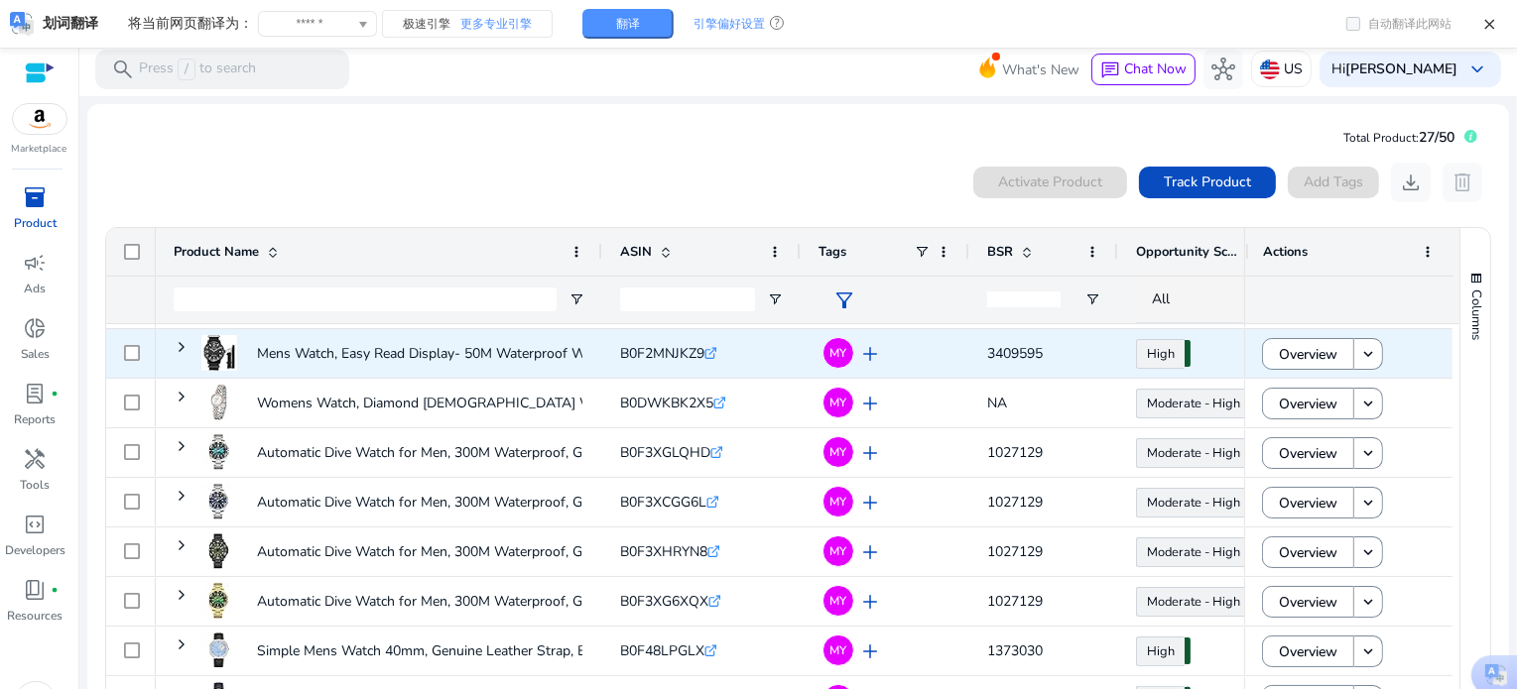
scroll to position [573, 0]
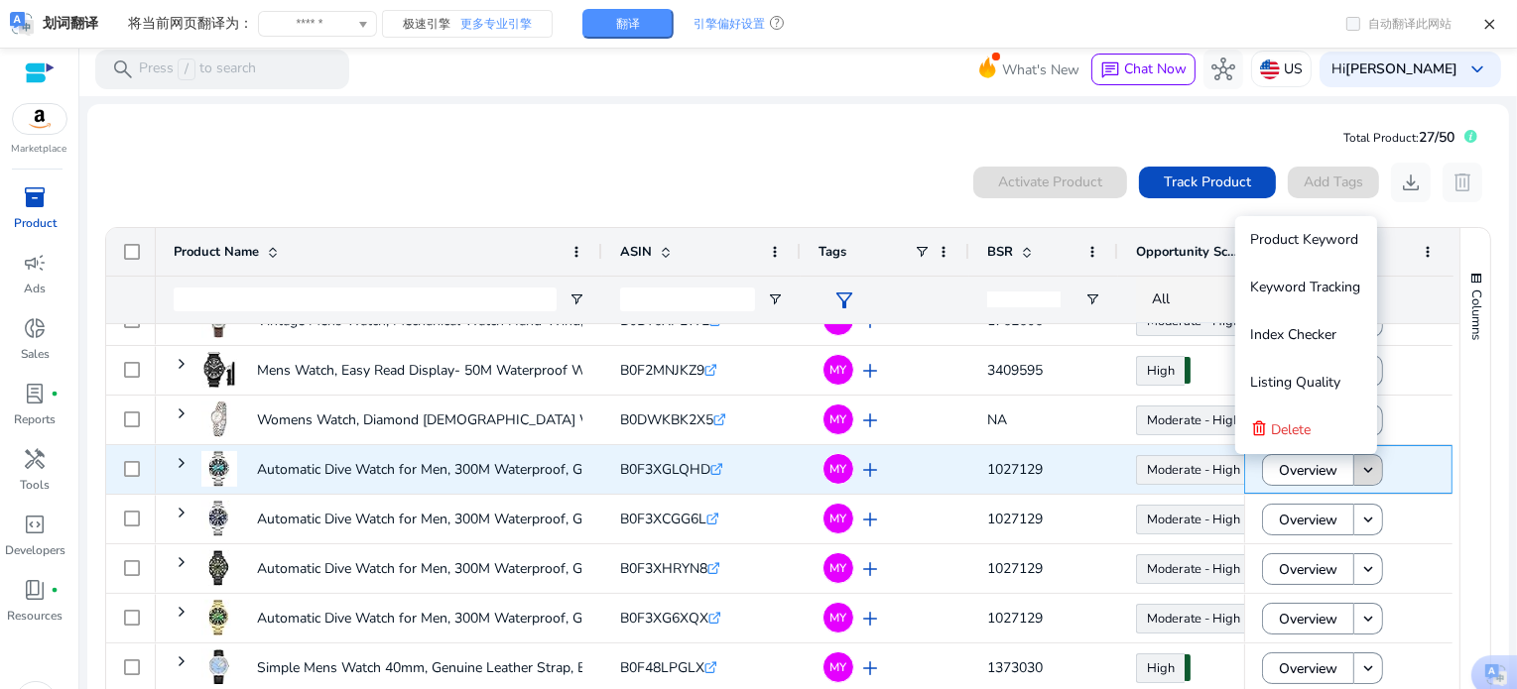
click at [1359, 477] on mat-icon "keyboard_arrow_down" at bounding box center [1368, 470] width 18 height 18
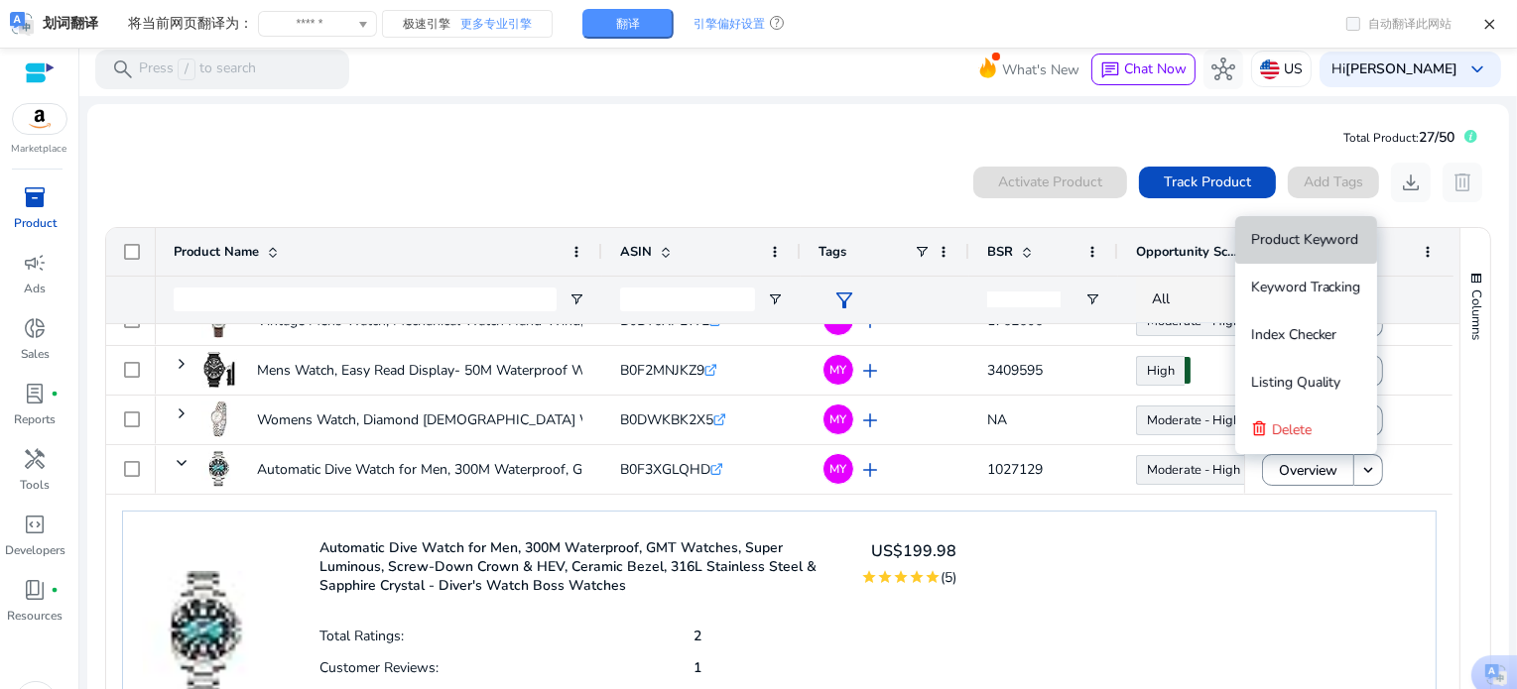
click at [1317, 240] on span "Product Keyword" at bounding box center [1305, 239] width 108 height 19
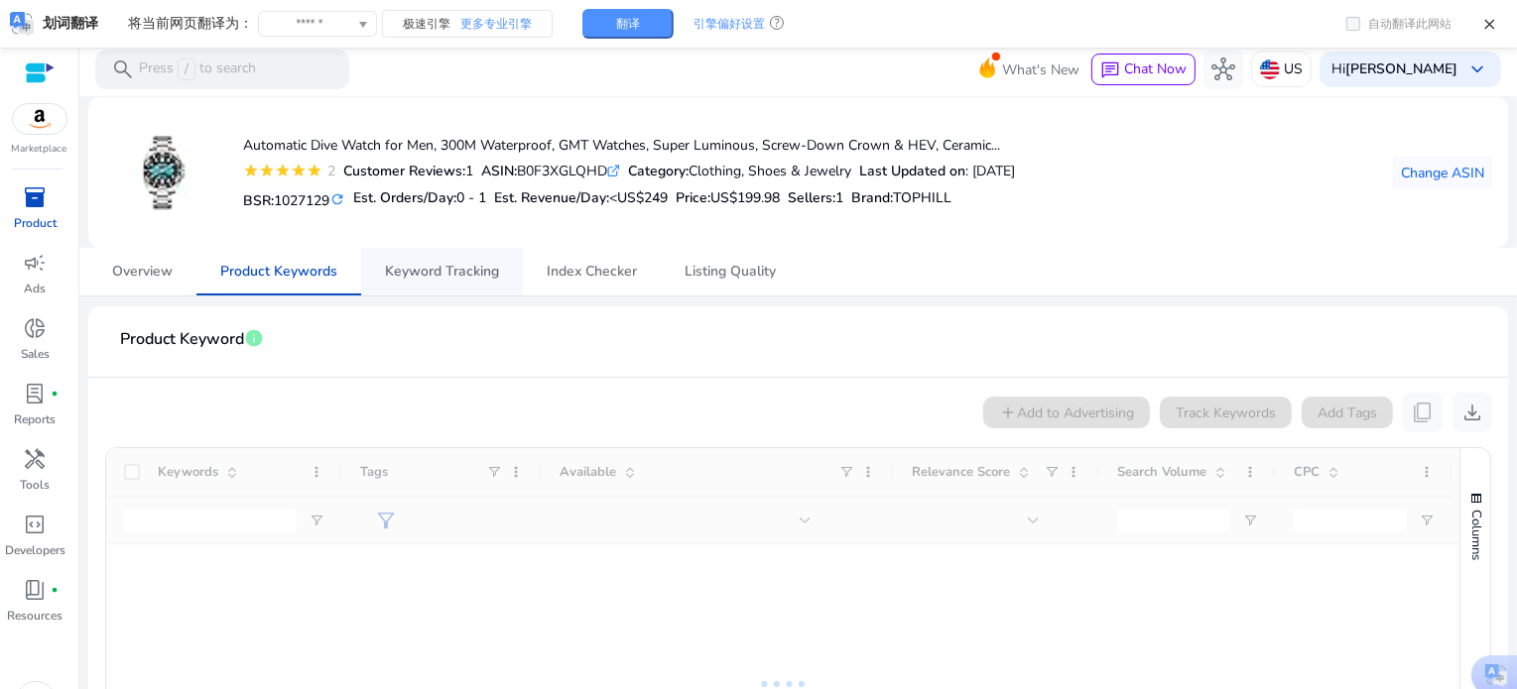
click at [476, 283] on span "Keyword Tracking" at bounding box center [442, 272] width 114 height 48
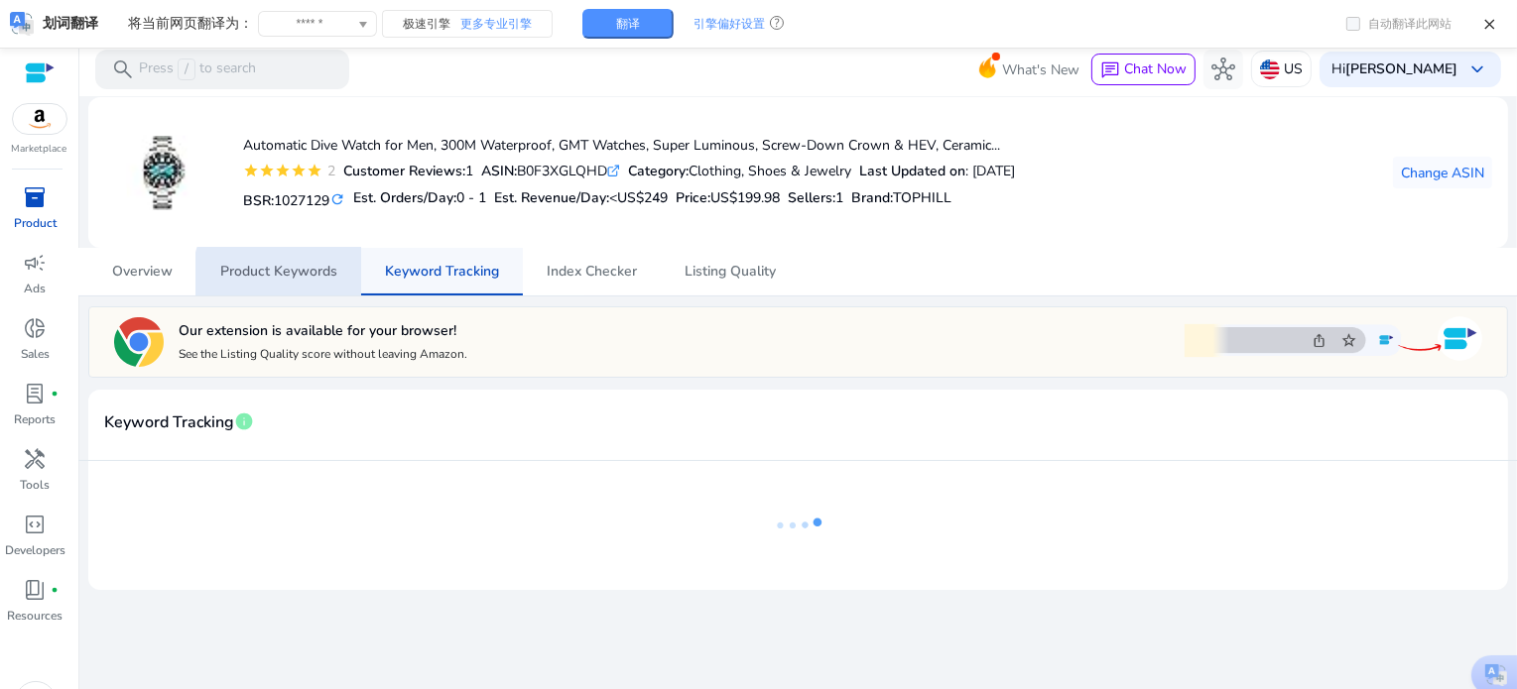
drag, startPoint x: 286, startPoint y: 276, endPoint x: 376, endPoint y: 295, distance: 92.2
click at [286, 276] on span "Product Keywords" at bounding box center [278, 272] width 117 height 14
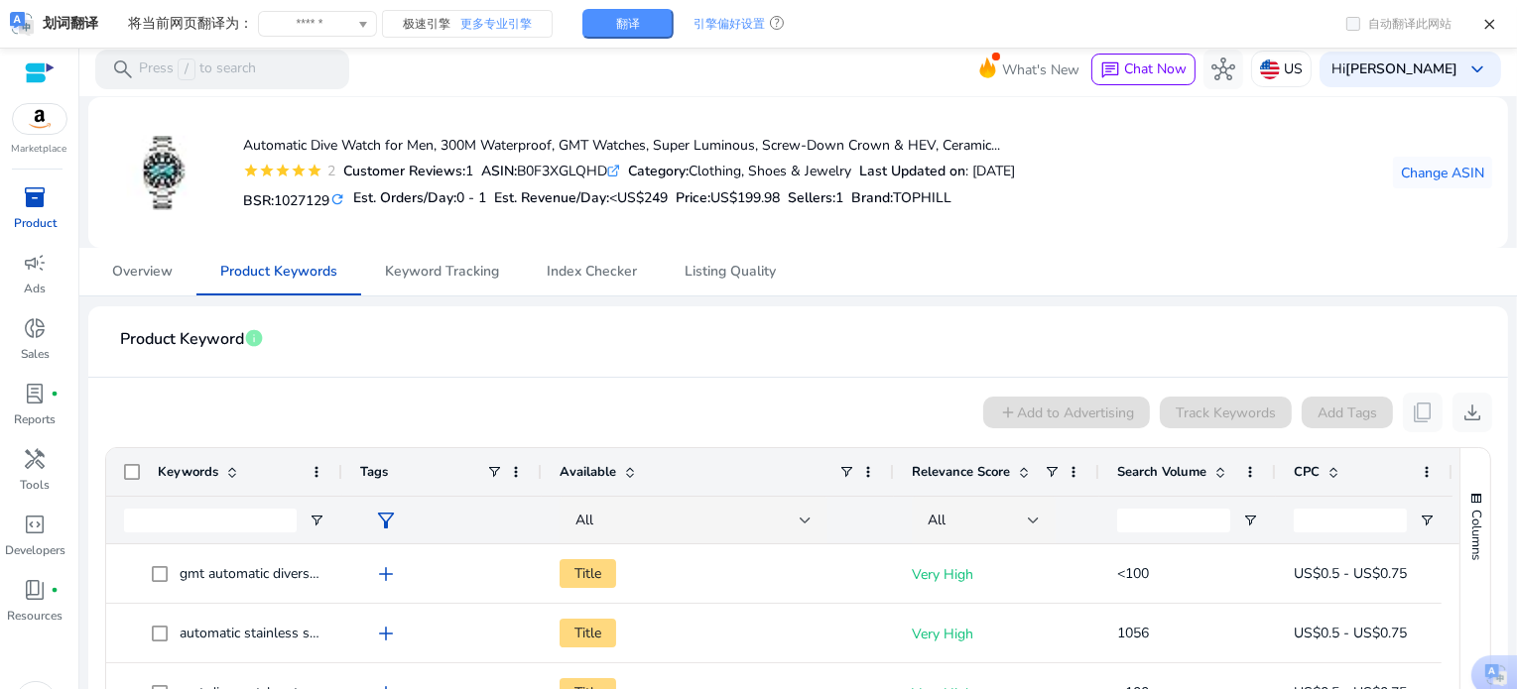
click at [1221, 470] on span at bounding box center [1220, 472] width 16 height 16
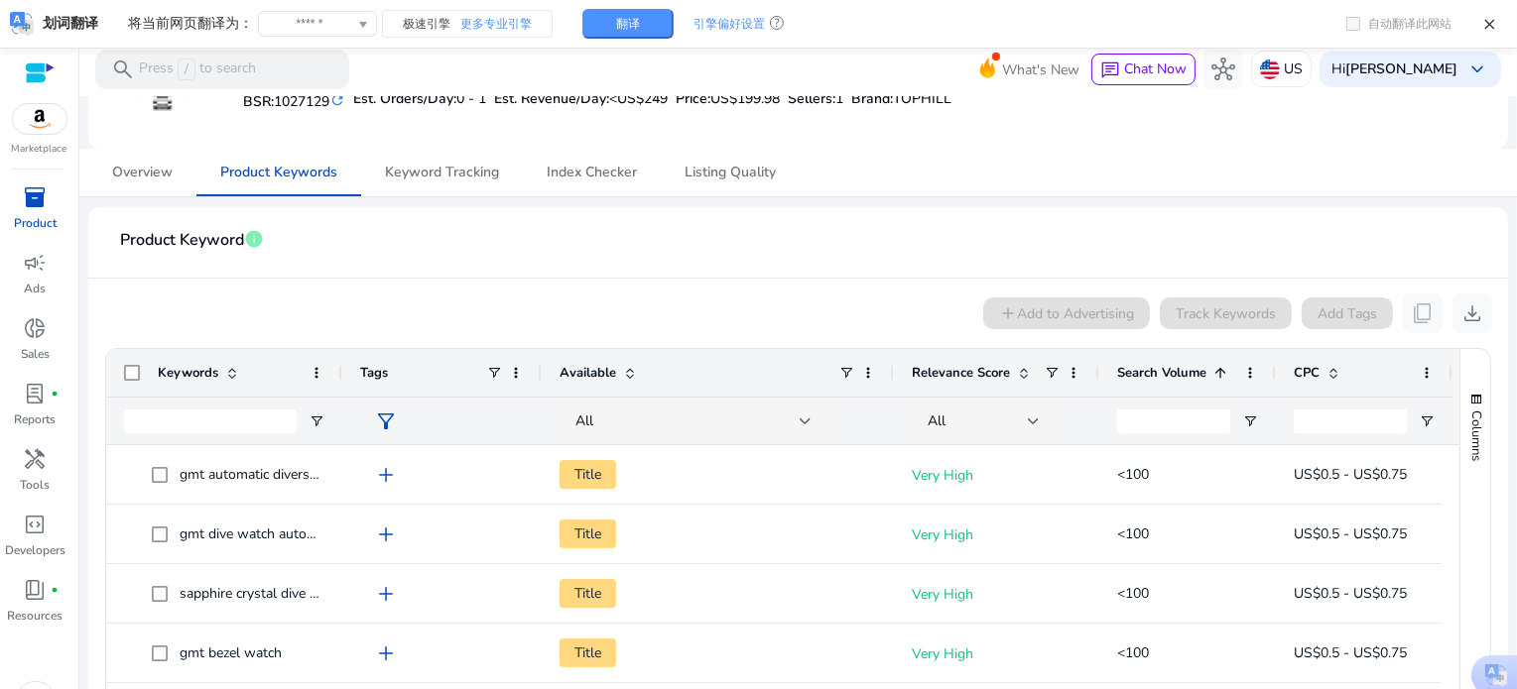
click at [1226, 372] on span at bounding box center [1220, 373] width 16 height 16
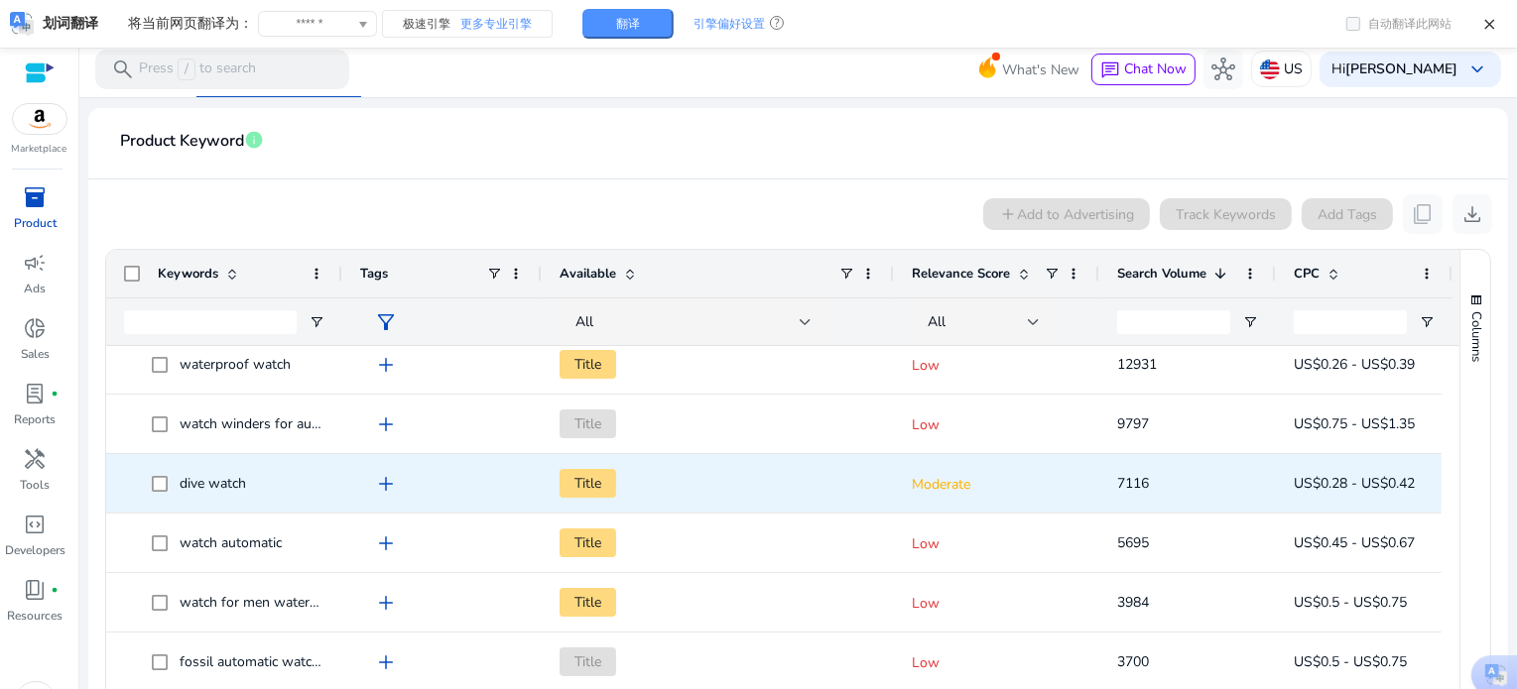
scroll to position [0, 0]
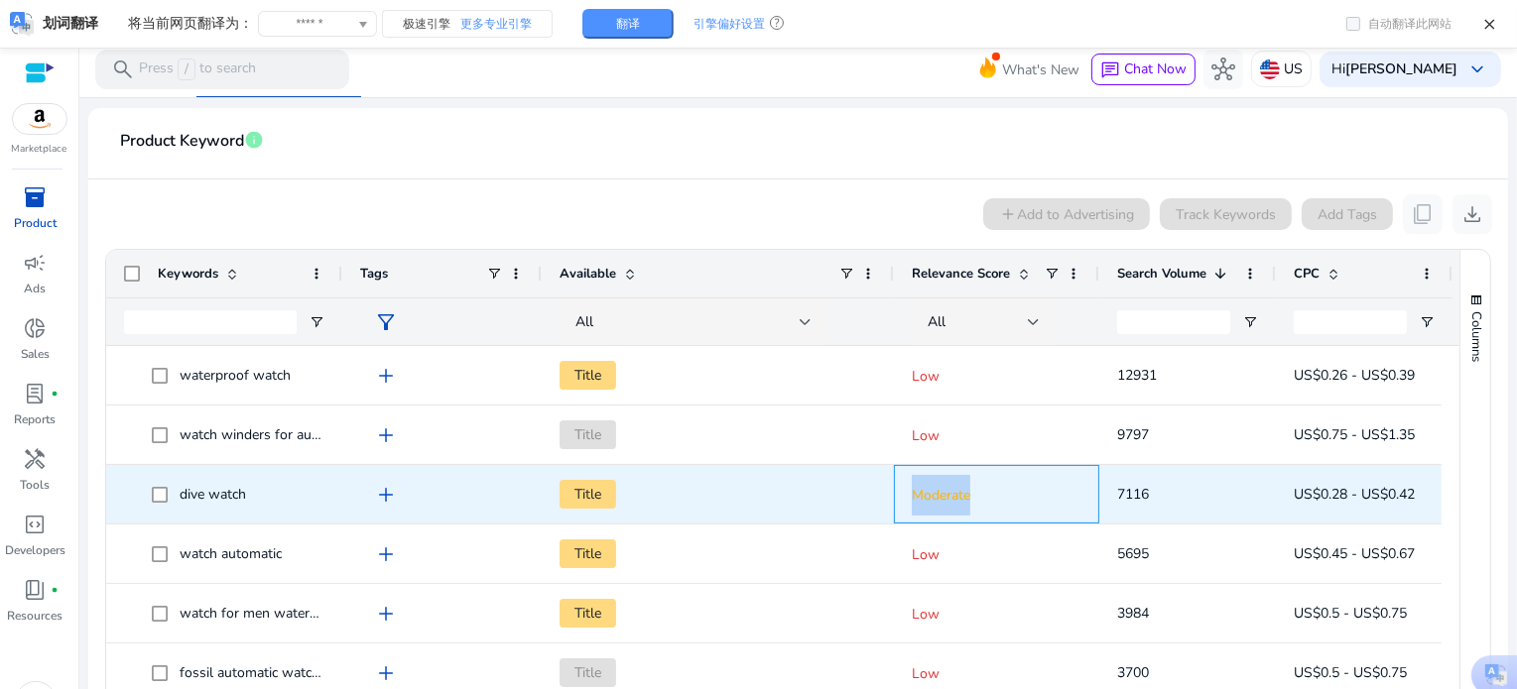
drag, startPoint x: 913, startPoint y: 495, endPoint x: 998, endPoint y: 502, distance: 85.6
click at [998, 502] on p "Moderate" at bounding box center [997, 495] width 170 height 41
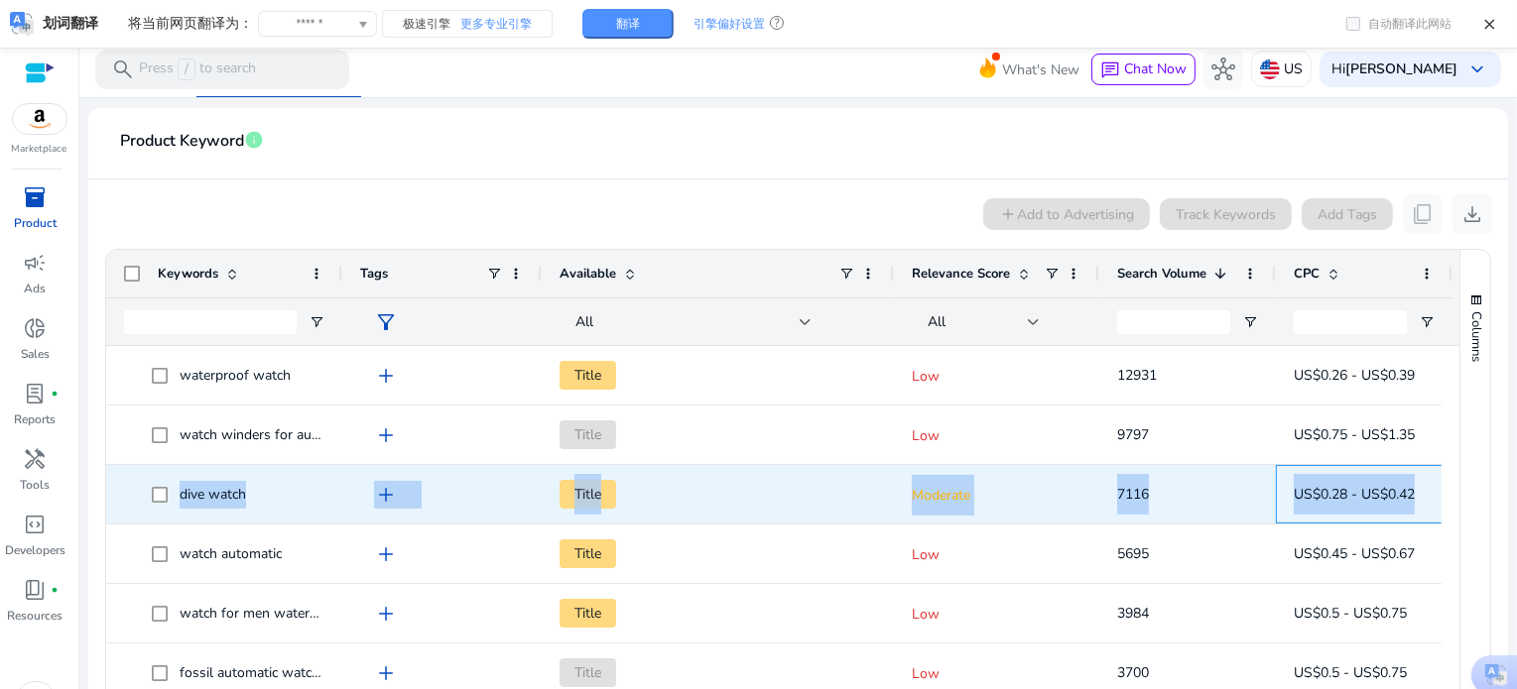
drag, startPoint x: 1426, startPoint y: 492, endPoint x: 175, endPoint y: 505, distance: 1251.0
click at [175, 505] on div "dive watch add Title Moderate 7116 US$0.28 - US$0.42" at bounding box center [779, 495] width 1346 height 60
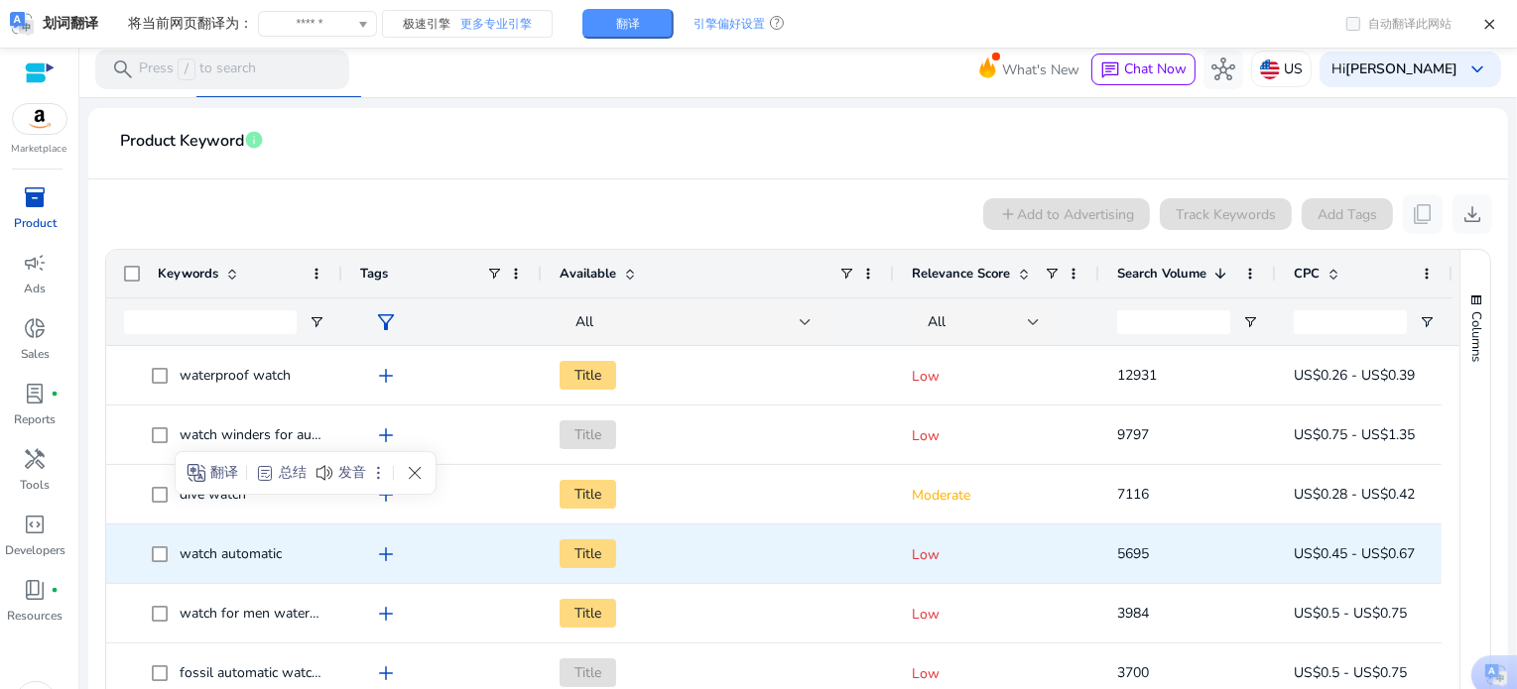
click at [1027, 582] on div "watch automatic add Title Low 5695 US$0.45 - US$0.67" at bounding box center [779, 555] width 1346 height 60
click at [1058, 543] on p "Low" at bounding box center [997, 555] width 170 height 41
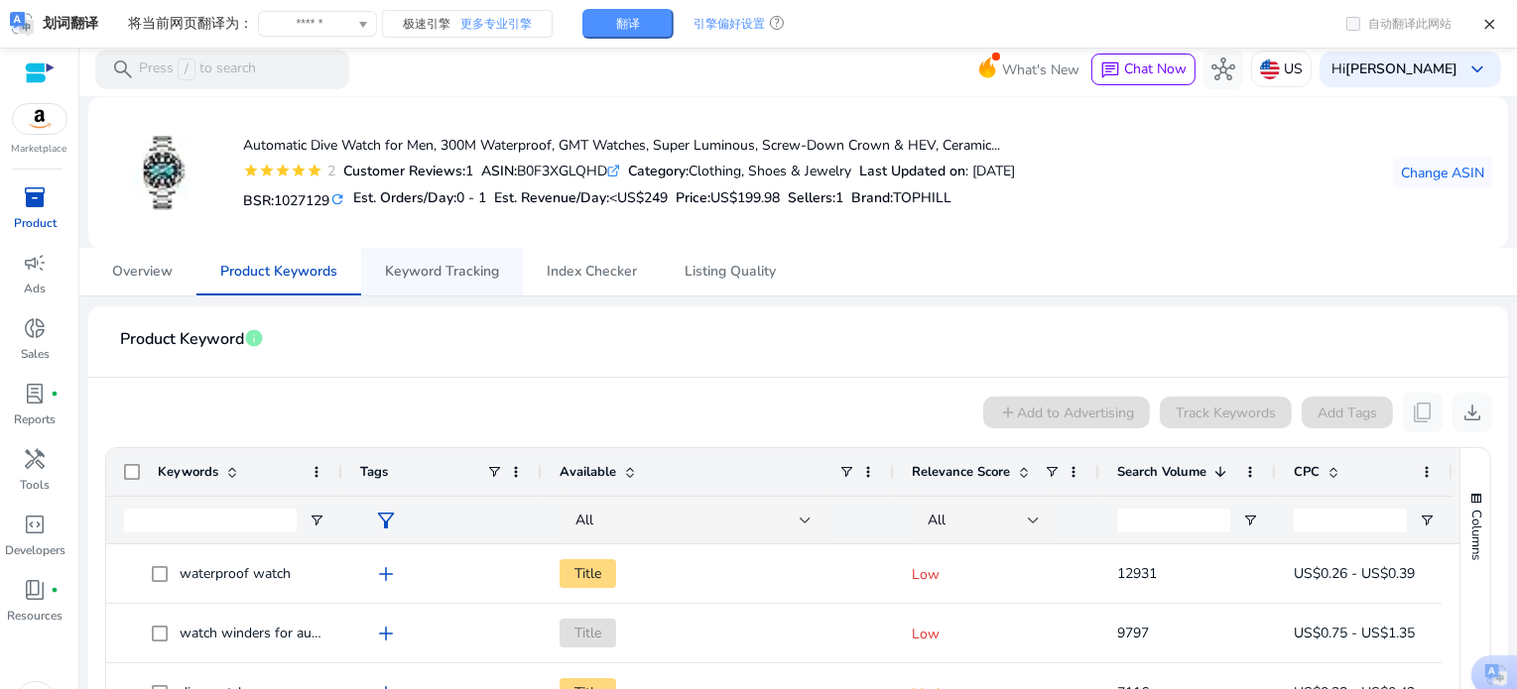
click at [453, 266] on span "Keyword Tracking" at bounding box center [442, 272] width 114 height 14
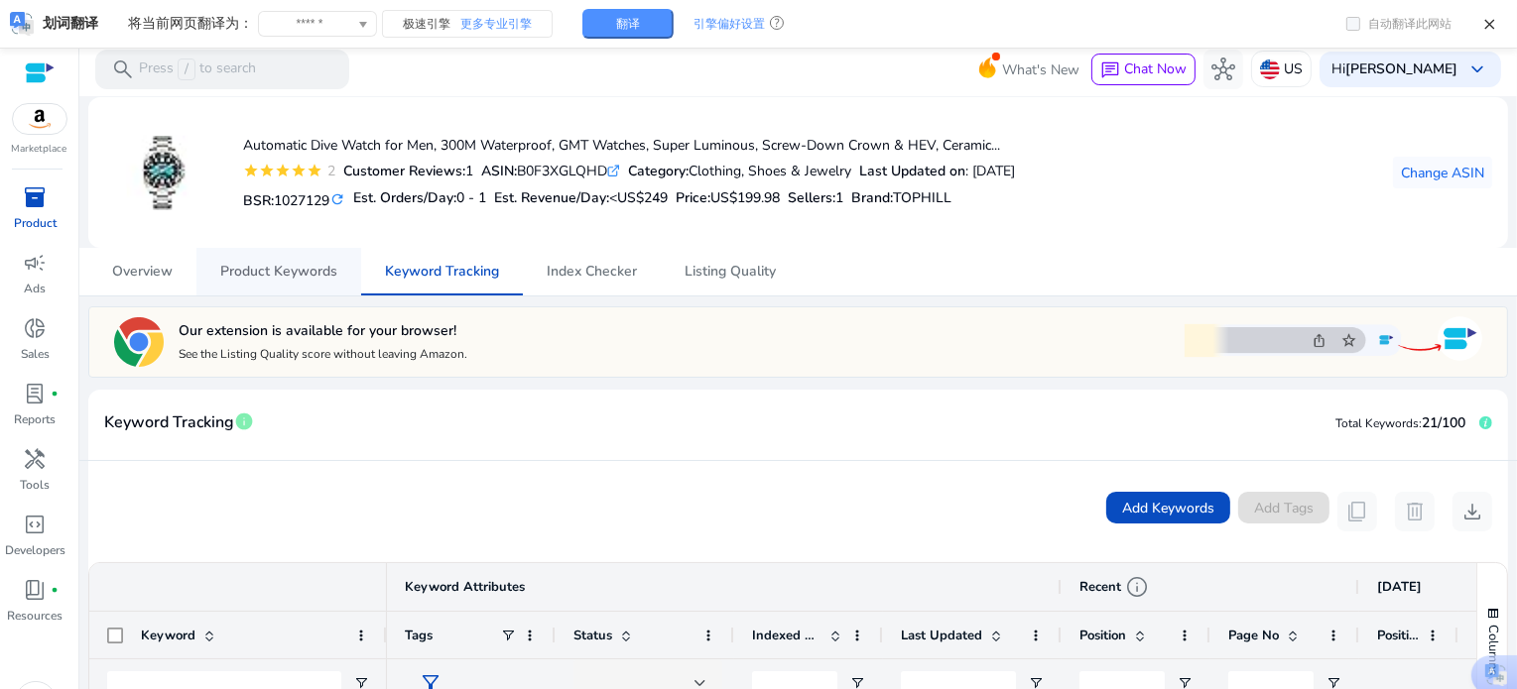
click at [278, 276] on span "Product Keywords" at bounding box center [278, 272] width 117 height 14
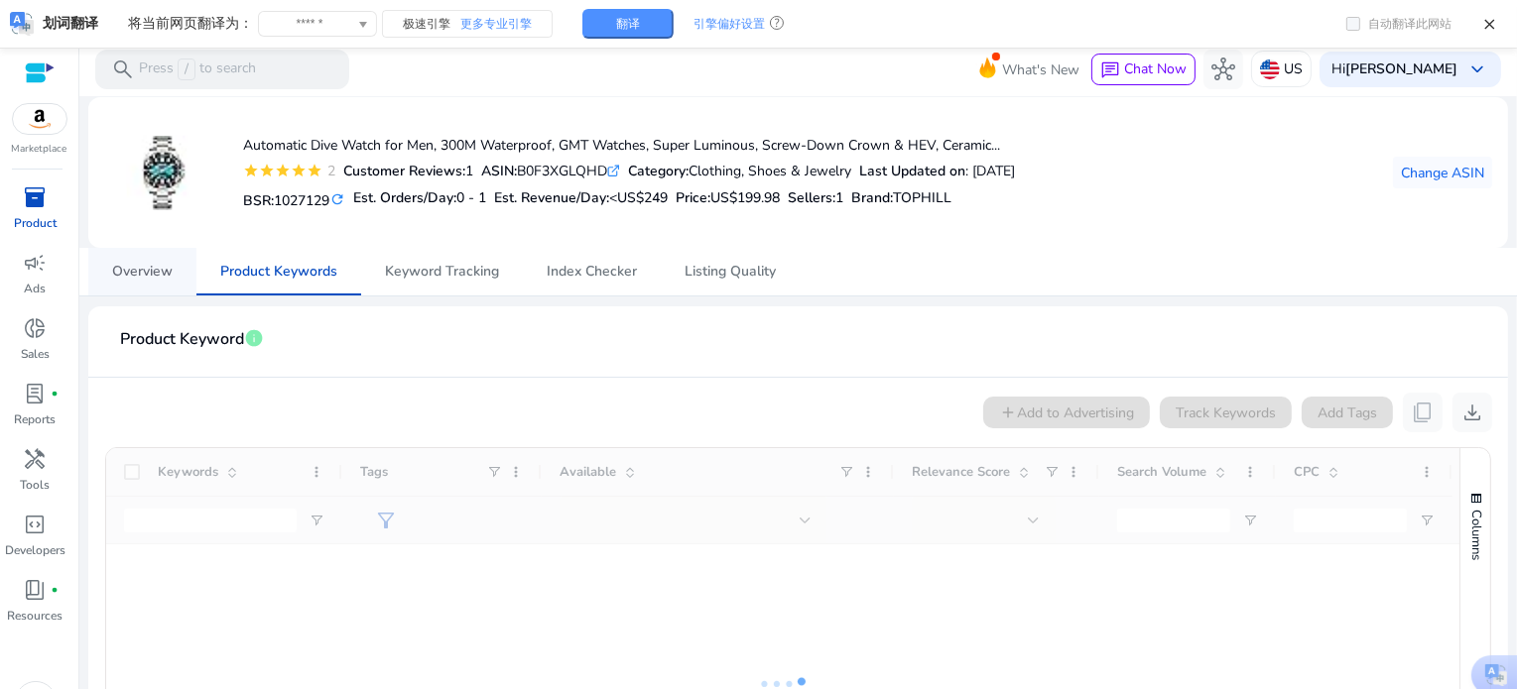
click at [145, 279] on span "Overview" at bounding box center [142, 272] width 61 height 14
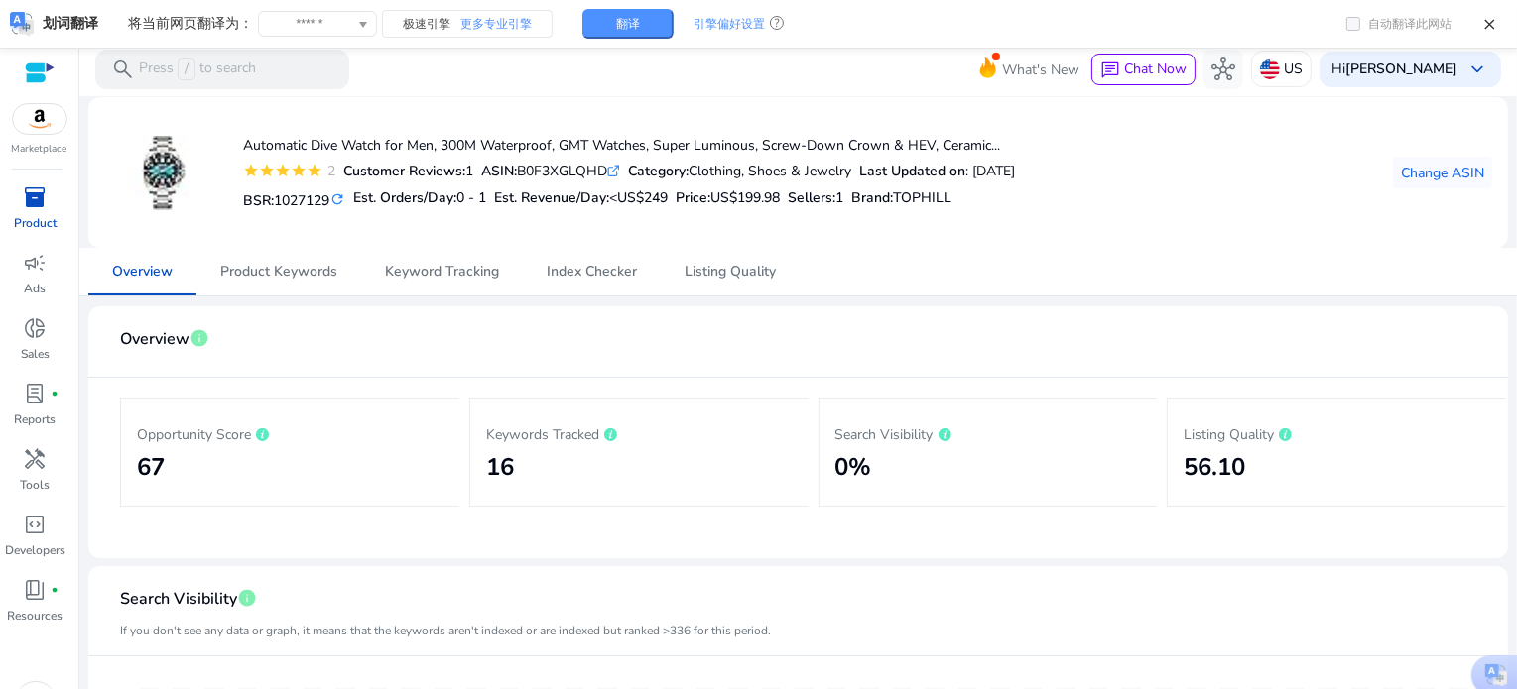
click at [1212, 313] on mat-card "Overview info Opportunity Score 67 Keywords Tracked 16 Search Visibility 0% Lis…" at bounding box center [798, 433] width 1420 height 252
